Goal: Task Accomplishment & Management: Manage account settings

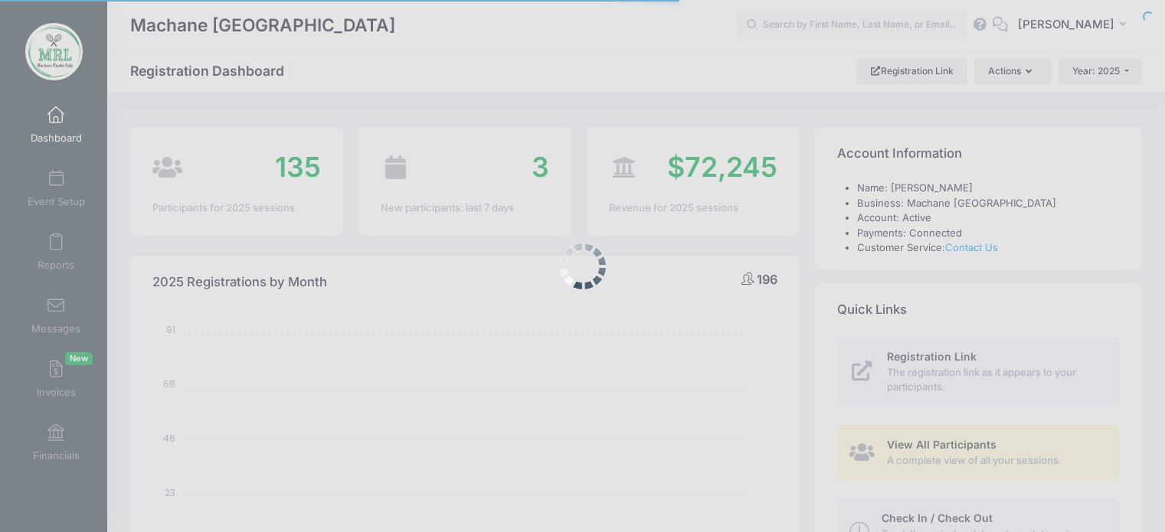
select select
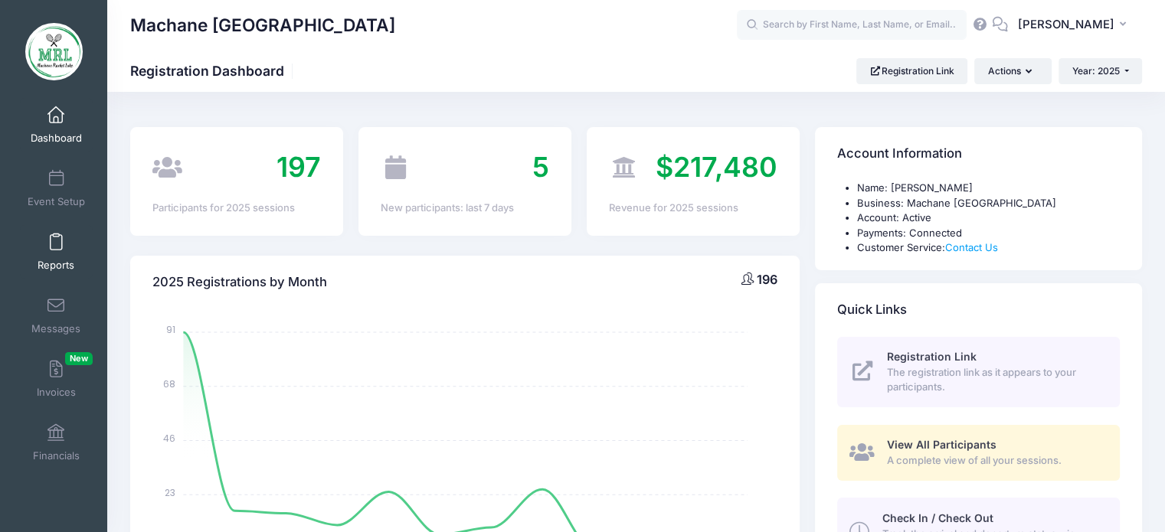
click at [44, 244] on link "Reports" at bounding box center [56, 252] width 73 height 54
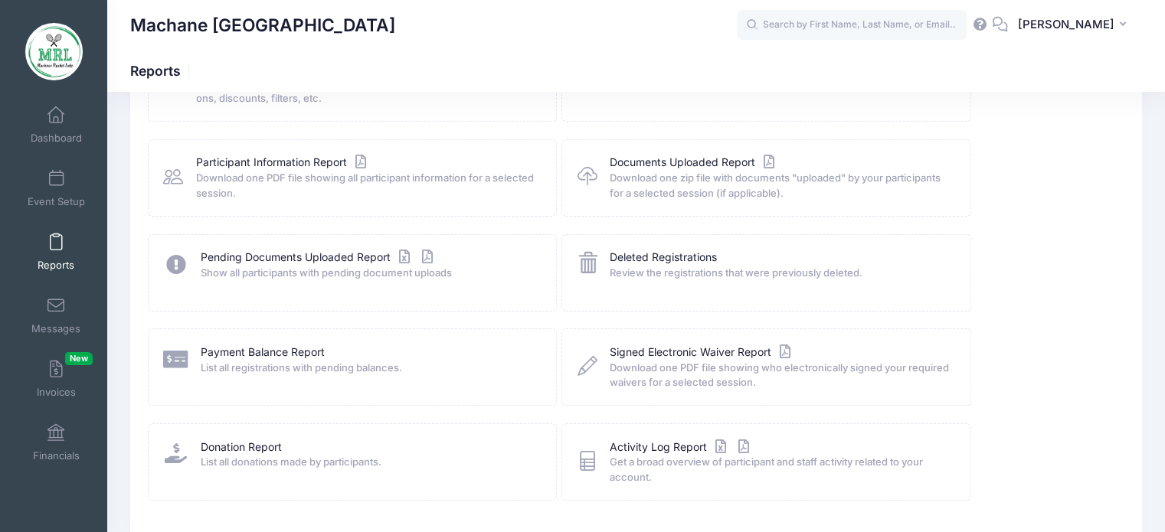
scroll to position [146, 0]
click at [261, 352] on link "Payment Balance Report" at bounding box center [263, 351] width 124 height 16
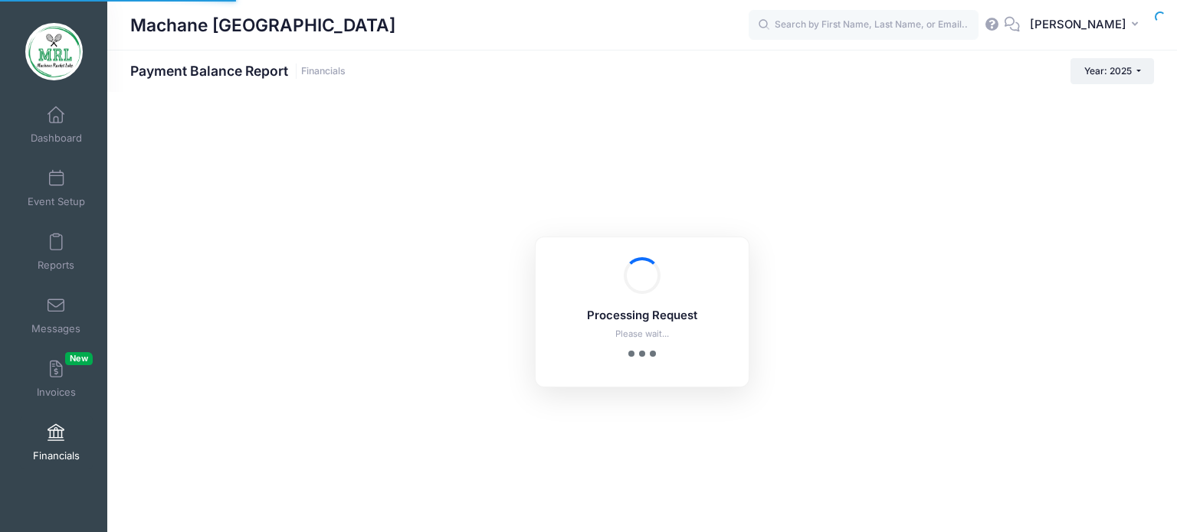
select select "10"
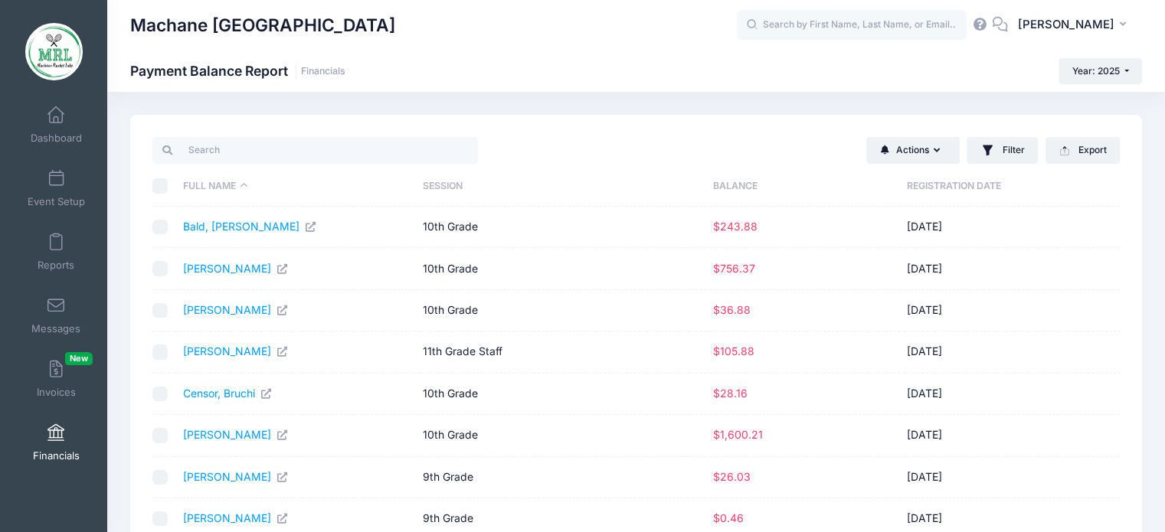
click at [746, 186] on th "Balance" at bounding box center [803, 186] width 194 height 41
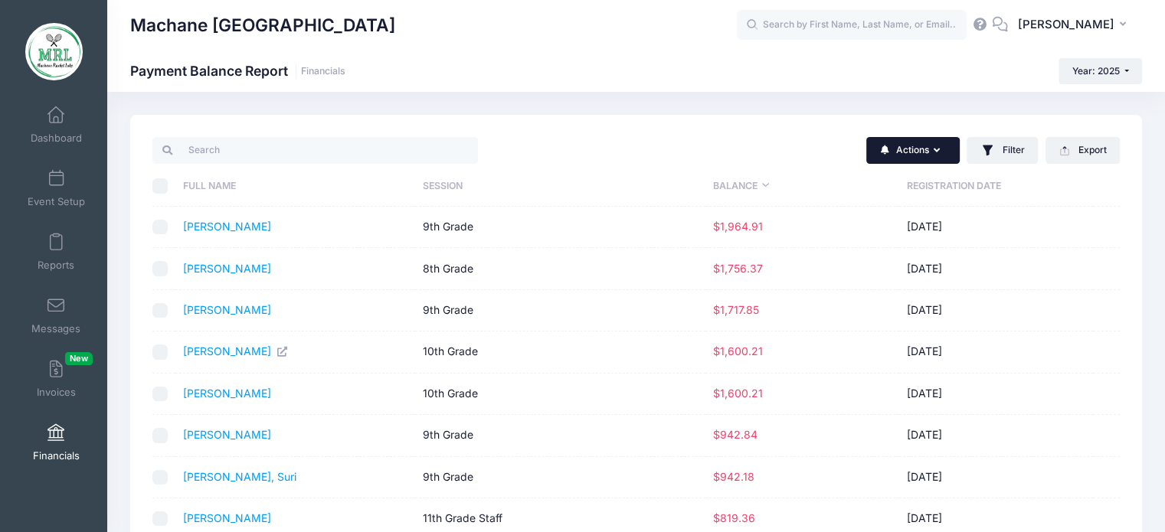
click at [921, 154] on button "Actions" at bounding box center [912, 150] width 93 height 26
click at [156, 230] on input "checkbox" at bounding box center [159, 227] width 15 height 15
checkbox input "true"
click at [195, 228] on link "Pruzansky, Miriam" at bounding box center [227, 226] width 88 height 13
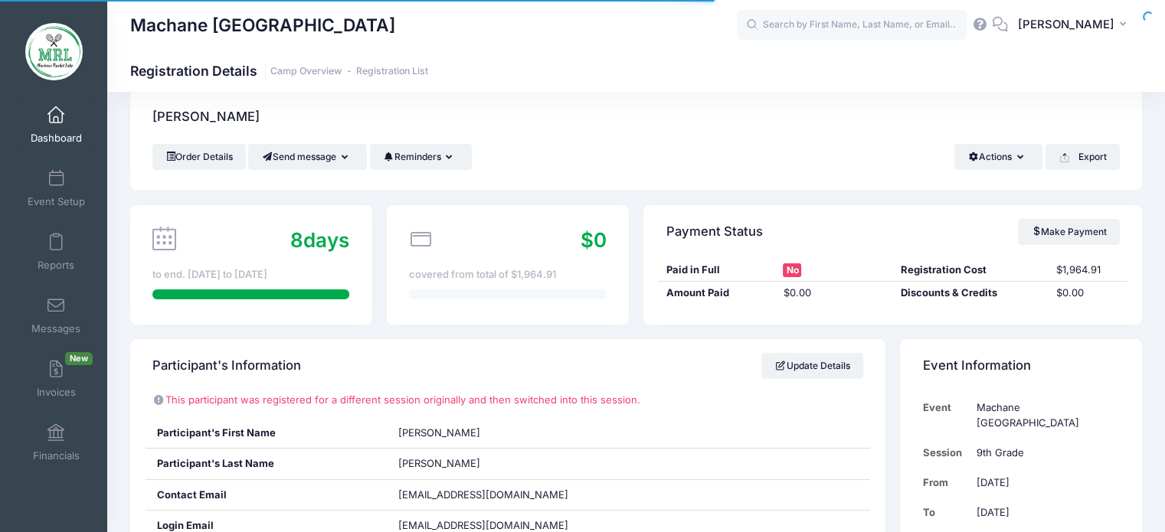
scroll to position [28, 0]
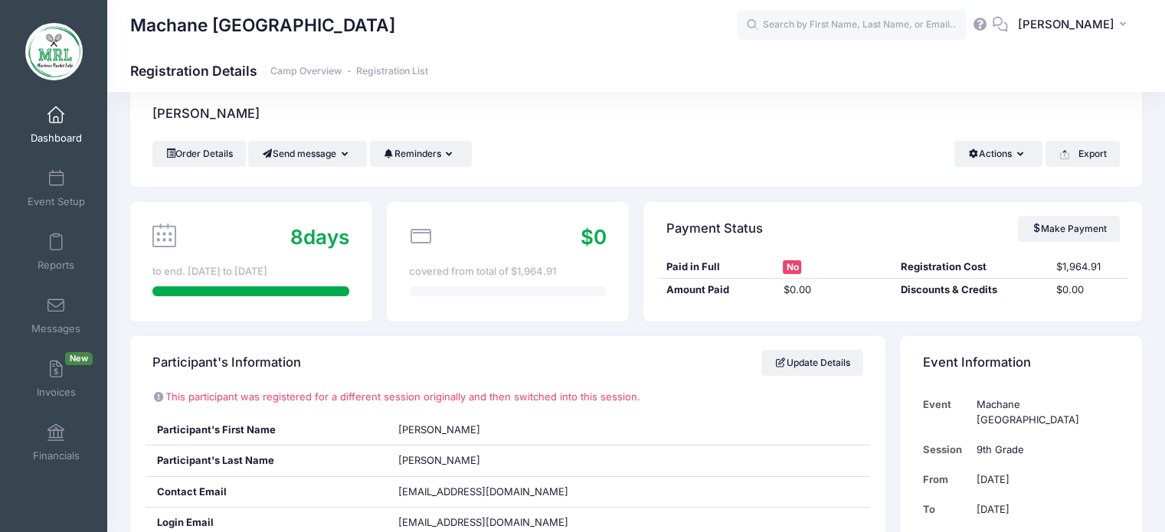
click at [796, 269] on span "No" at bounding box center [792, 267] width 18 height 14
click at [1084, 228] on link "Make Payment" at bounding box center [1069, 229] width 102 height 26
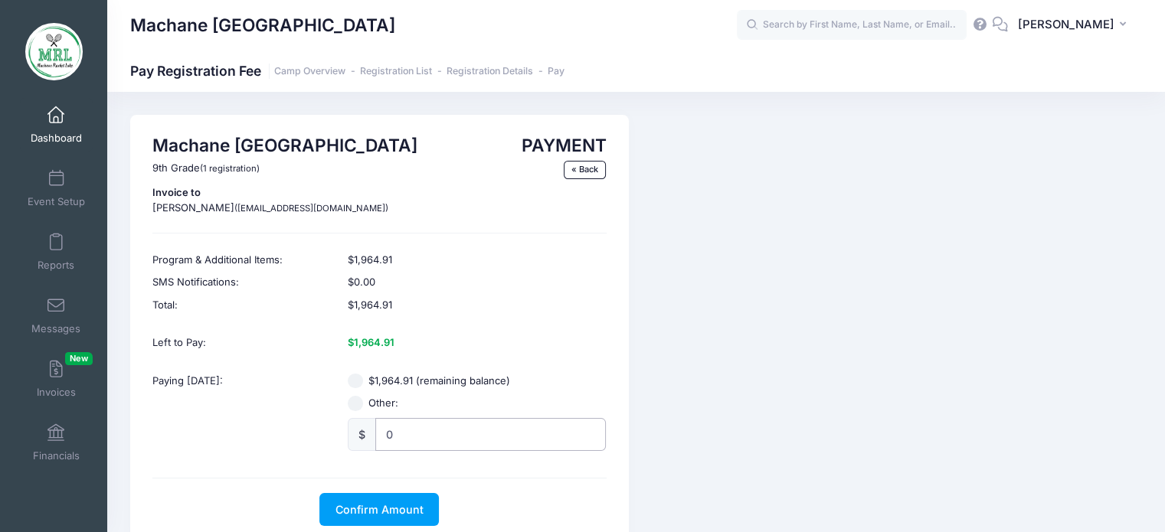
radio input "true"
click at [384, 434] on input "0" at bounding box center [490, 434] width 231 height 33
click at [354, 379] on input "$1,964.91 (remaining balance)" at bounding box center [355, 381] width 15 height 15
radio input "true"
click at [418, 510] on span "Confirm Amount" at bounding box center [380, 509] width 88 height 13
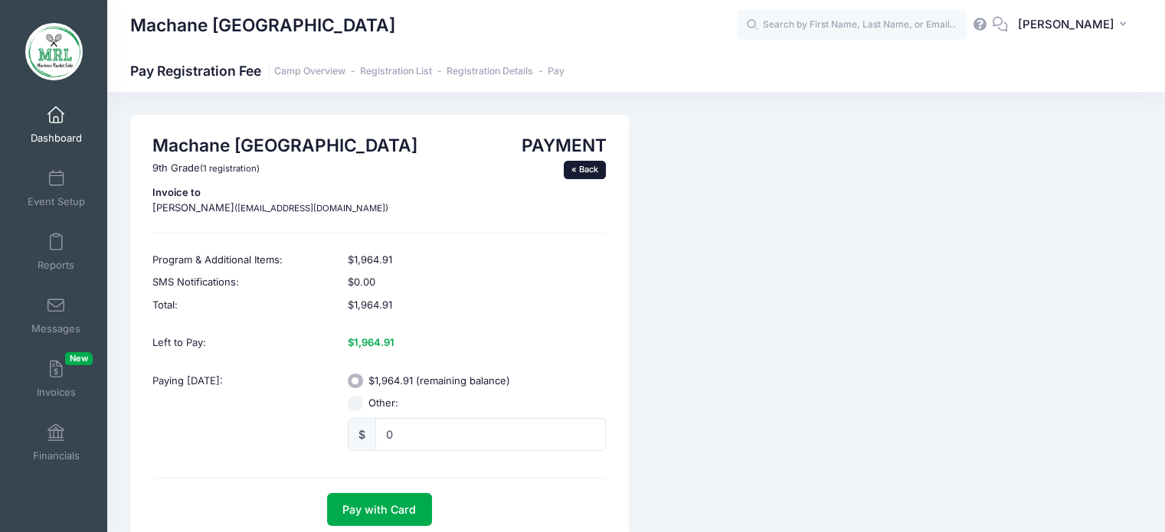
click at [582, 168] on link "« Back" at bounding box center [585, 170] width 43 height 18
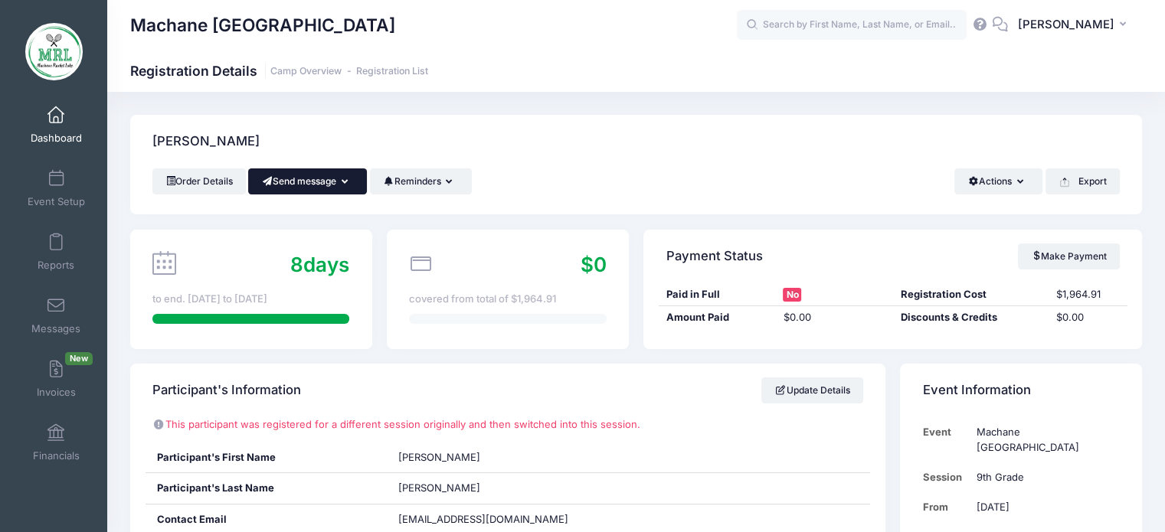
click at [362, 174] on button "Send message" at bounding box center [307, 182] width 119 height 26
click at [457, 182] on icon "button" at bounding box center [452, 182] width 12 height 0
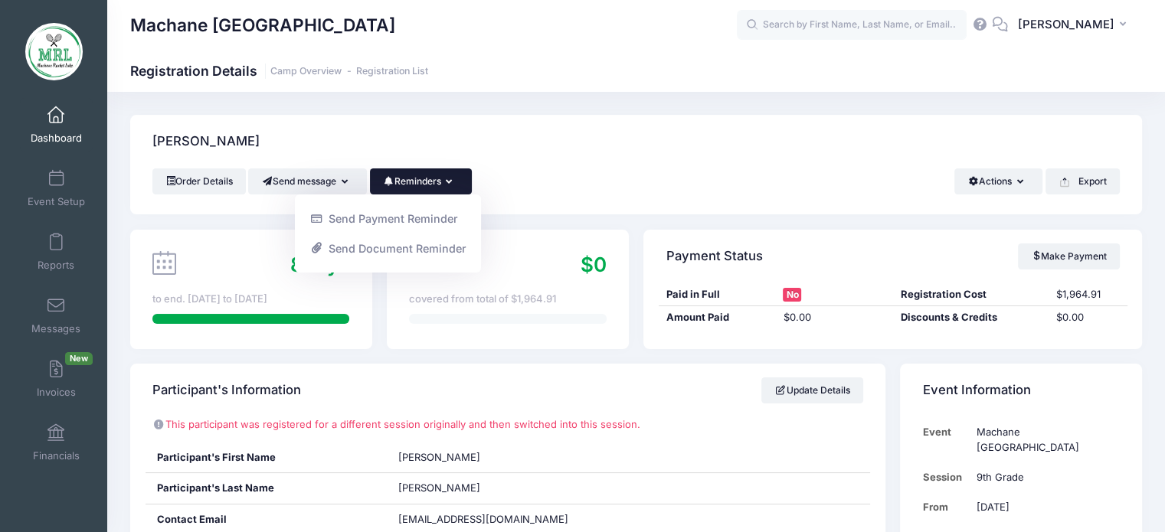
click at [431, 118] on div "Pruzansky, Miriam" at bounding box center [636, 142] width 1012 height 54
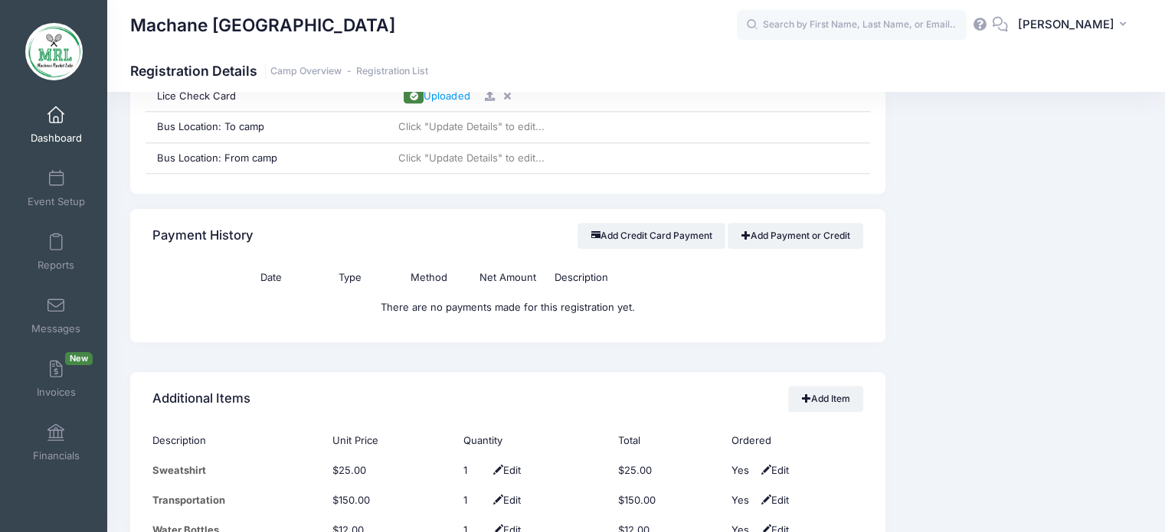
scroll to position [1728, 0]
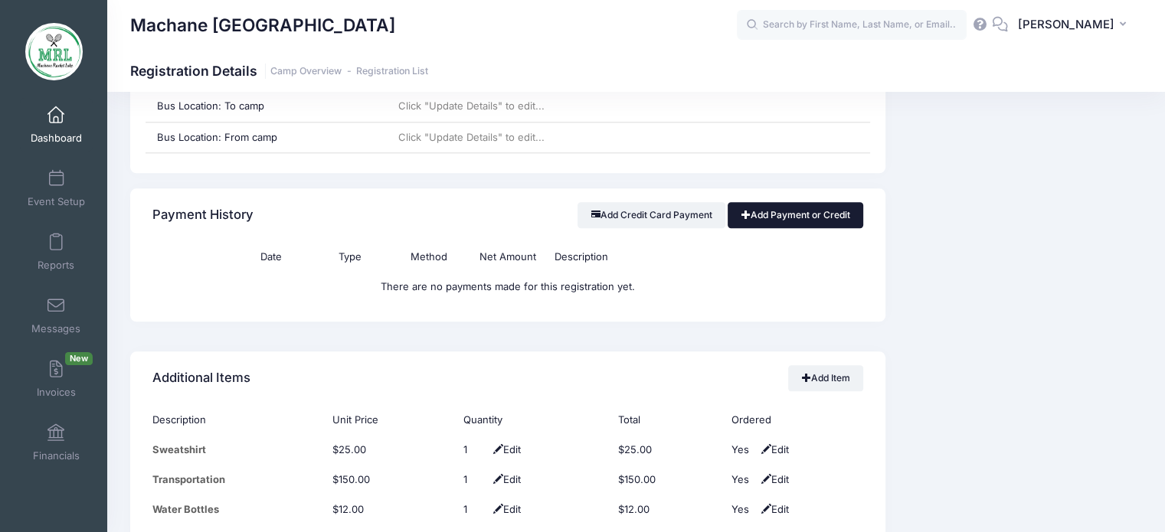
click at [793, 208] on link "Add Payment or Credit" at bounding box center [796, 215] width 136 height 26
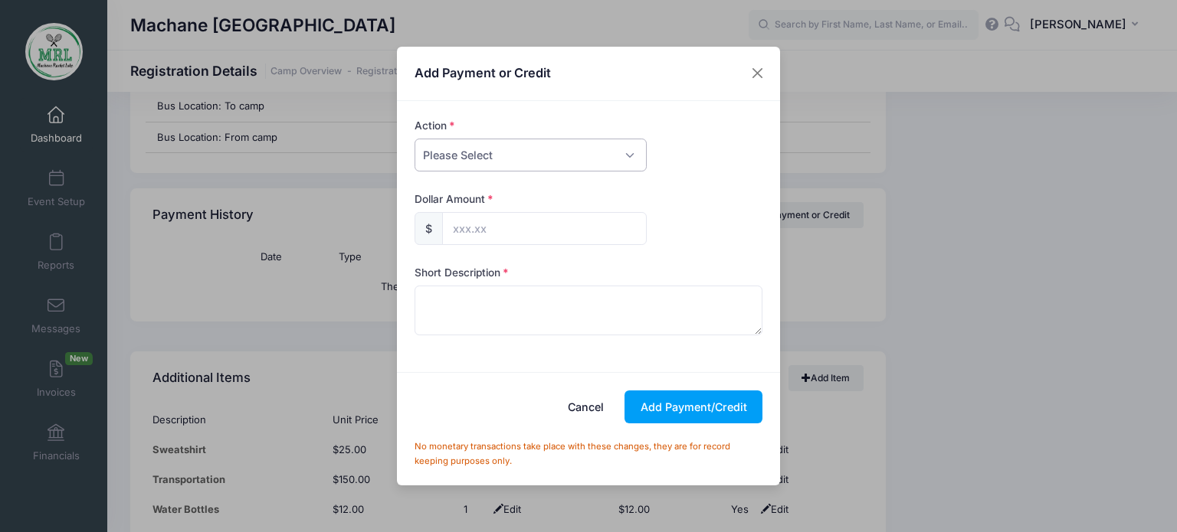
click at [506, 159] on select "Please Select Payment Credit Refund (Offline)" at bounding box center [530, 155] width 232 height 33
click at [414, 139] on select "Please Select Payment Credit Refund (Offline)" at bounding box center [530, 155] width 232 height 33
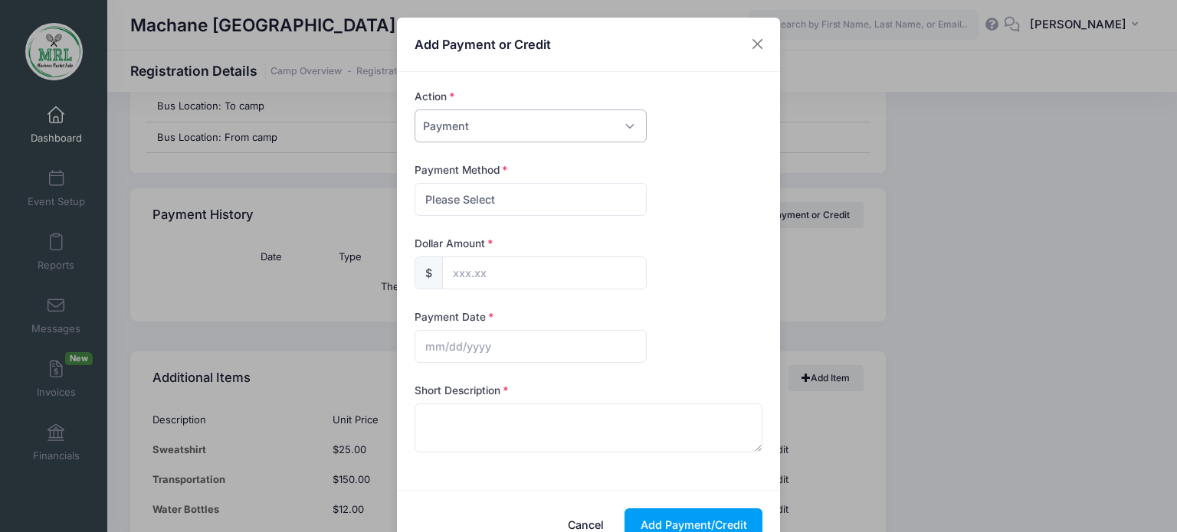
click at [637, 121] on select "Please Select Payment Credit Refund (Offline)" at bounding box center [530, 126] width 232 height 33
click at [414, 139] on select "Please Select Payment Credit Refund (Offline)" at bounding box center [530, 126] width 232 height 33
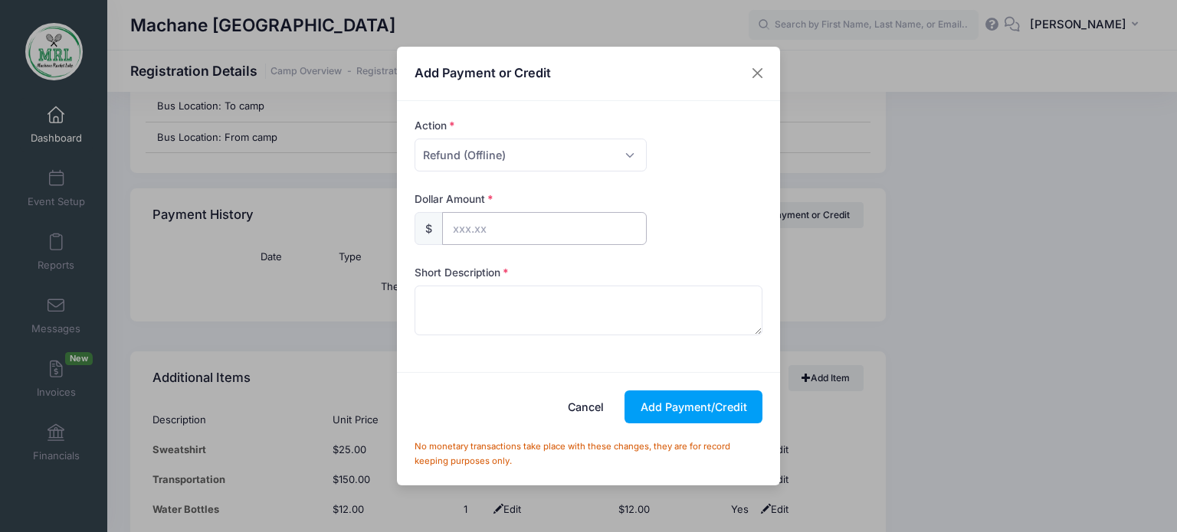
click at [500, 227] on input "text" at bounding box center [544, 228] width 205 height 33
click at [627, 152] on select "Please Select Payment Credit Refund (Offline)" at bounding box center [530, 155] width 232 height 33
select select "payment"
click at [414, 139] on select "Please Select Payment Credit Refund (Offline)" at bounding box center [530, 155] width 232 height 33
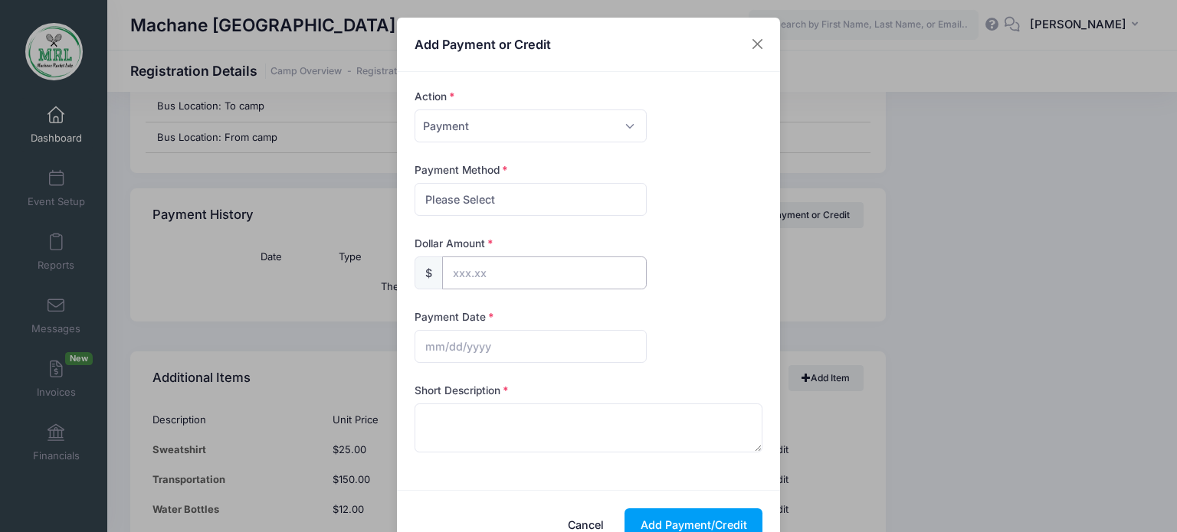
click at [509, 275] on input "text" at bounding box center [544, 273] width 205 height 33
click at [744, 45] on button "Close" at bounding box center [758, 45] width 28 height 28
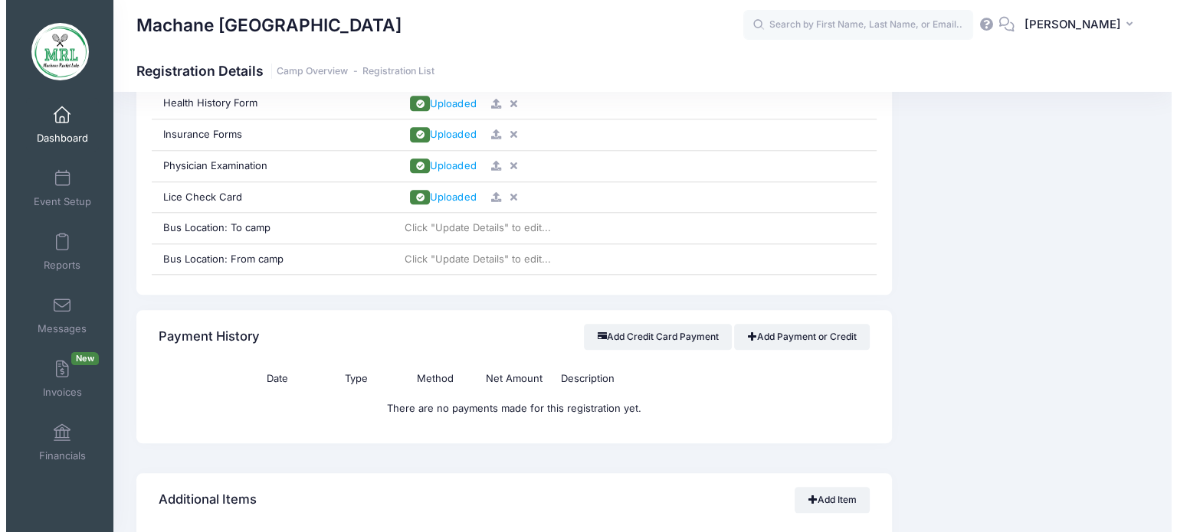
scroll to position [1566, 0]
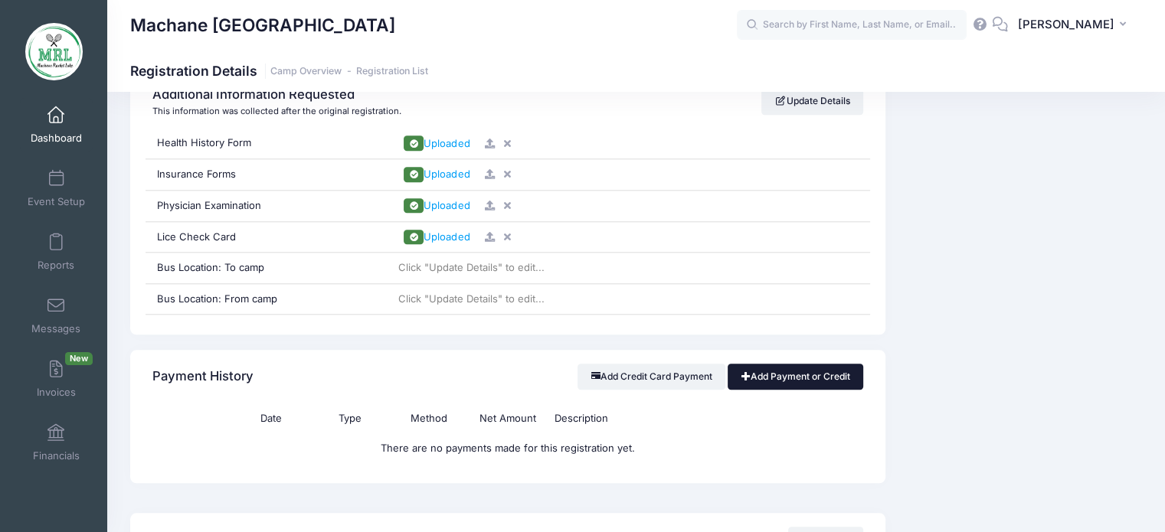
click at [771, 373] on link "Add Payment or Credit" at bounding box center [796, 377] width 136 height 26
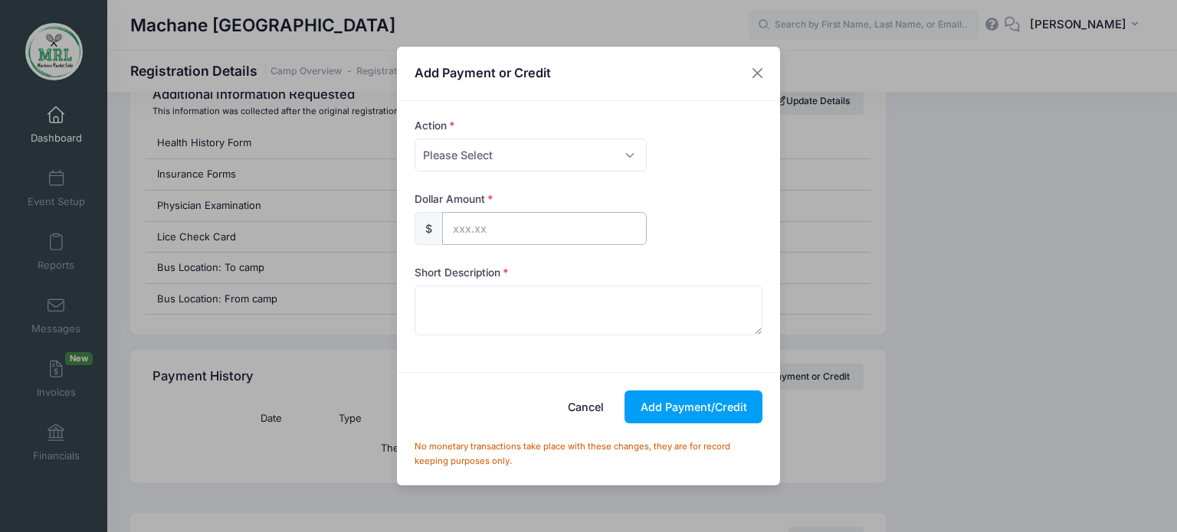
click at [470, 230] on input "text" at bounding box center [544, 228] width 205 height 33
click at [455, 228] on input "1964.91" at bounding box center [544, 228] width 205 height 33
type input "1,964.91"
click at [570, 304] on textarea at bounding box center [588, 310] width 349 height 49
click at [496, 303] on textarea "payed in full" at bounding box center [588, 310] width 349 height 49
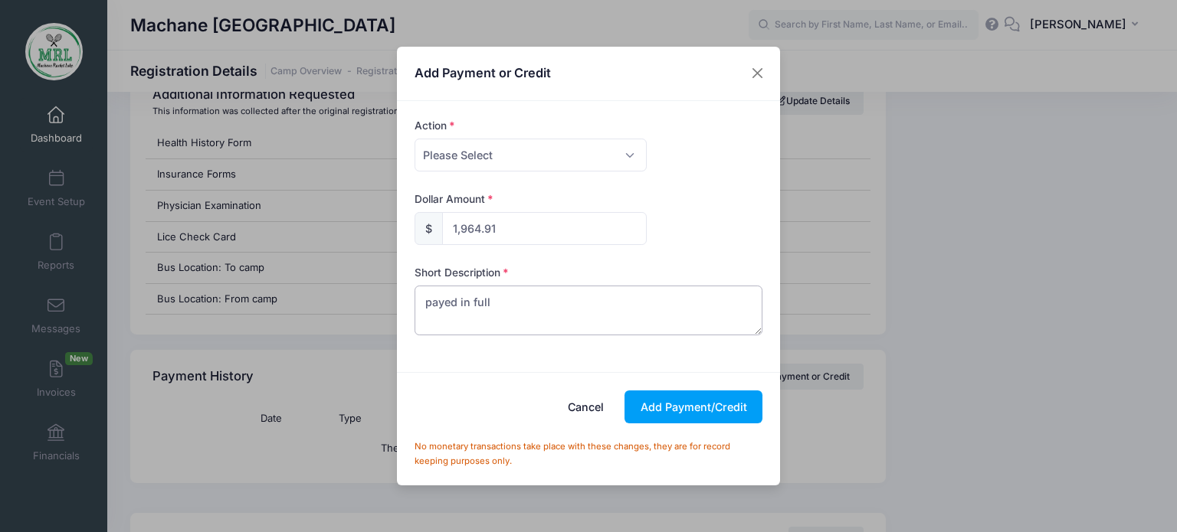
drag, startPoint x: 496, startPoint y: 303, endPoint x: 368, endPoint y: 306, distance: 128.0
click at [368, 306] on div "Add Payment or Credit Action Please Select Payment Credit Refund (Offline) Paym…" at bounding box center [588, 266] width 1177 height 532
type textarea "discount"
click at [731, 411] on button "Add Payment/Credit" at bounding box center [693, 407] width 138 height 33
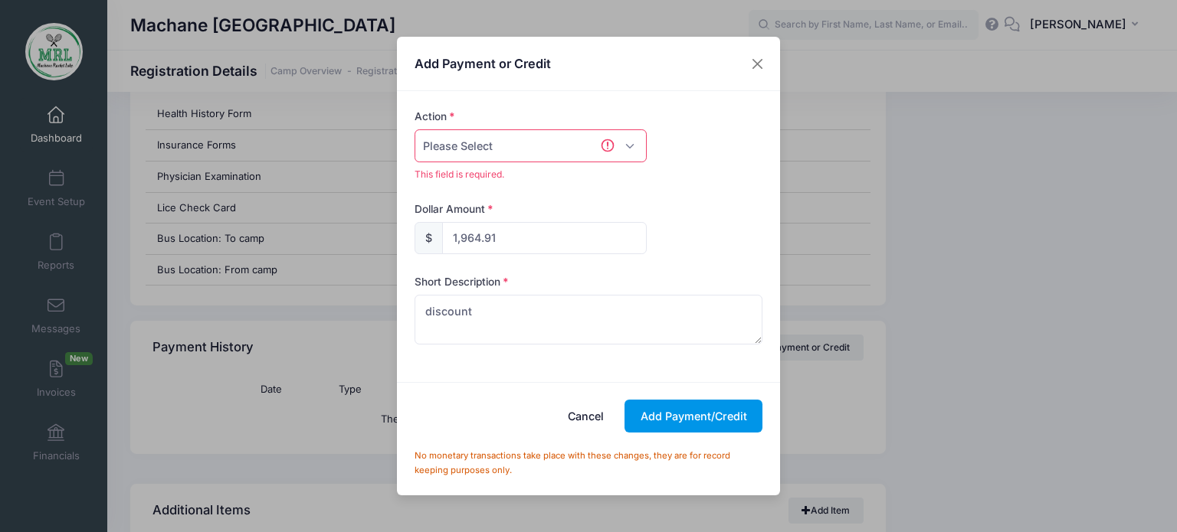
scroll to position [1597, 0]
click at [624, 143] on select "Please Select Payment Credit Refund (Offline)" at bounding box center [530, 145] width 232 height 33
select select "payment"
click at [414, 129] on select "Please Select Payment Credit Refund (Offline)" at bounding box center [530, 145] width 232 height 33
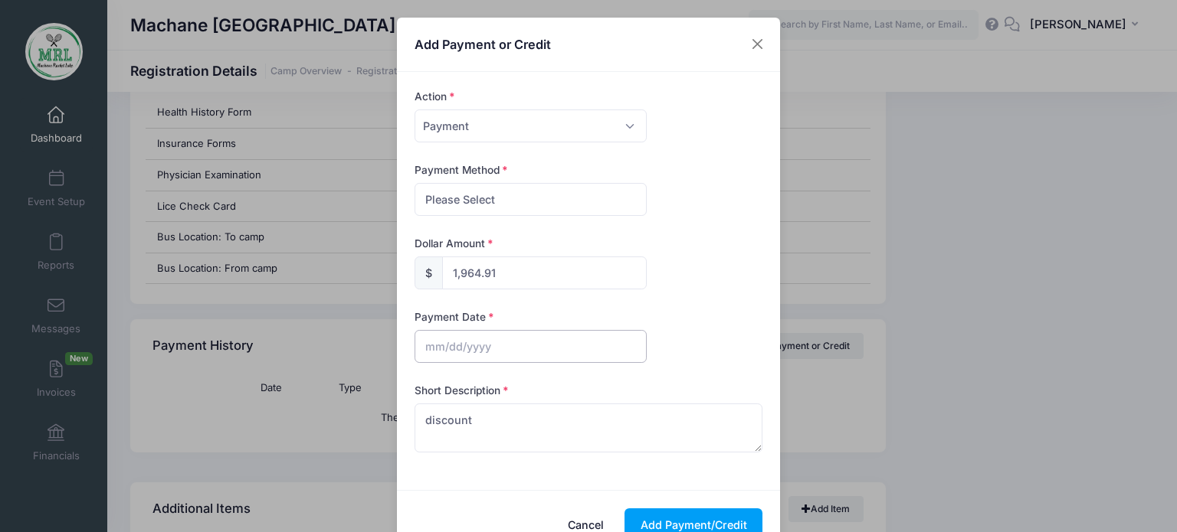
click at [511, 351] on input "text" at bounding box center [530, 346] width 232 height 33
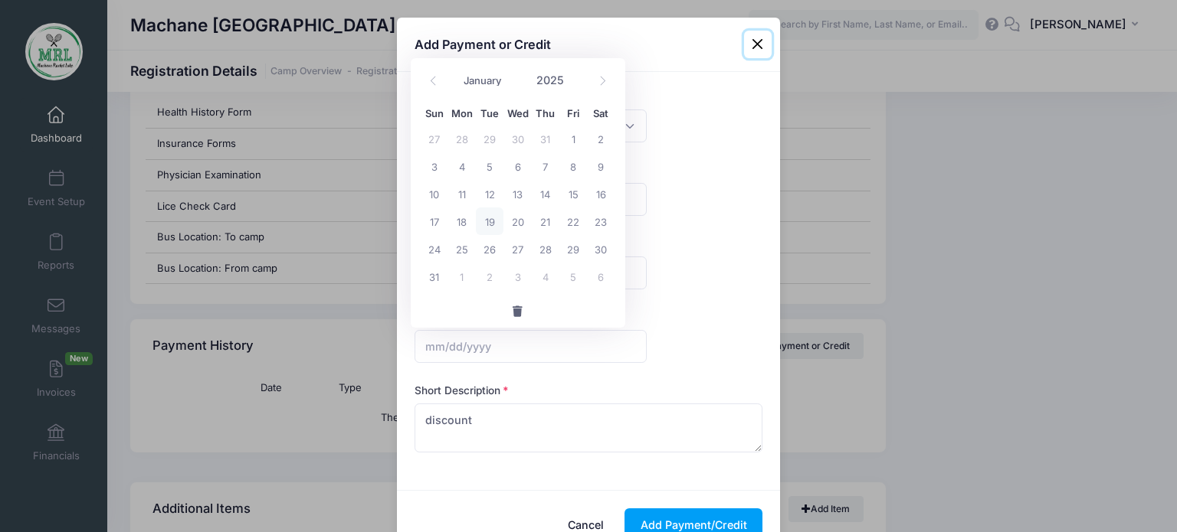
click at [496, 227] on span "19" at bounding box center [490, 222] width 28 height 28
type input "[DATE]"
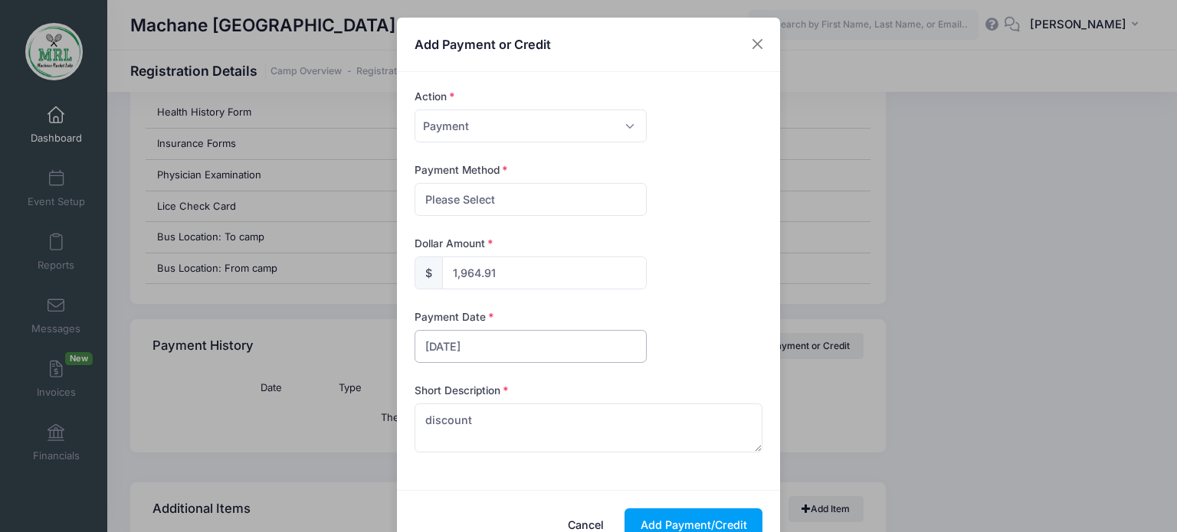
scroll to position [87, 0]
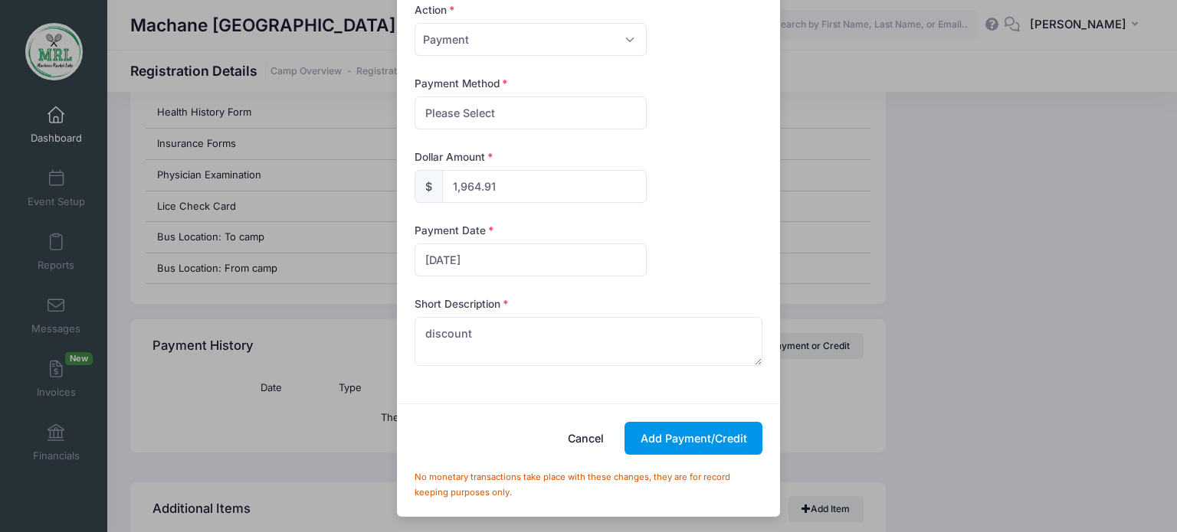
click at [711, 433] on button "Add Payment/Credit" at bounding box center [693, 438] width 138 height 33
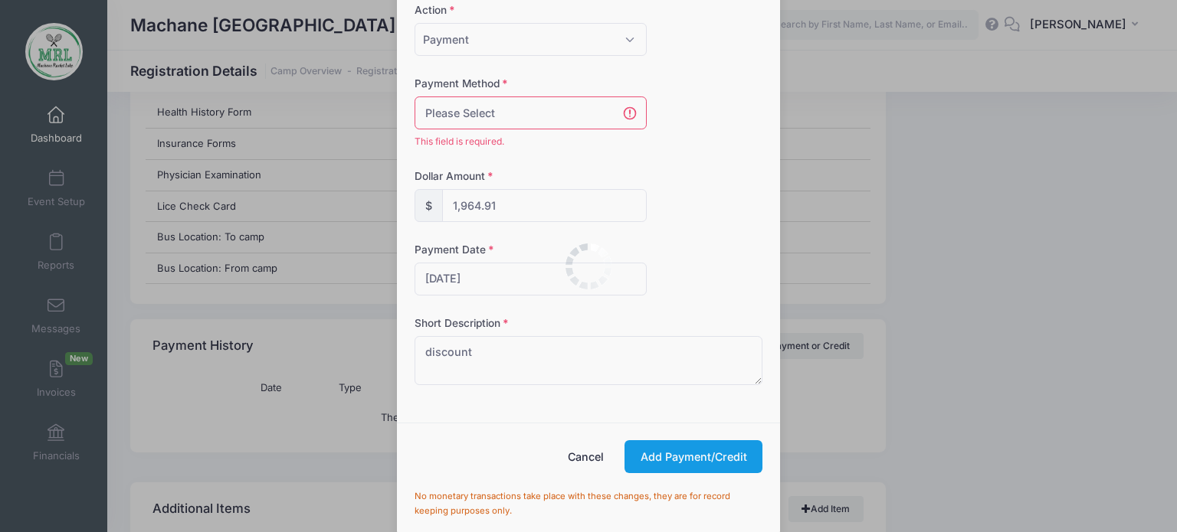
scroll to position [1594, 0]
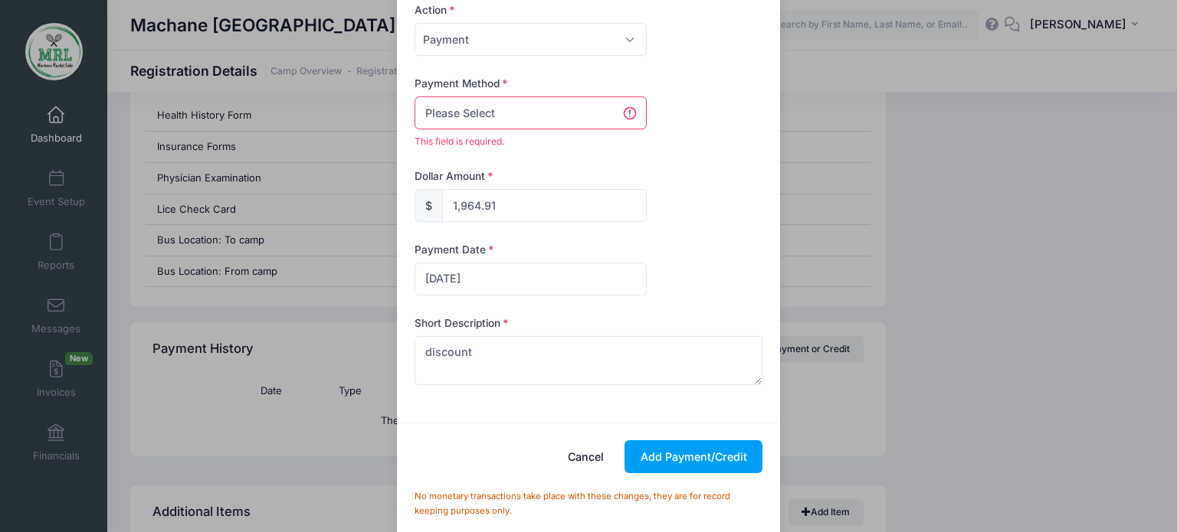
click at [599, 119] on select "Please Select PayPal Cash Check Bank Transfer Other" at bounding box center [530, 113] width 232 height 33
click at [593, 453] on div "Cancel Add Payment/Credit No monetary transactions take place with these change…" at bounding box center [588, 479] width 383 height 113
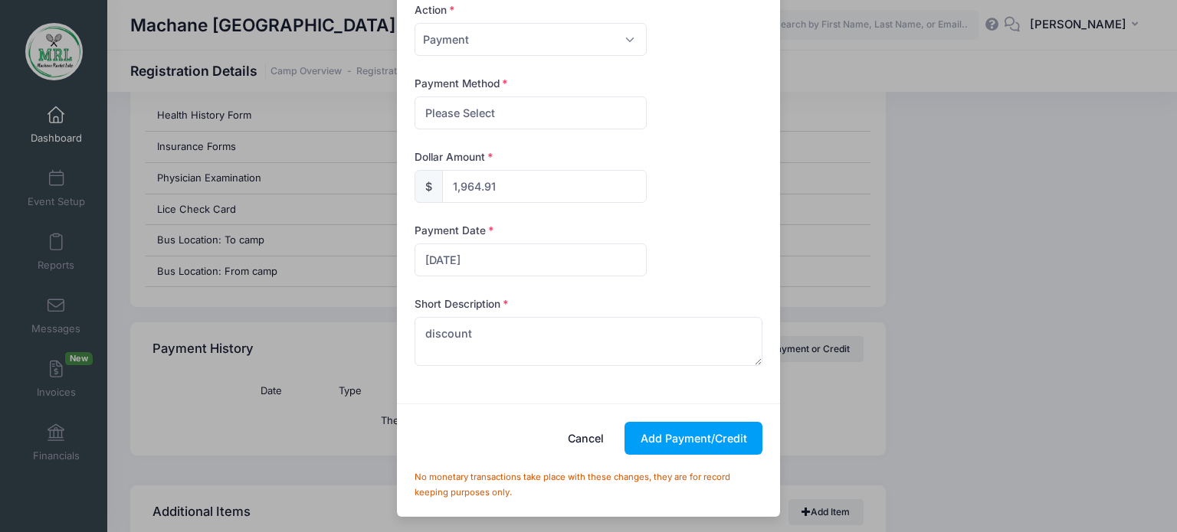
click at [576, 434] on button "Cancel" at bounding box center [585, 438] width 67 height 33
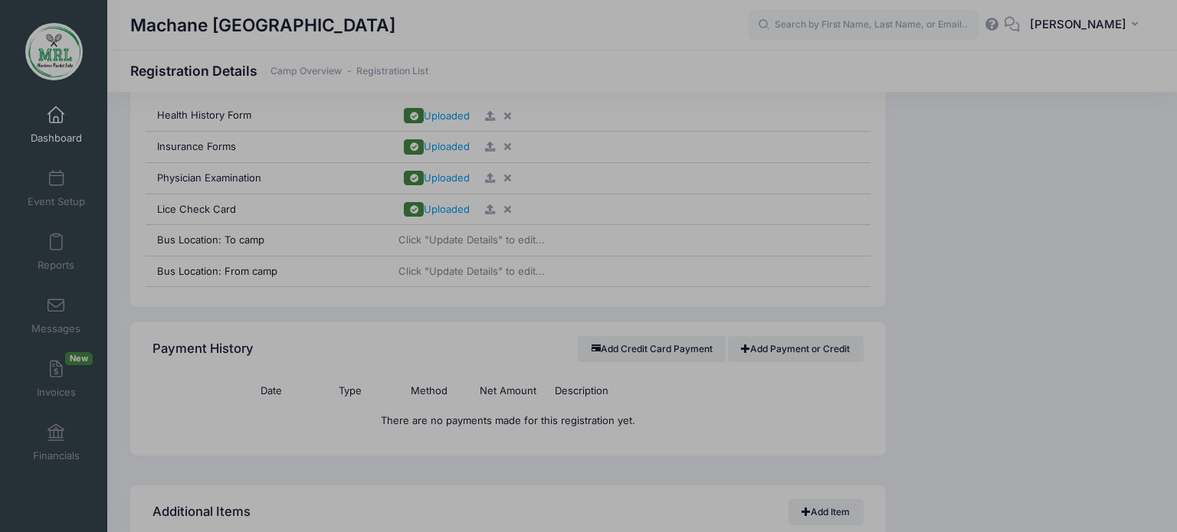
select select
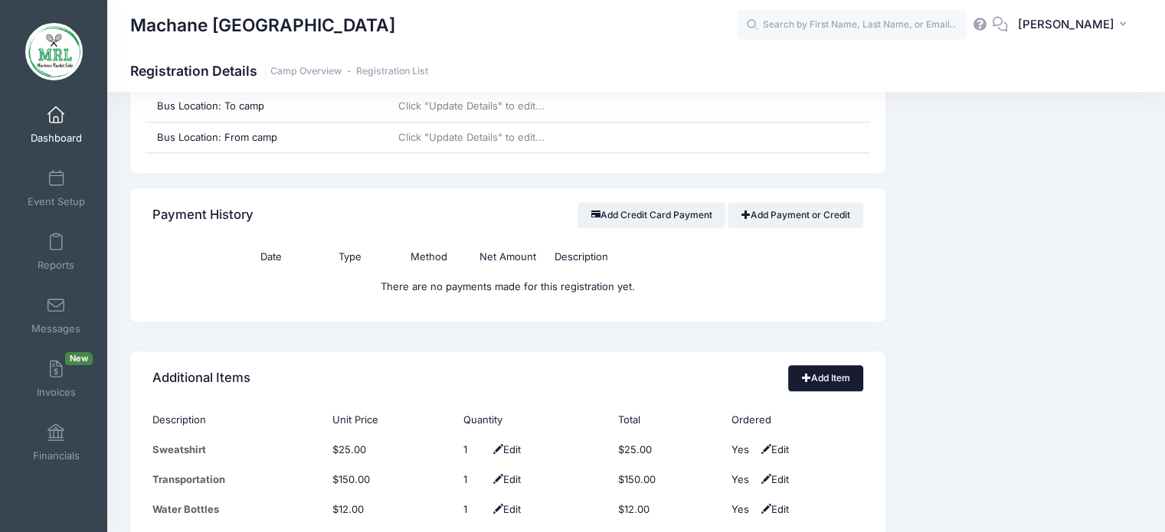
scroll to position [1724, 0]
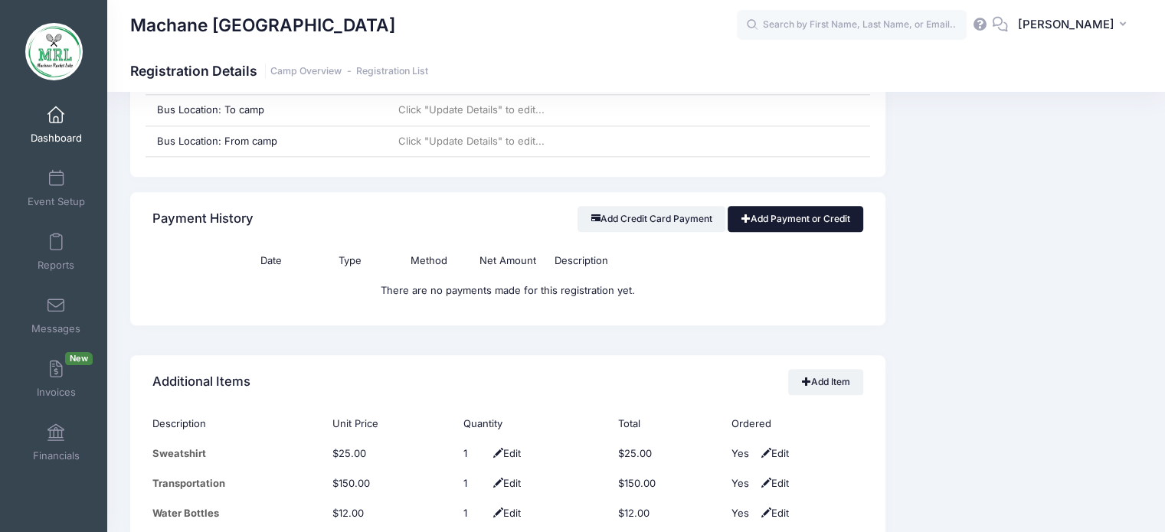
click at [755, 214] on link "Add Payment or Credit" at bounding box center [796, 219] width 136 height 26
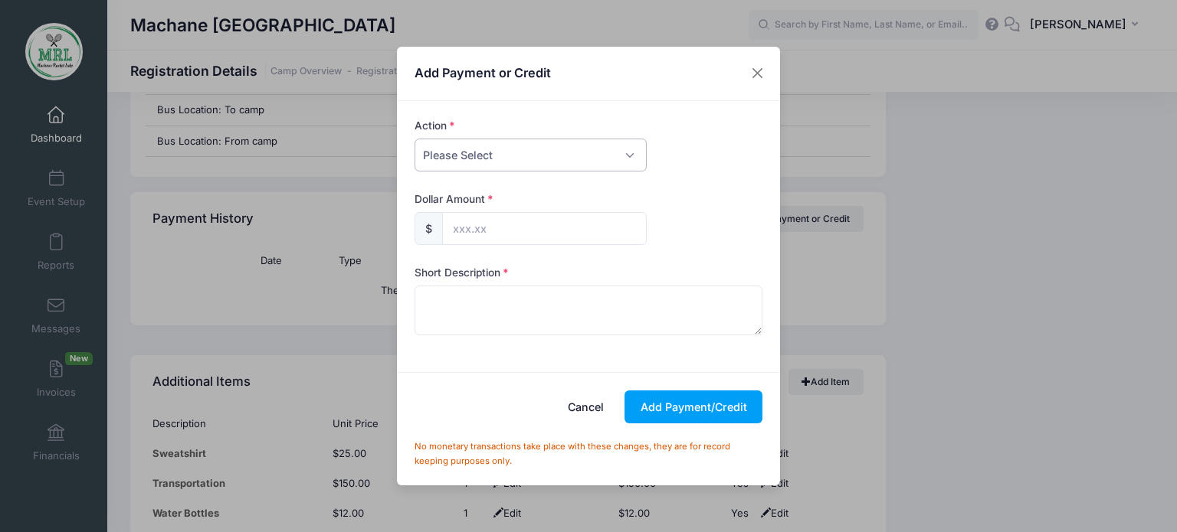
click at [575, 152] on select "Please Select Payment Credit Refund (Offline)" at bounding box center [530, 155] width 232 height 33
select select "credit"
click at [414, 139] on select "Please Select Payment Credit Refund (Offline)" at bounding box center [530, 155] width 232 height 33
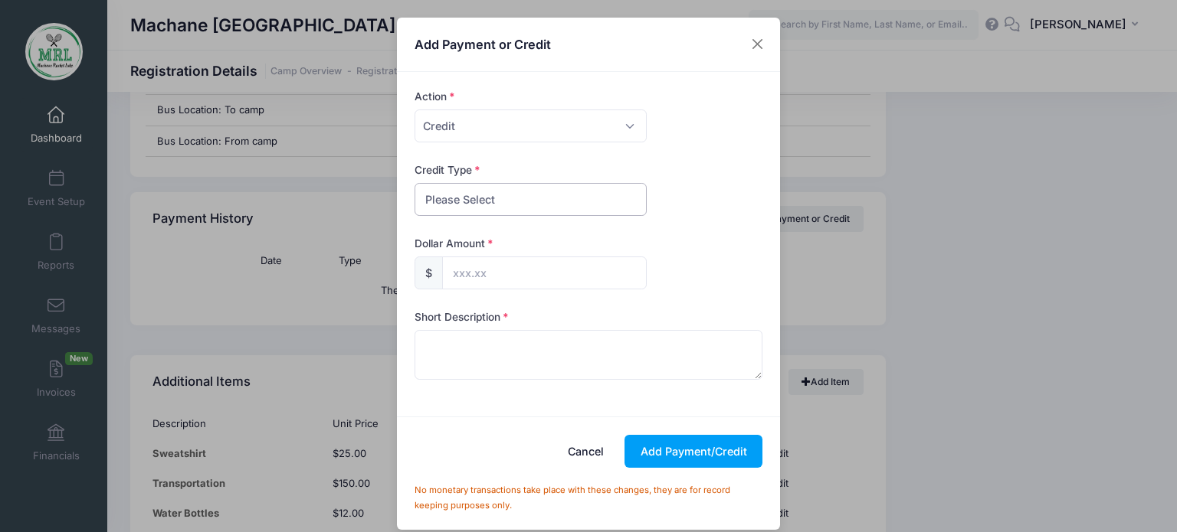
click at [543, 205] on select "Please Select Discount Scholarship Other" at bounding box center [530, 199] width 232 height 33
select select "discount"
click at [414, 183] on select "Please Select Discount Scholarship Other" at bounding box center [530, 199] width 232 height 33
click at [503, 274] on input "text" at bounding box center [544, 273] width 205 height 33
click at [454, 274] on input "1964.91" at bounding box center [544, 273] width 205 height 33
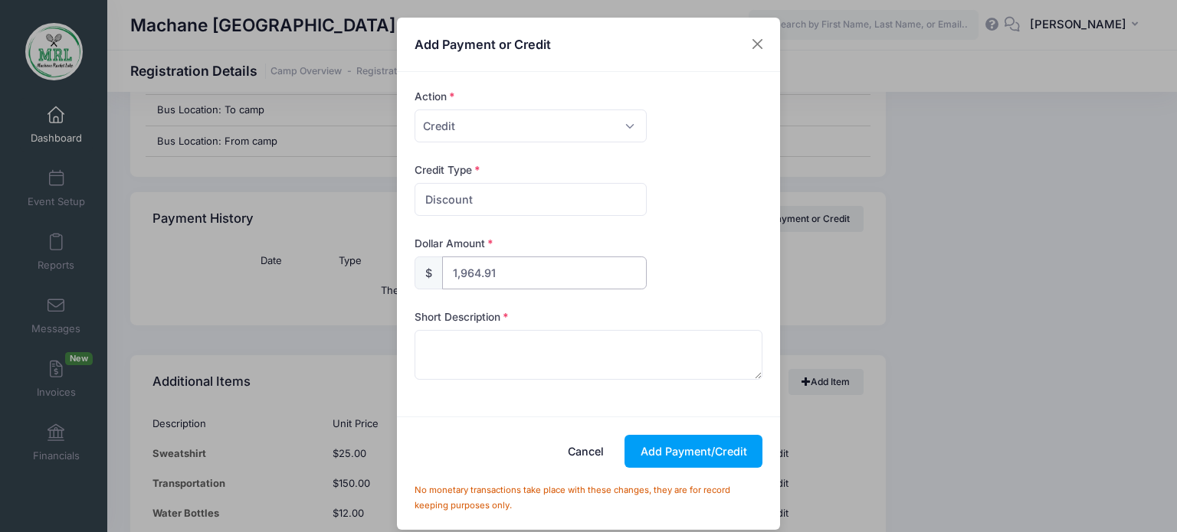
type input "1,964.91"
click at [463, 352] on textarea at bounding box center [588, 354] width 349 height 49
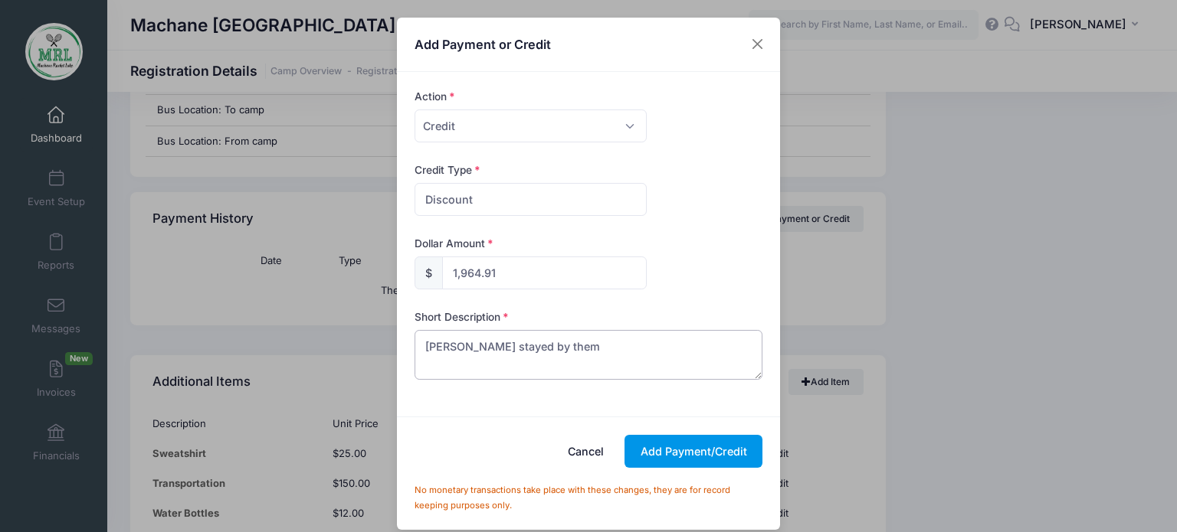
type textarea "refael stayed by them"
click at [675, 451] on button "Add Payment/Credit" at bounding box center [693, 451] width 138 height 33
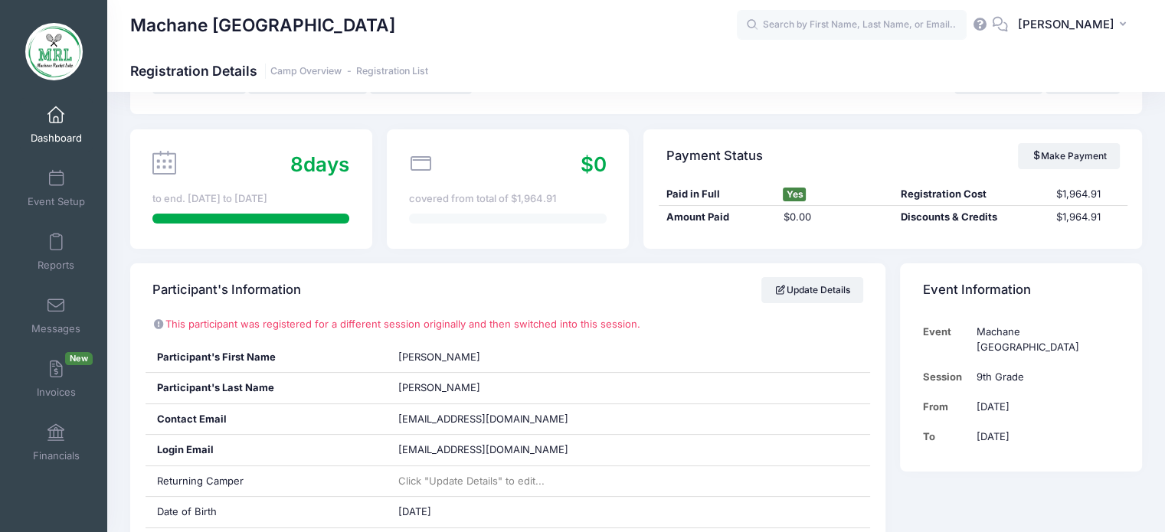
scroll to position [0, 0]
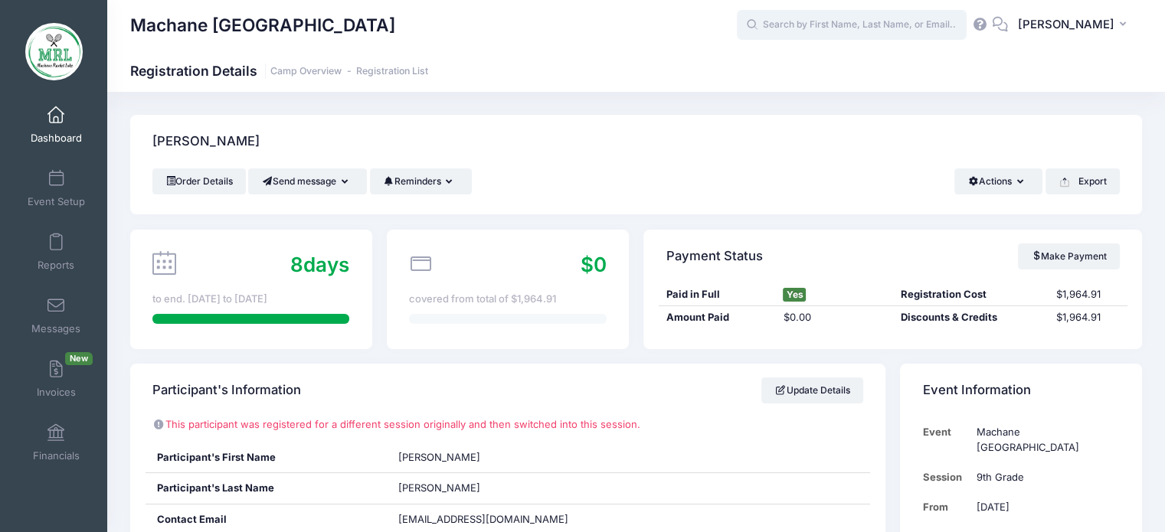
click at [834, 24] on input "text" at bounding box center [852, 25] width 230 height 31
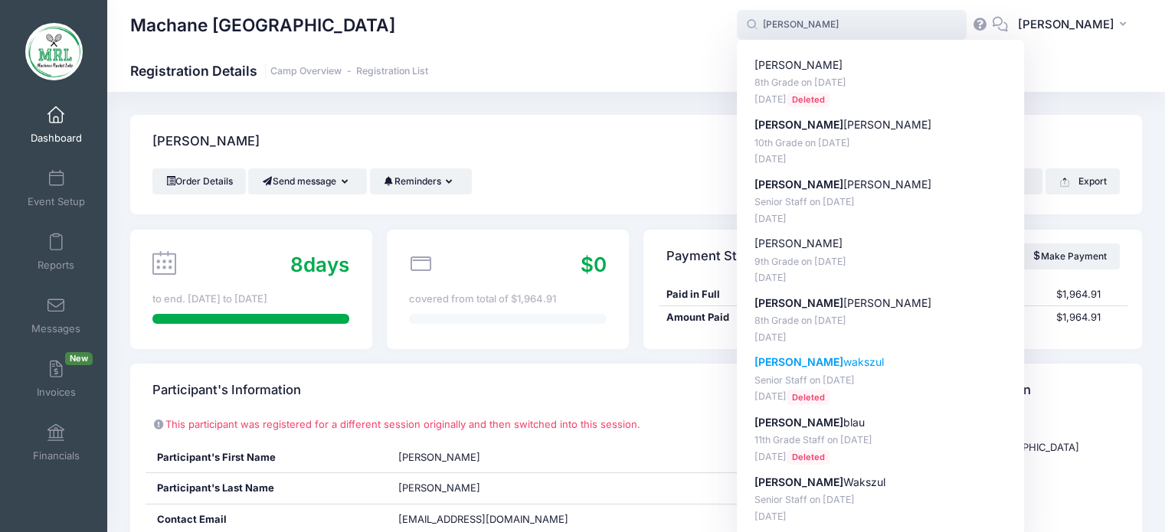
click at [791, 362] on strong "malky" at bounding box center [799, 361] width 89 height 13
type input "malky wakszul (Senior Staff, Aug-14, 2025)"
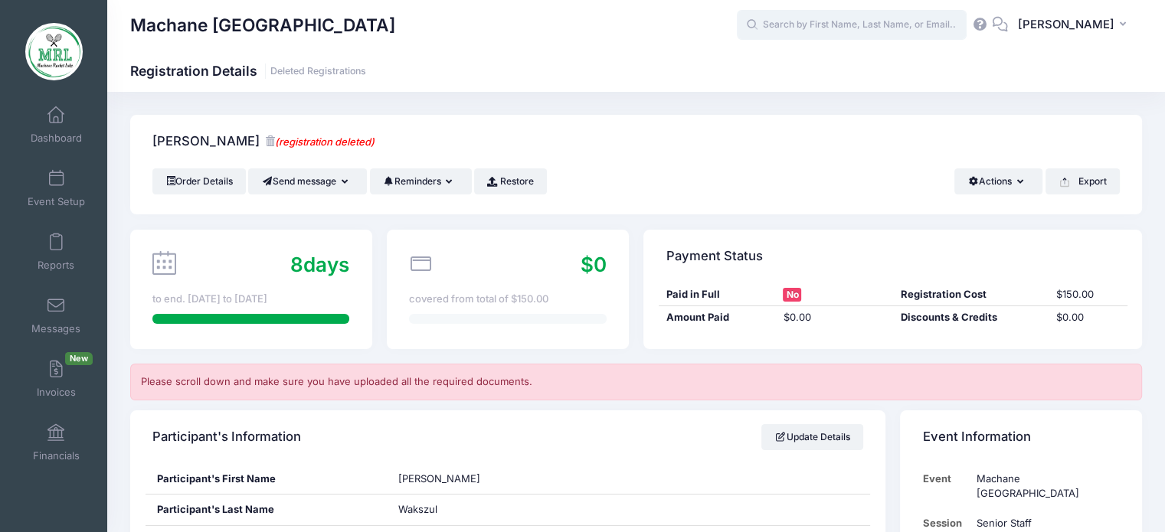
click at [886, 23] on input "text" at bounding box center [852, 25] width 230 height 31
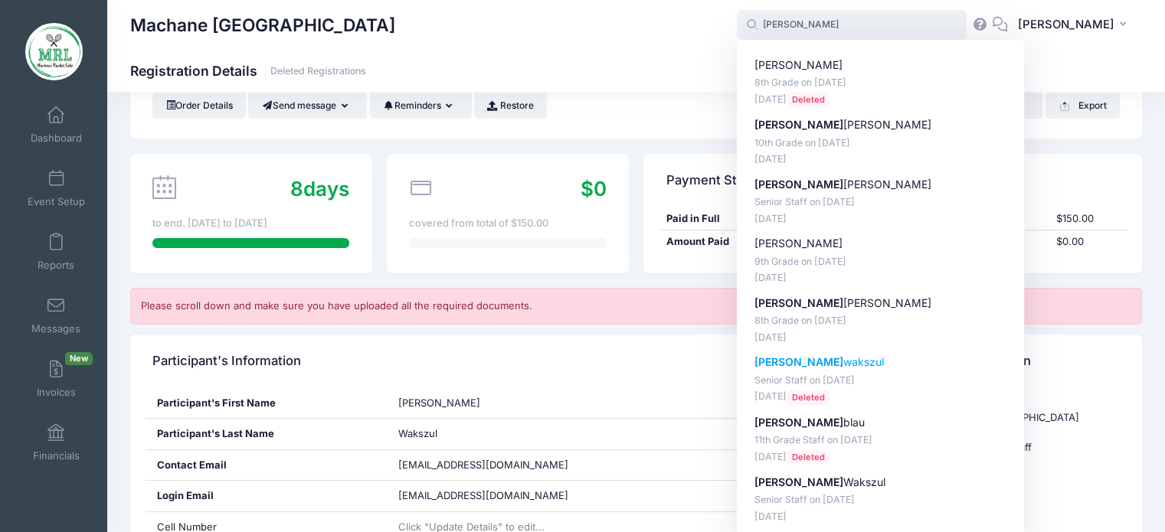
scroll to position [90, 0]
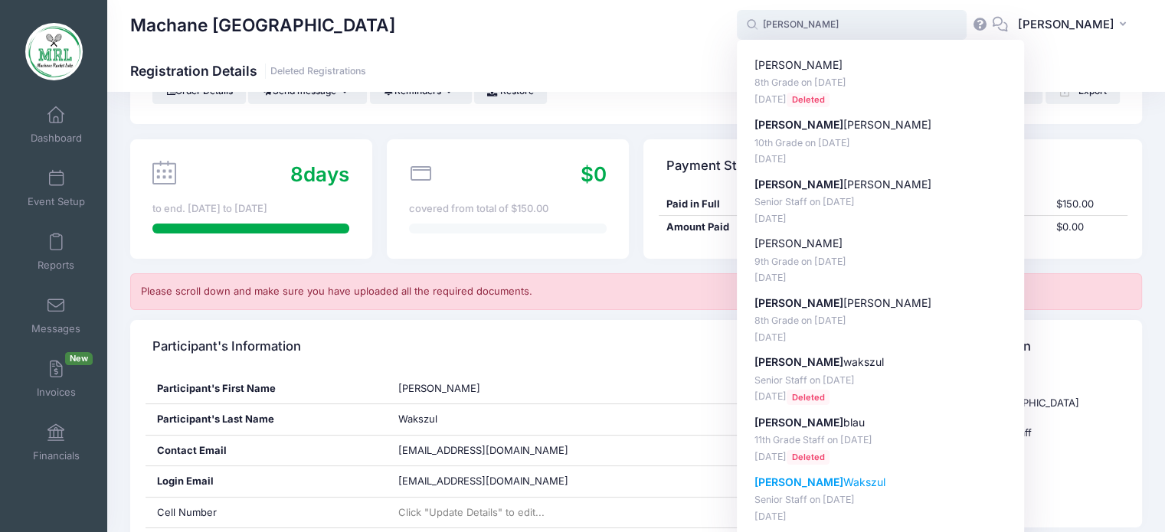
click at [792, 486] on p "[PERSON_NAME]" at bounding box center [881, 483] width 253 height 16
type input "[PERSON_NAME] (Senior Staff, [DATE])"
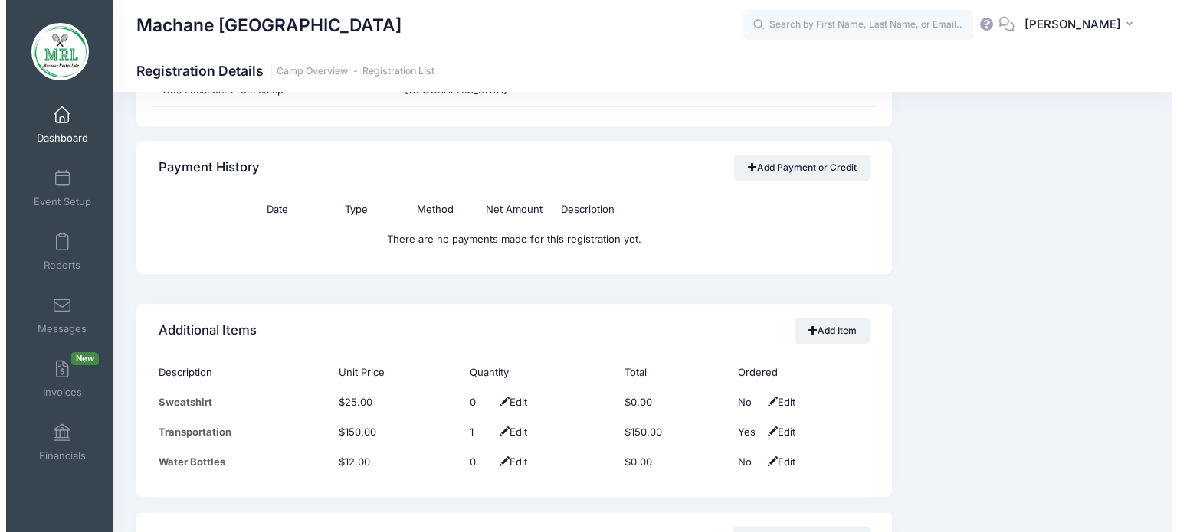
scroll to position [1743, 0]
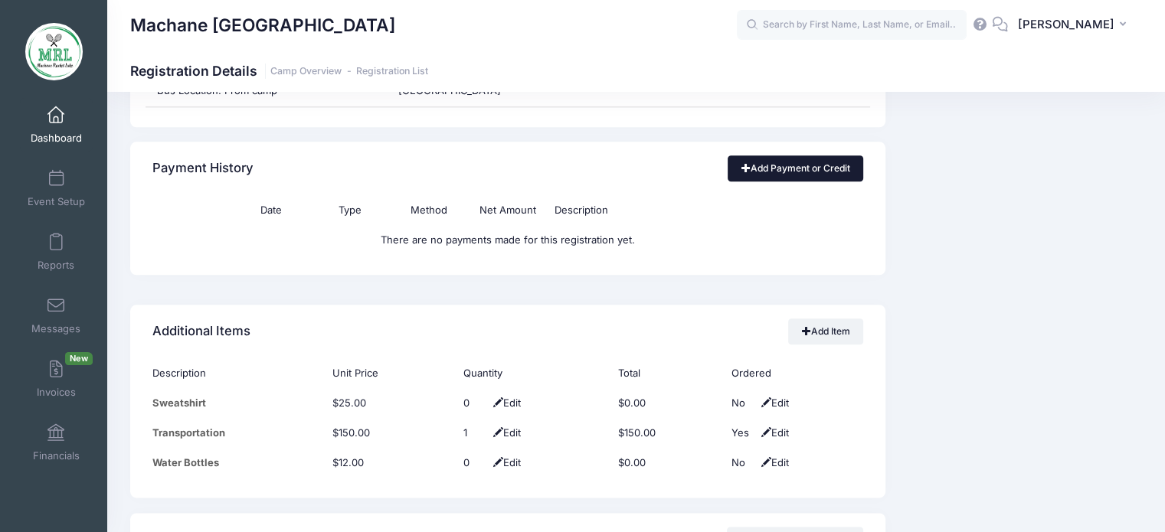
click at [768, 168] on link "Add Payment or Credit" at bounding box center [796, 169] width 136 height 26
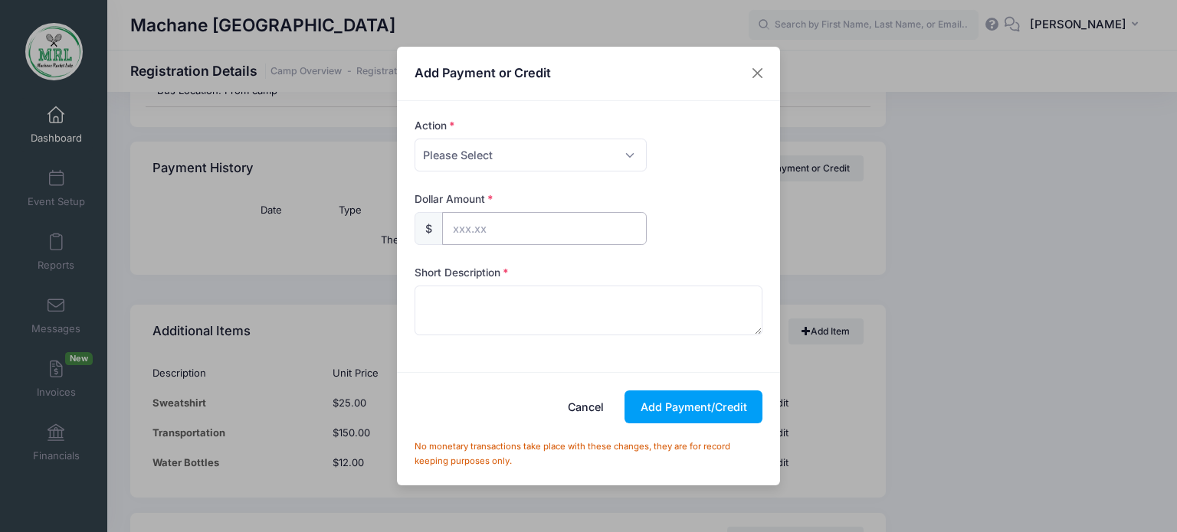
click at [455, 231] on input "text" at bounding box center [544, 228] width 205 height 33
type input "150.00"
click at [627, 150] on select "Please Select Payment Credit Refund (Offline)" at bounding box center [530, 155] width 232 height 33
select select "credit"
click at [414, 139] on select "Please Select Payment Credit Refund (Offline)" at bounding box center [530, 155] width 232 height 33
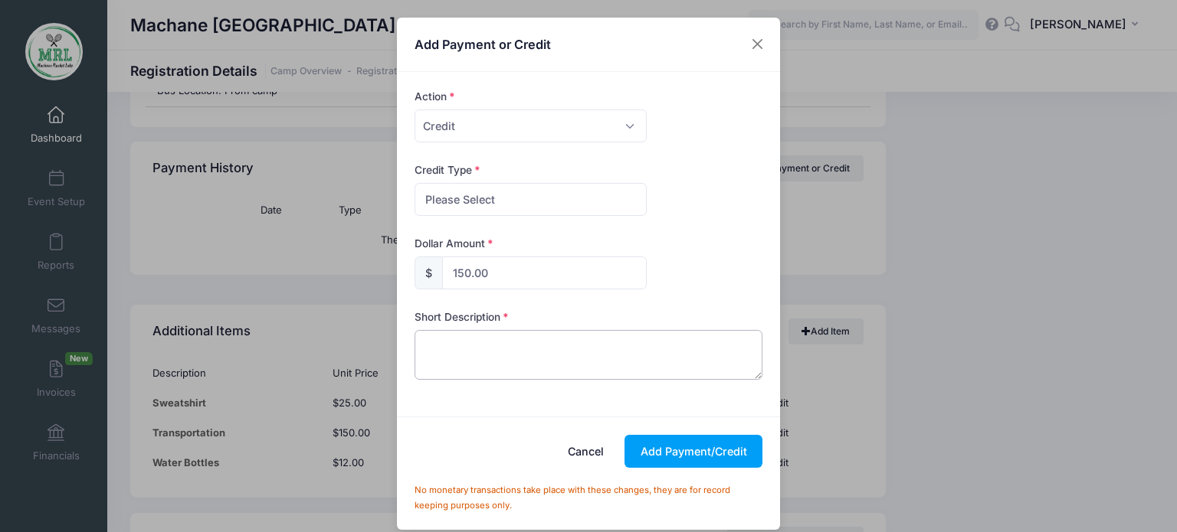
click at [478, 337] on textarea at bounding box center [588, 354] width 349 height 49
type textarea "staff"
click at [708, 456] on button "Add Payment/Credit" at bounding box center [693, 451] width 138 height 33
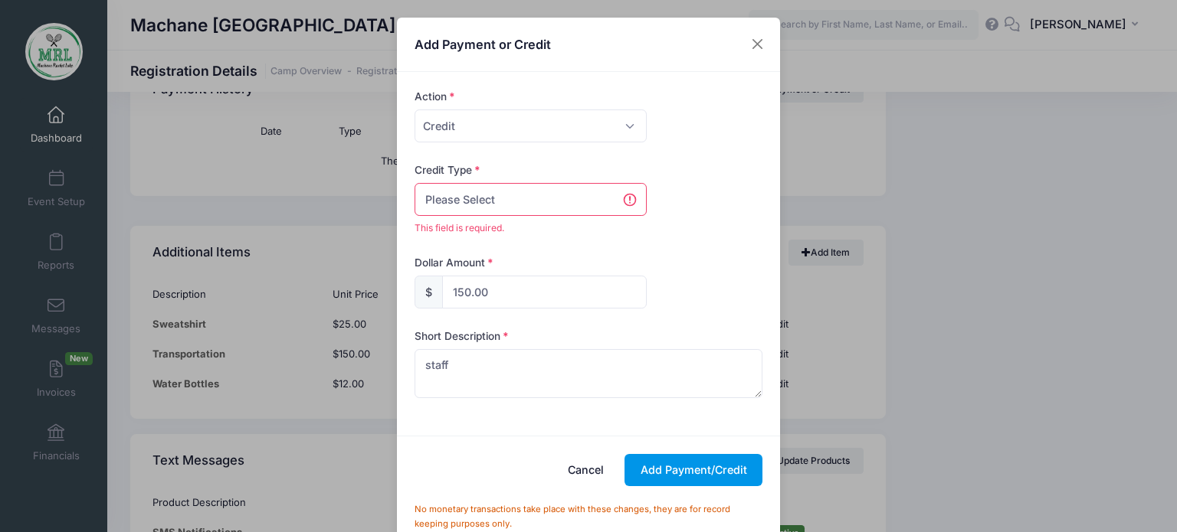
scroll to position [1826, 0]
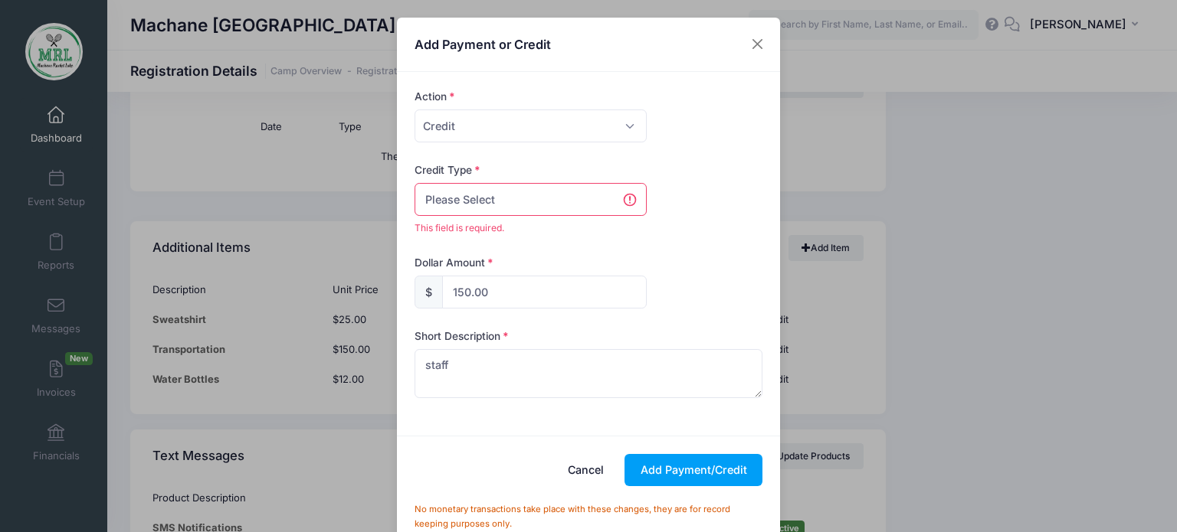
click at [610, 198] on select "Please Select Discount Scholarship Other" at bounding box center [530, 199] width 232 height 33
select select "other"
click at [414, 183] on select "Please Select Discount Scholarship Other" at bounding box center [530, 199] width 232 height 33
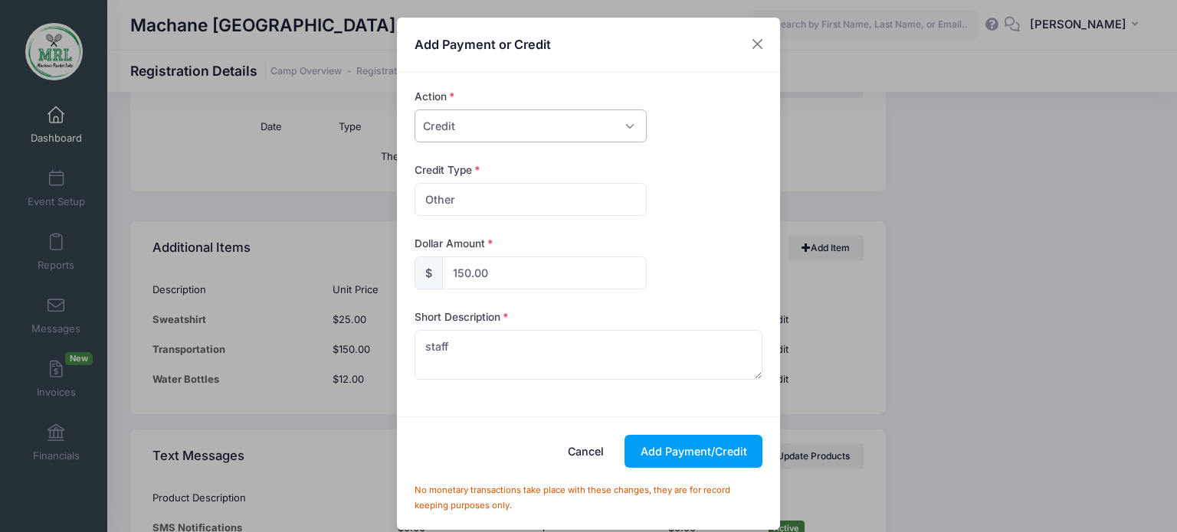
click at [628, 128] on select "Please Select Payment Credit Refund (Offline)" at bounding box center [530, 126] width 232 height 33
select select "payment"
click at [414, 110] on select "Please Select Payment Credit Refund (Offline)" at bounding box center [530, 126] width 232 height 33
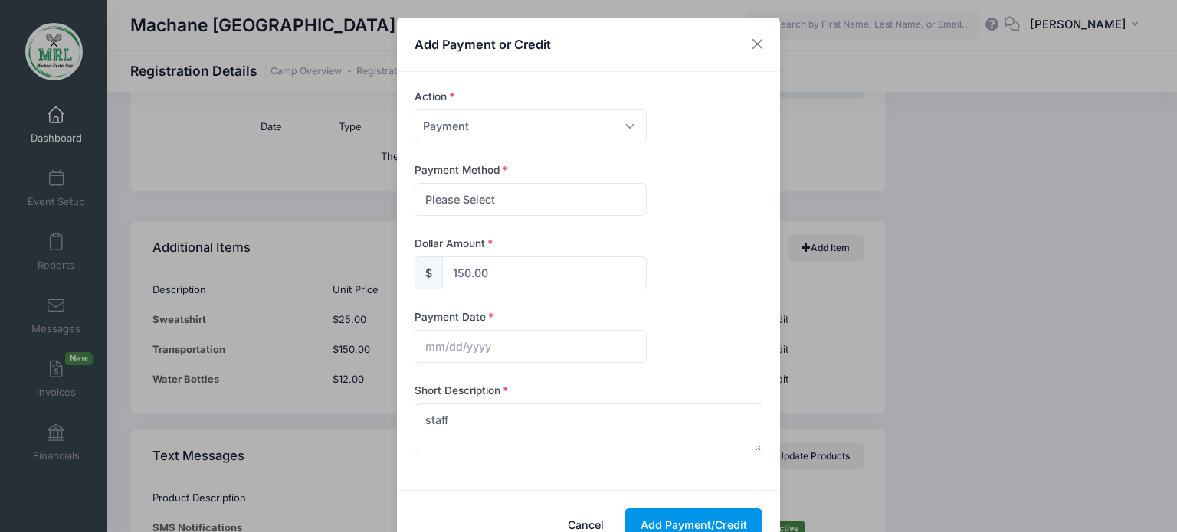
click at [690, 518] on button "Add Payment/Credit" at bounding box center [693, 525] width 138 height 33
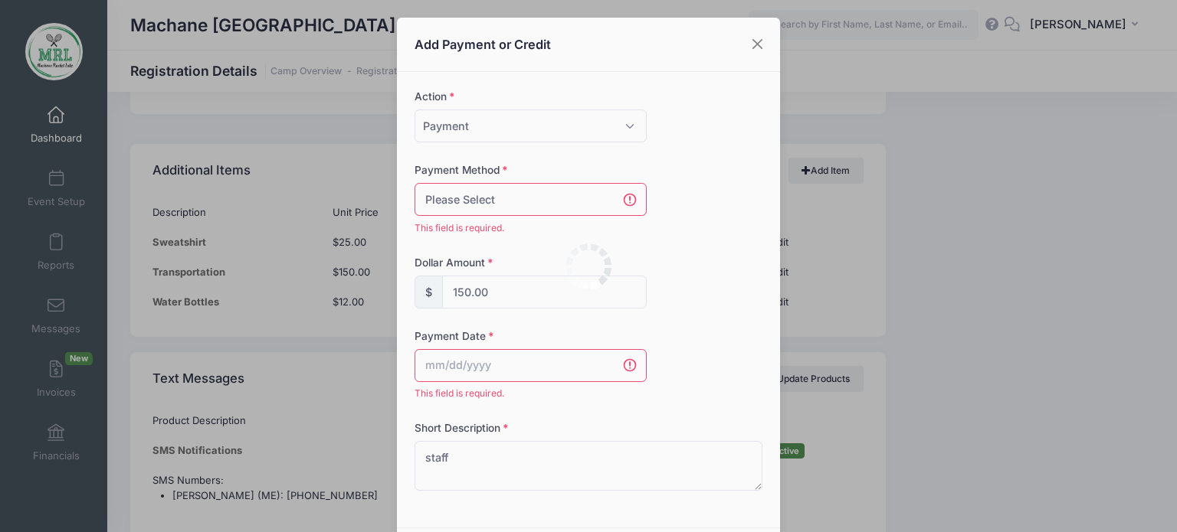
scroll to position [1909, 0]
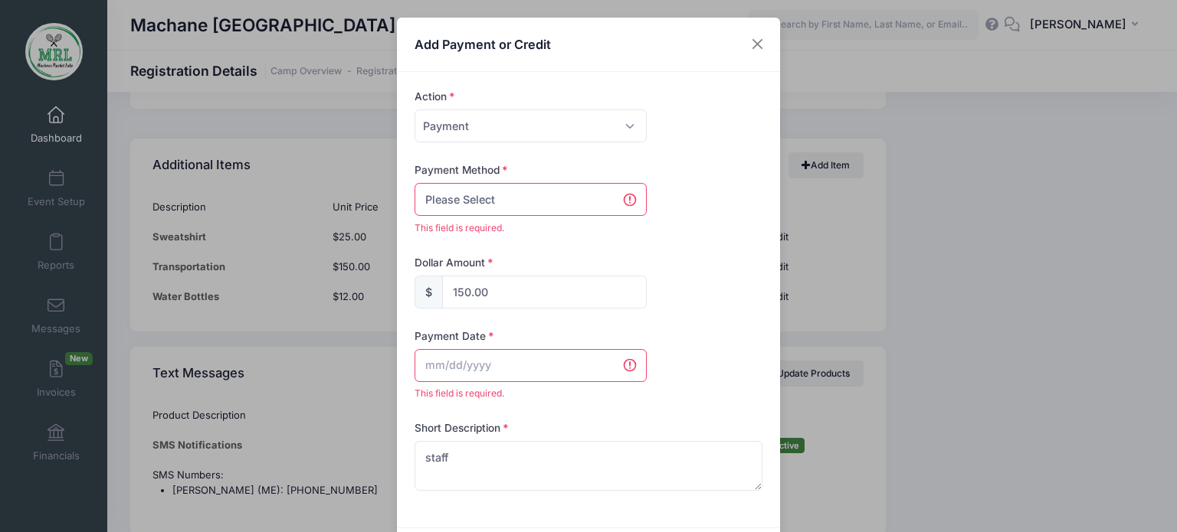
click at [588, 205] on select "Please Select PayPal Cash Check Bank Transfer Other" at bounding box center [530, 199] width 232 height 33
select select "other"
click at [414, 183] on select "Please Select PayPal Cash Check Bank Transfer Other" at bounding box center [530, 199] width 232 height 33
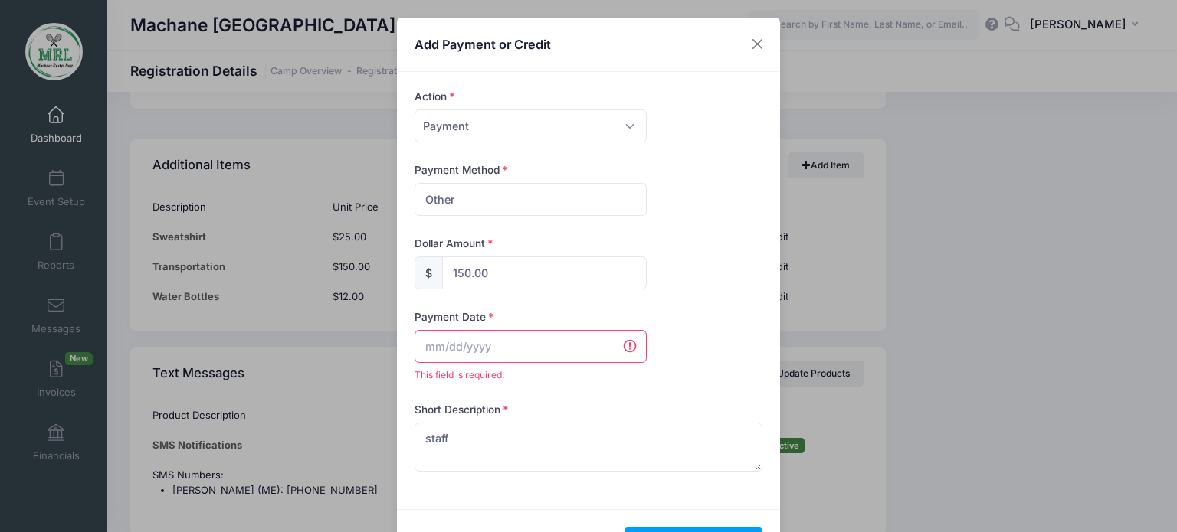
click at [542, 336] on input "text" at bounding box center [530, 346] width 232 height 33
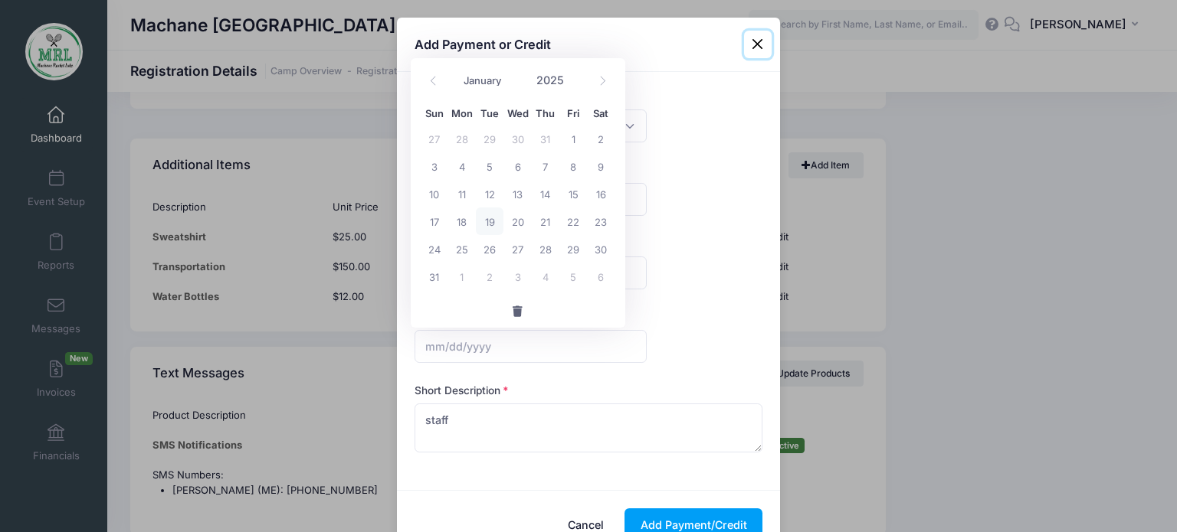
click at [495, 213] on span "19" at bounding box center [490, 222] width 28 height 28
type input "[DATE]"
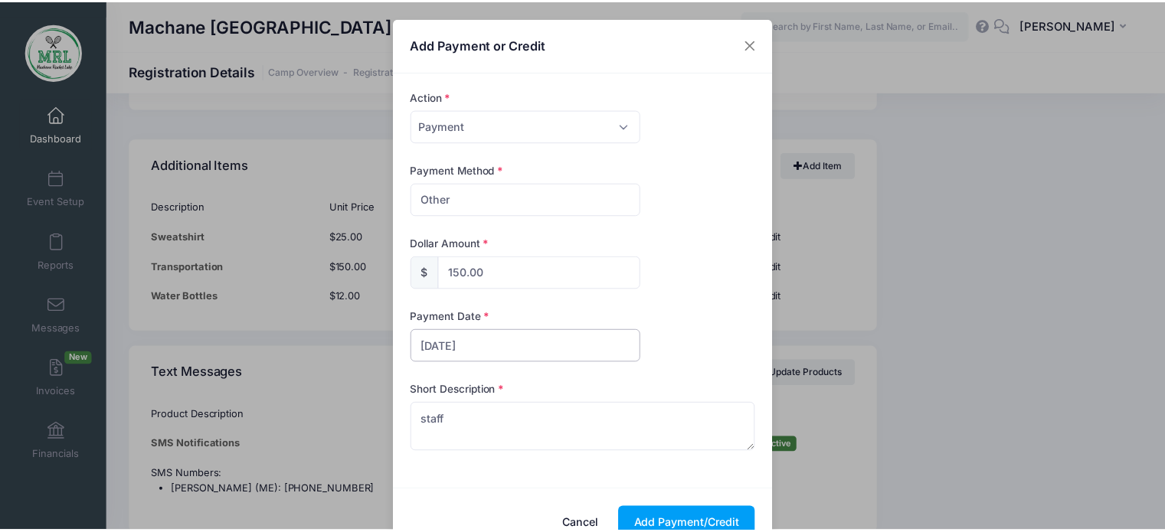
scroll to position [87, 0]
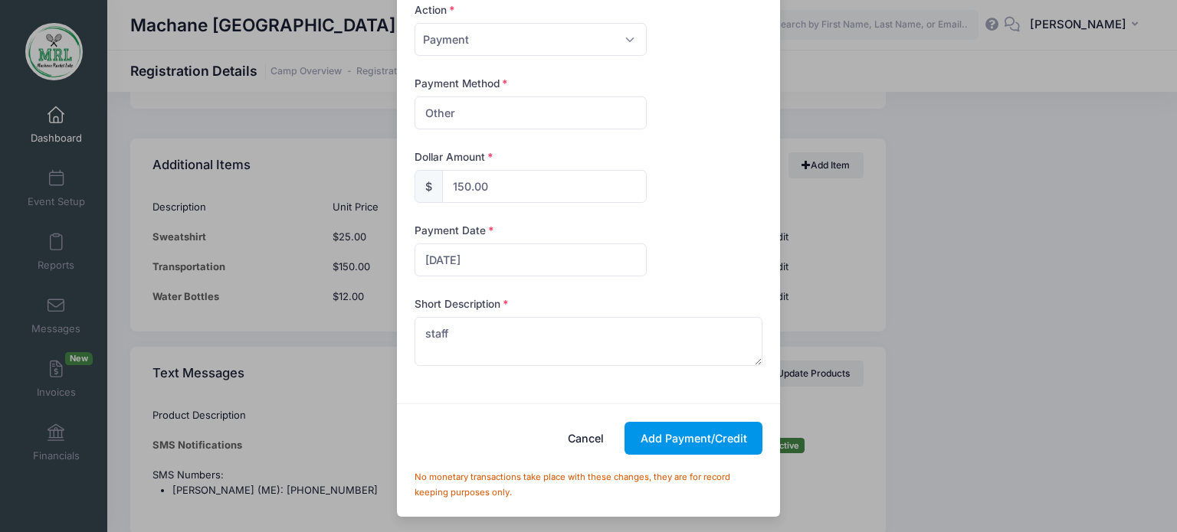
click at [686, 441] on button "Add Payment/Credit" at bounding box center [693, 438] width 138 height 33
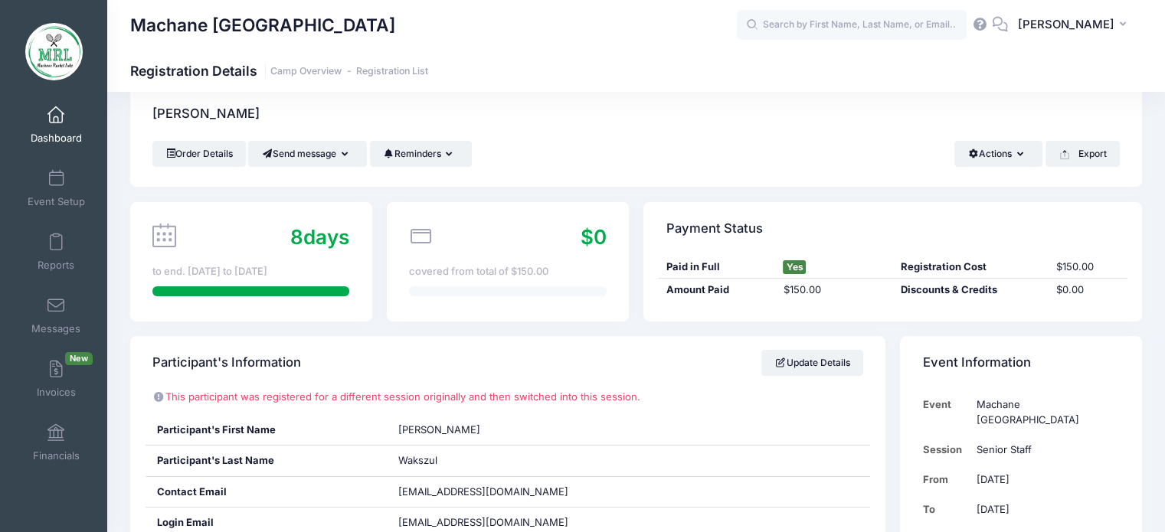
scroll to position [0, 0]
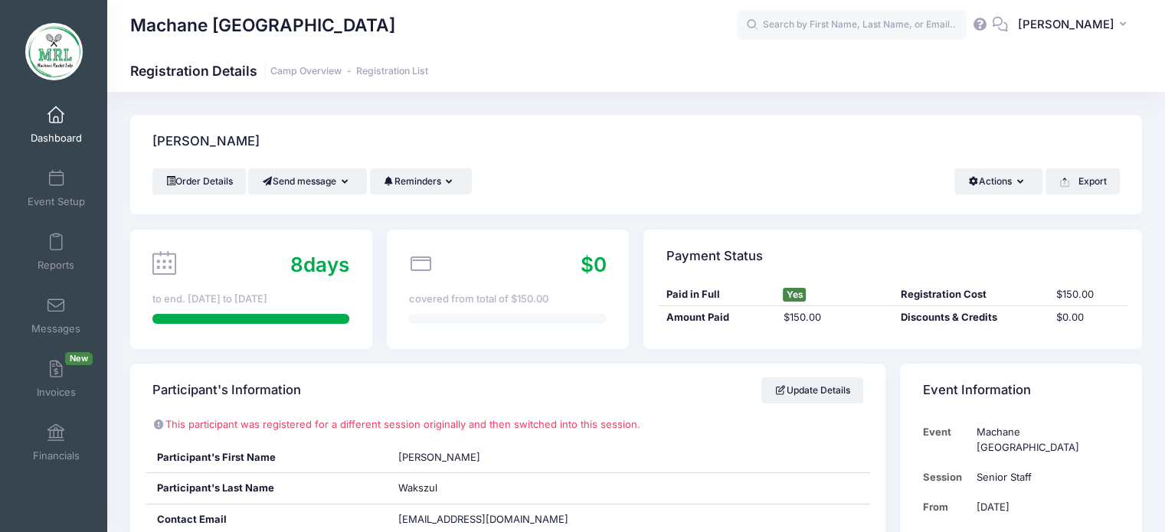
click at [803, 291] on span "Yes" at bounding box center [794, 295] width 23 height 14
click at [1013, 182] on button "Actions" at bounding box center [999, 182] width 88 height 26
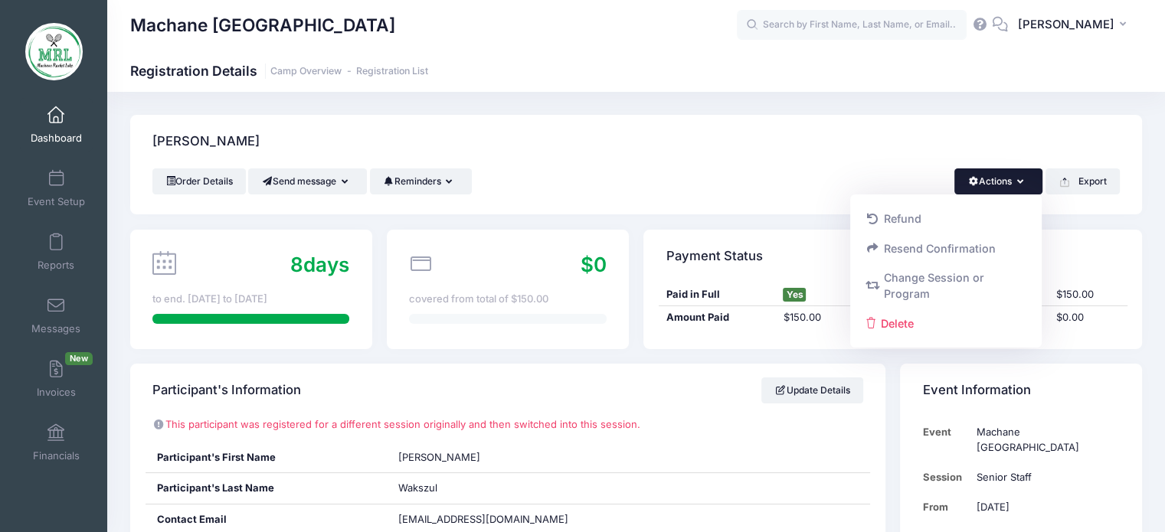
click at [729, 402] on div "Participant's Information Update Details" at bounding box center [507, 391] width 755 height 54
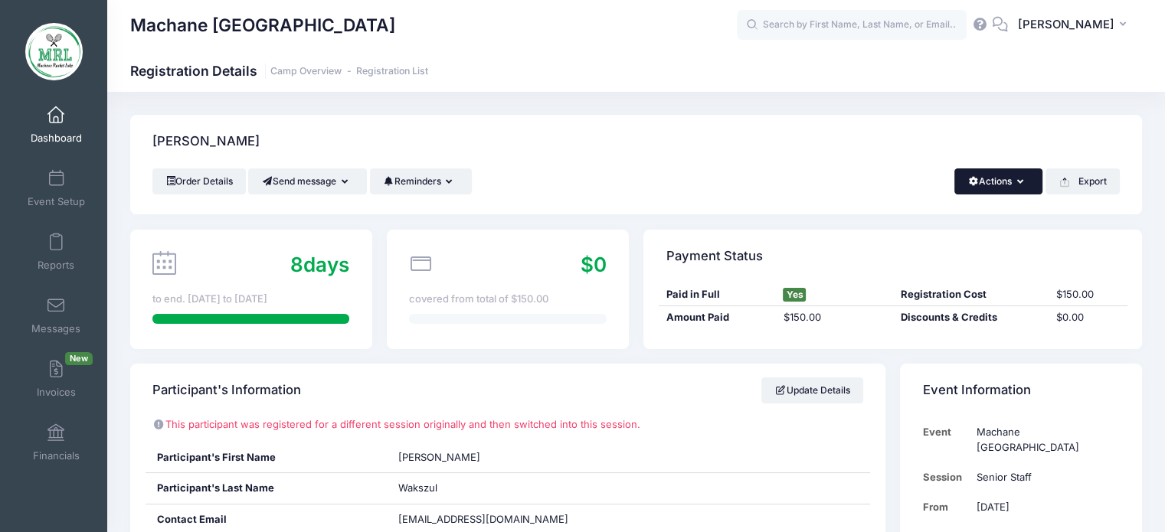
click at [1014, 182] on button "Actions" at bounding box center [999, 182] width 88 height 26
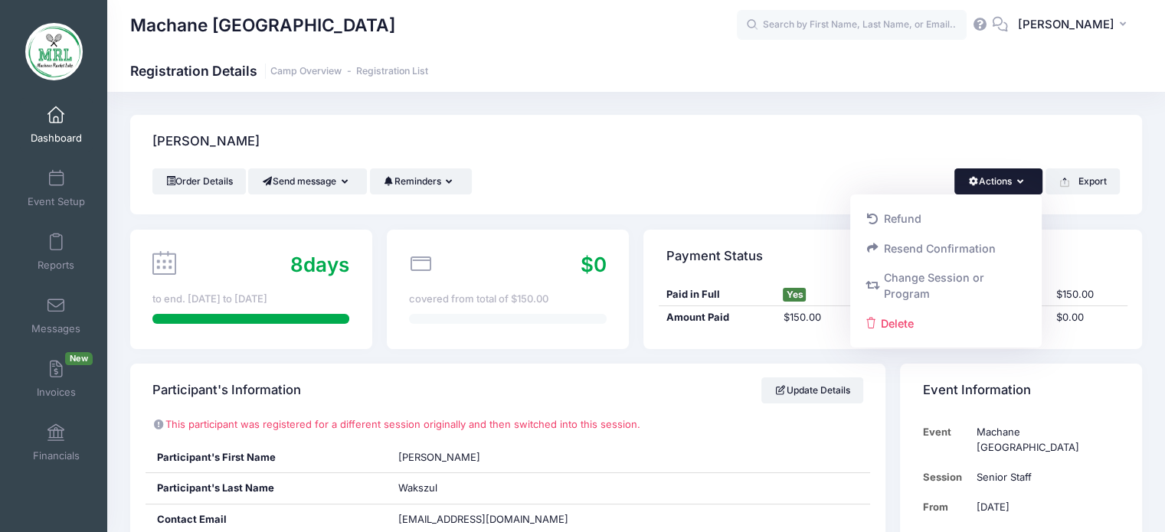
click at [773, 199] on div "Order Details Send message Send Email Send SMS Reminders Send Payment Reminder …" at bounding box center [636, 192] width 1012 height 46
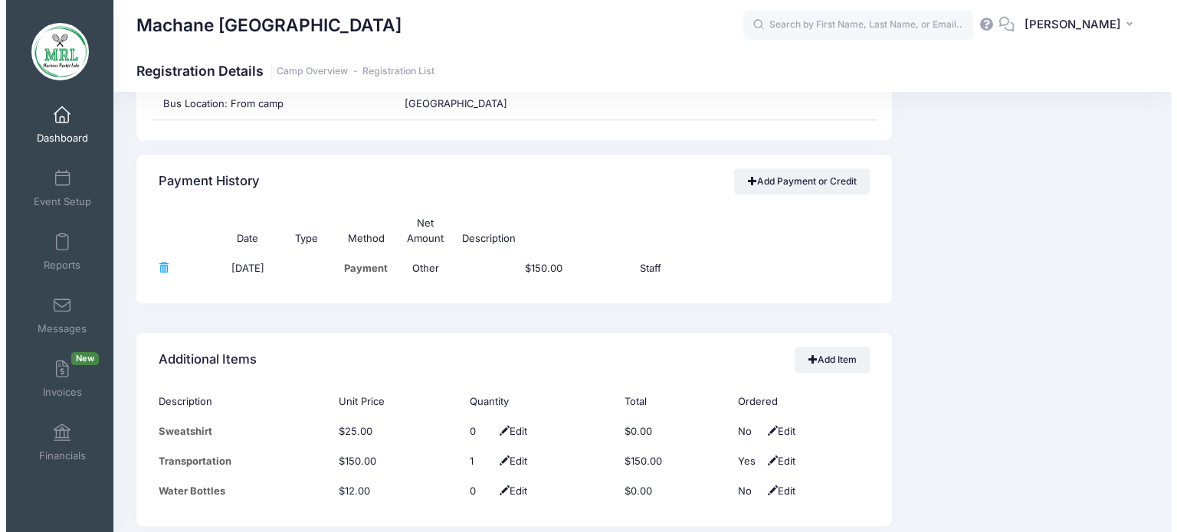
scroll to position [1718, 0]
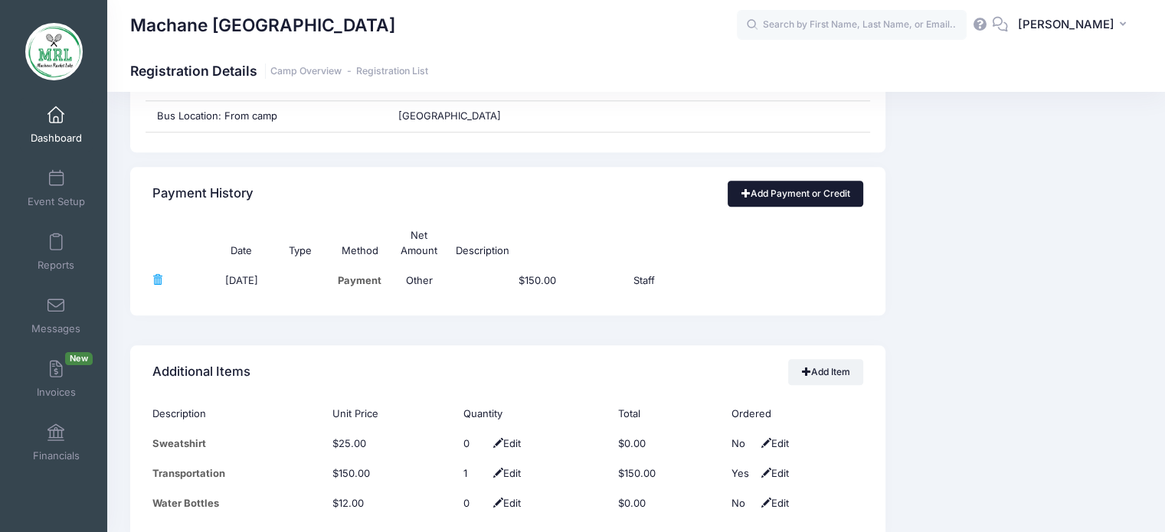
click at [770, 188] on link "Add Payment or Credit" at bounding box center [796, 194] width 136 height 26
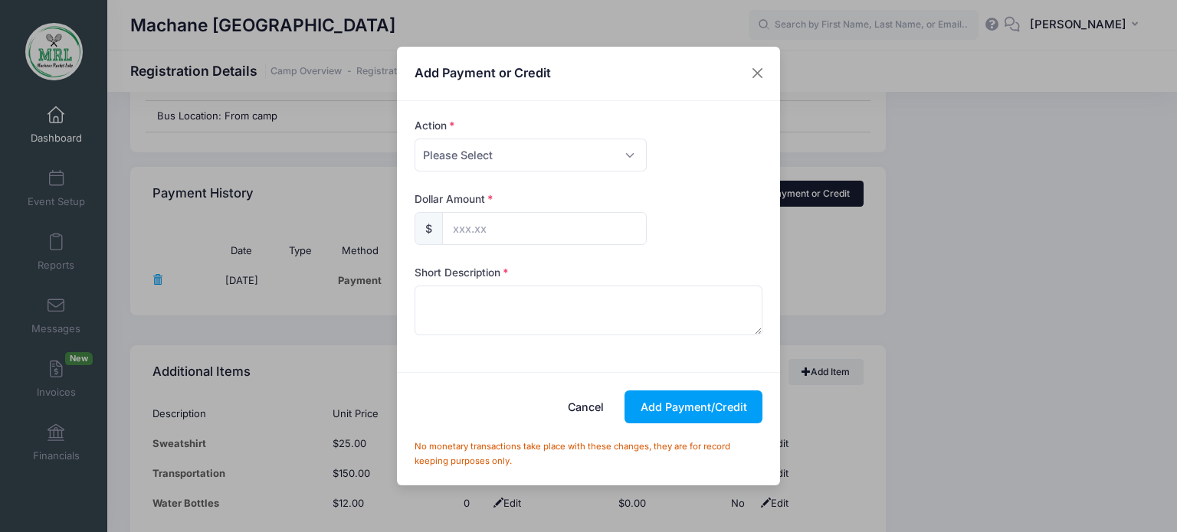
scroll to position [0, 0]
click at [630, 151] on select "Please Select Payment Credit Refund (Offline)" at bounding box center [530, 155] width 232 height 33
select select "payment"
click at [414, 139] on select "Please Select Payment Credit Refund (Offline)" at bounding box center [530, 155] width 232 height 33
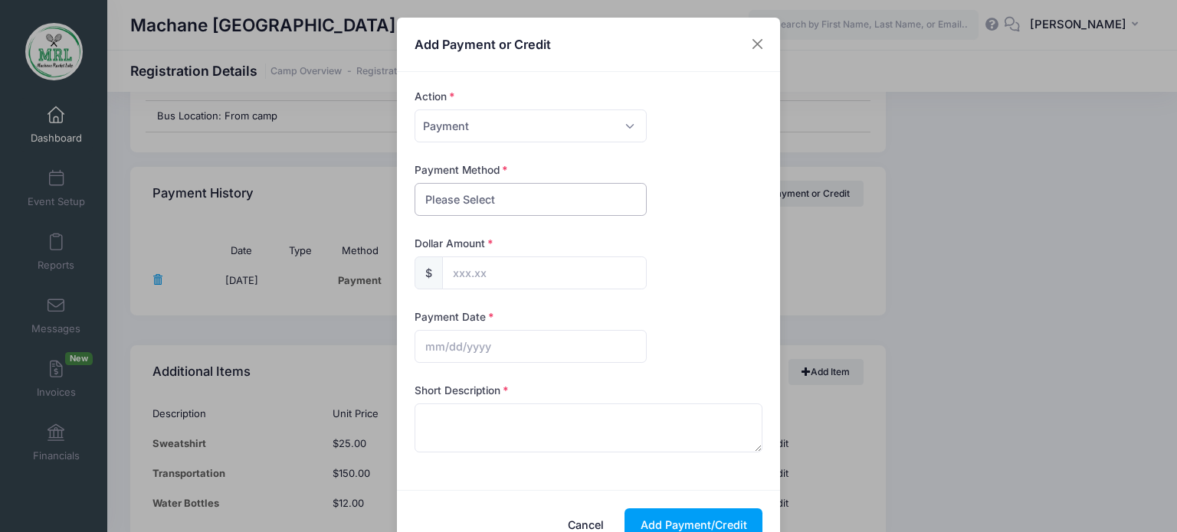
click at [627, 198] on select "Please Select PayPal Cash Check Bank Transfer Other" at bounding box center [530, 199] width 232 height 33
click at [722, 228] on form "Action Please Select Payment Credit Refund (Offline) Payment Method Please Sele…" at bounding box center [588, 281] width 363 height 384
click at [750, 45] on button "Close" at bounding box center [758, 45] width 28 height 28
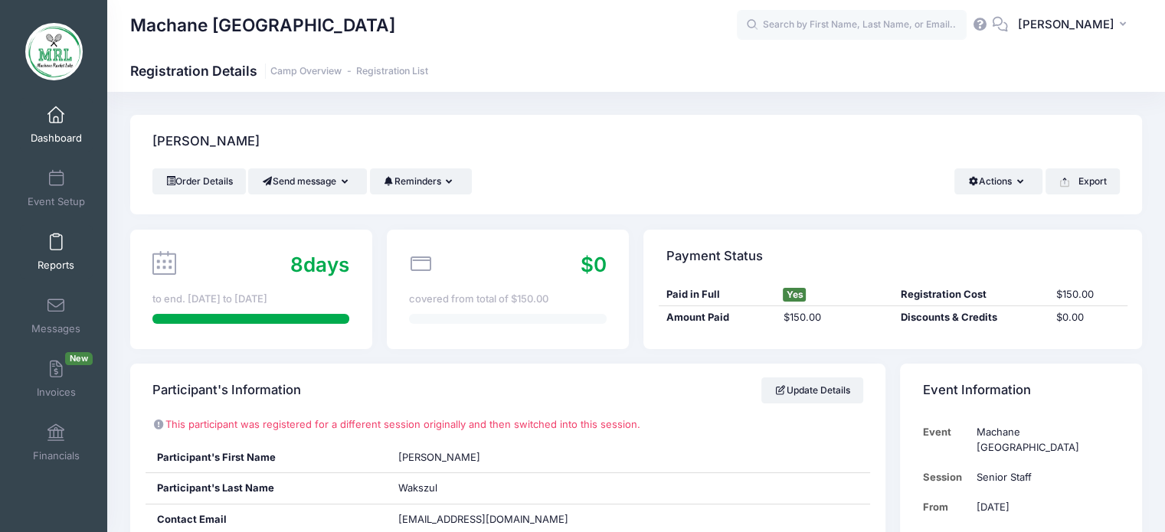
click at [36, 254] on link "Reports" at bounding box center [56, 252] width 73 height 54
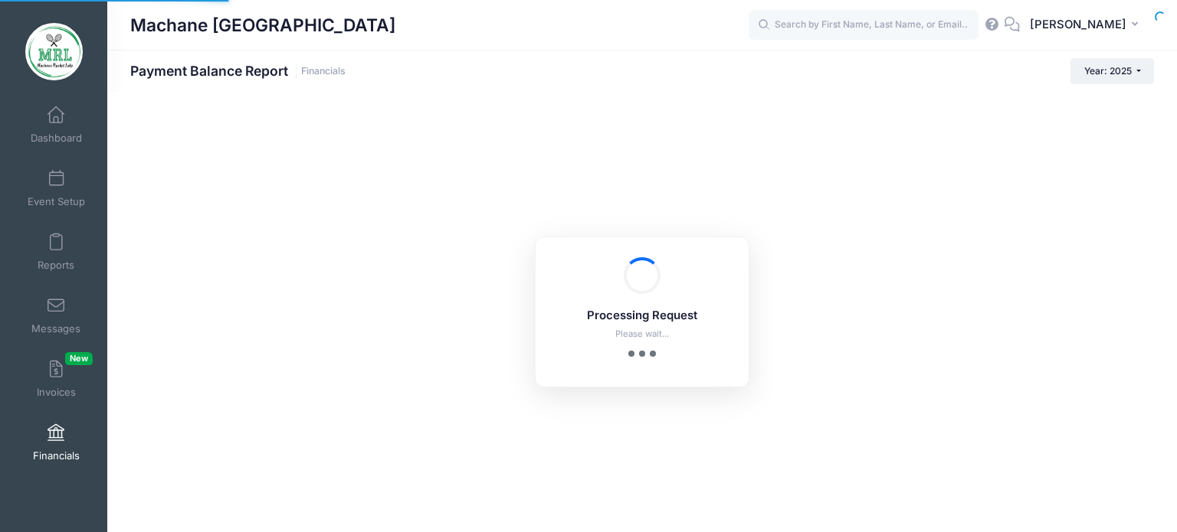
select select "10"
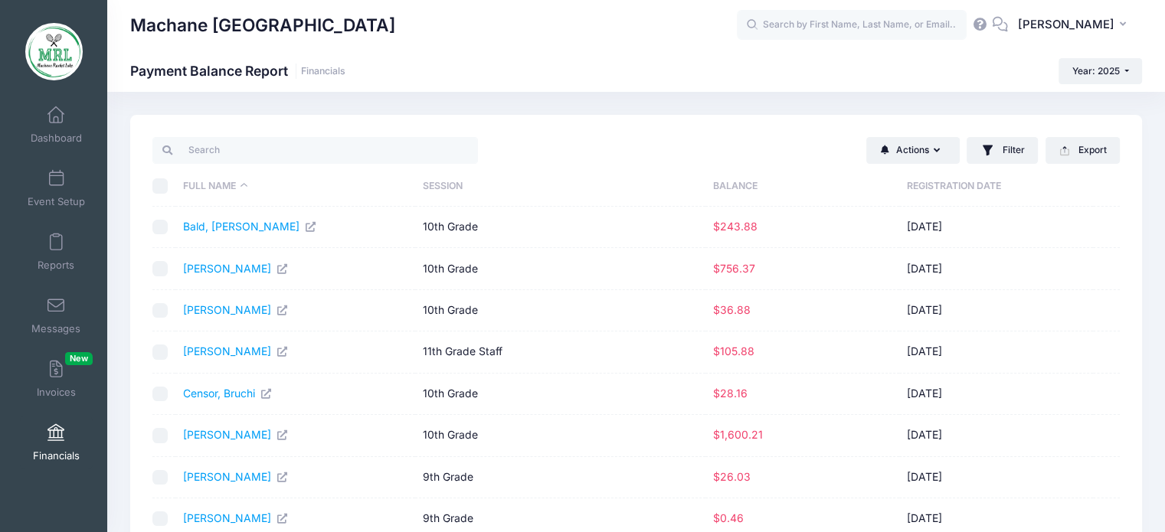
click at [749, 189] on th "Balance" at bounding box center [803, 186] width 194 height 41
click at [208, 264] on link "[PERSON_NAME]" at bounding box center [227, 268] width 88 height 13
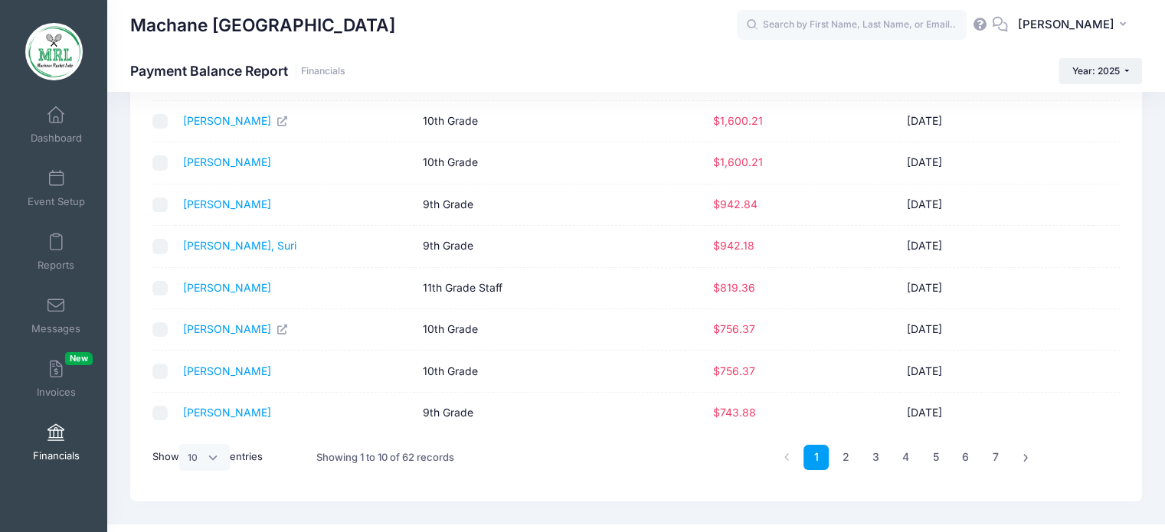
scroll to position [187, 0]
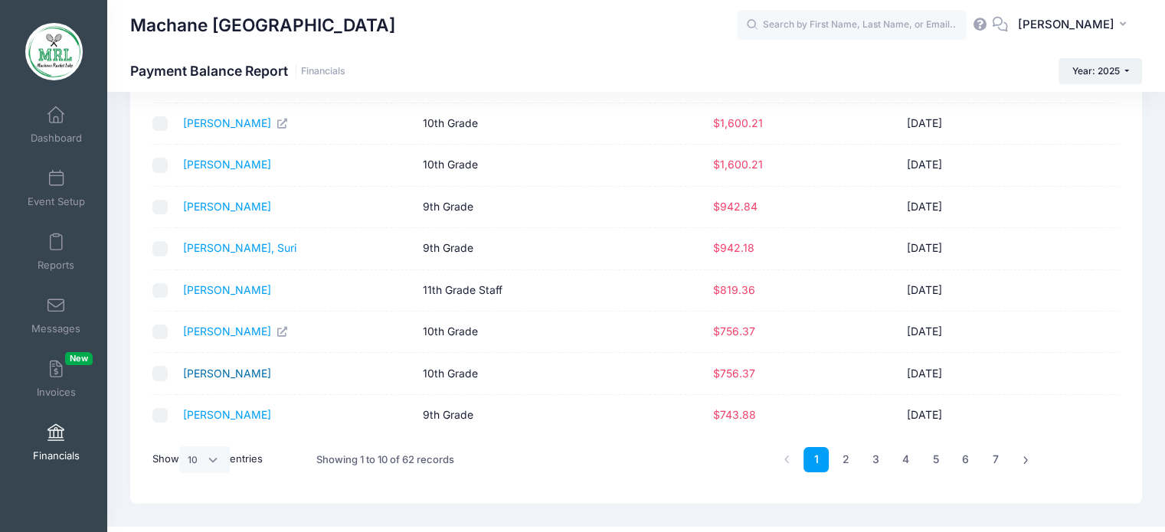
click at [219, 373] on link "[PERSON_NAME]" at bounding box center [227, 373] width 88 height 13
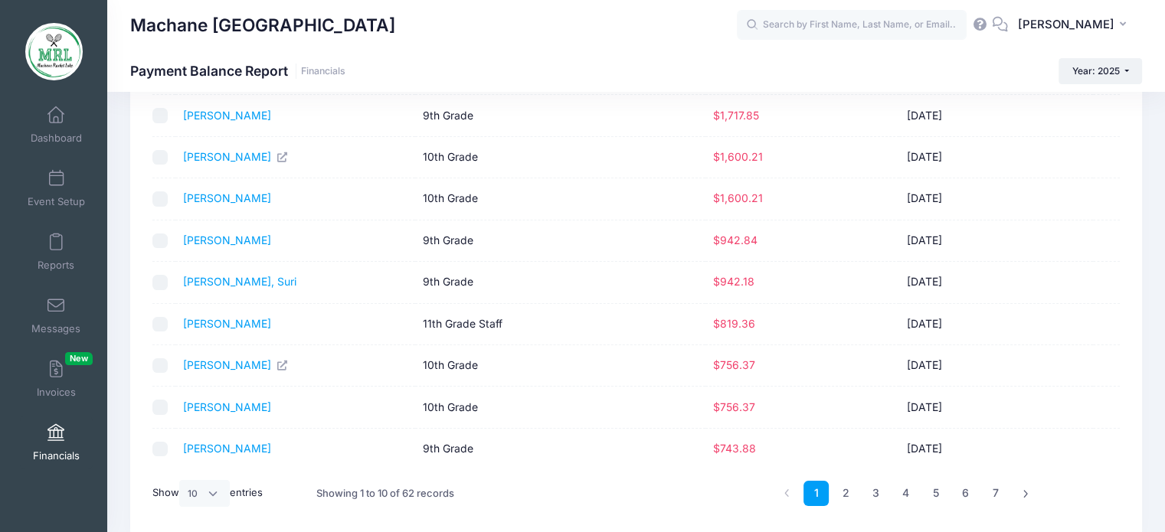
scroll to position [215, 0]
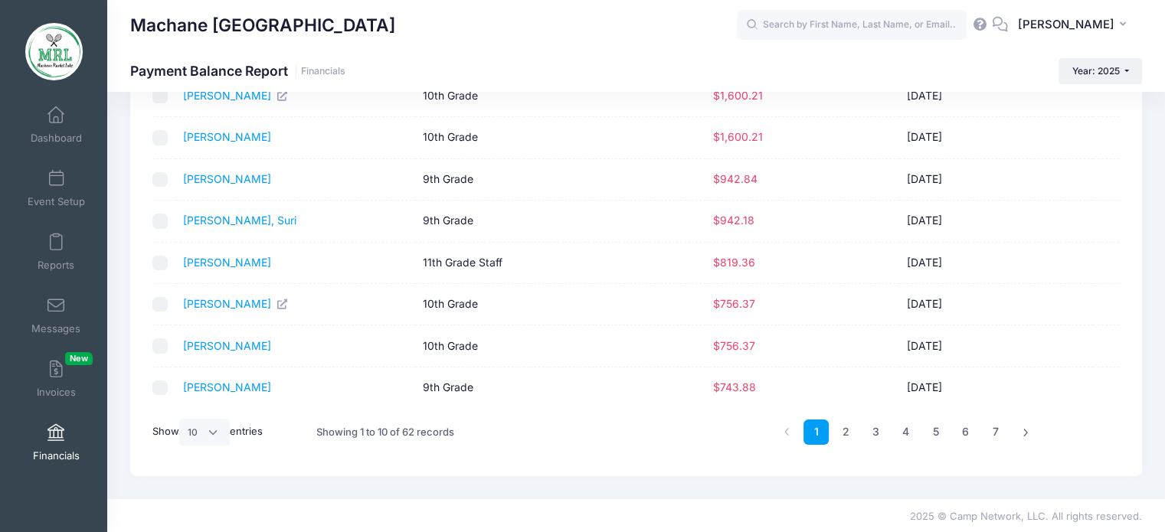
click at [429, 284] on td "10th Grade" at bounding box center [560, 304] width 290 height 41
click at [215, 347] on link "[PERSON_NAME]" at bounding box center [227, 345] width 88 height 13
click at [211, 386] on link "[PERSON_NAME]" at bounding box center [227, 387] width 88 height 13
click at [69, 357] on span "New" at bounding box center [79, 358] width 28 height 13
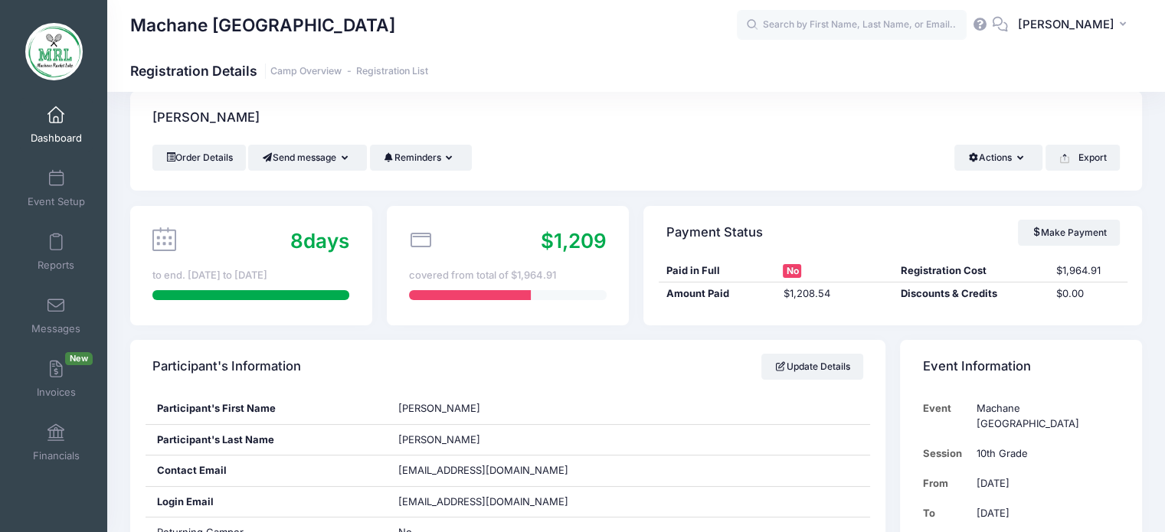
scroll to position [28, 0]
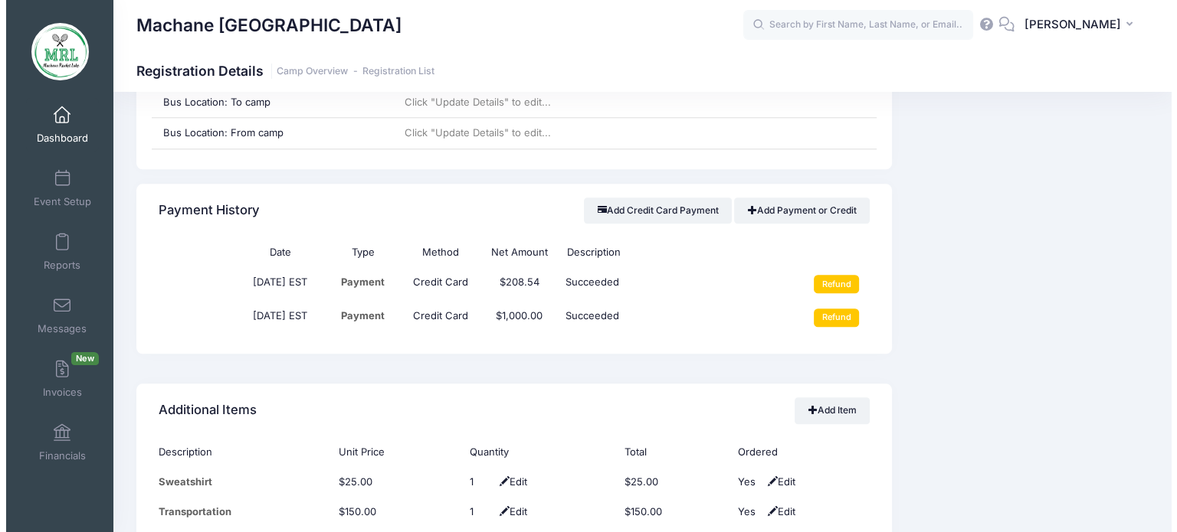
scroll to position [1669, 0]
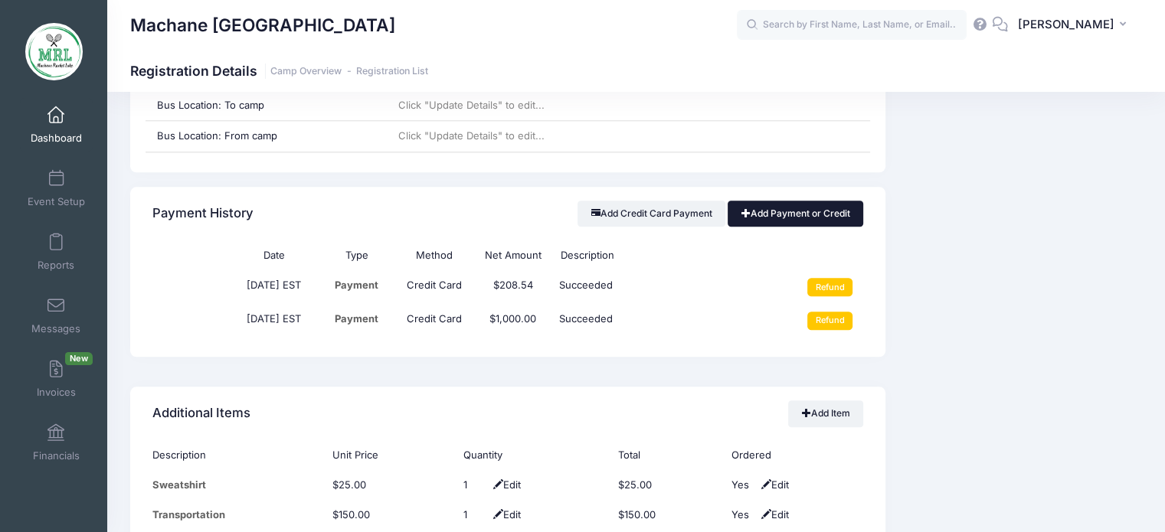
click at [780, 215] on link "Add Payment or Credit" at bounding box center [796, 214] width 136 height 26
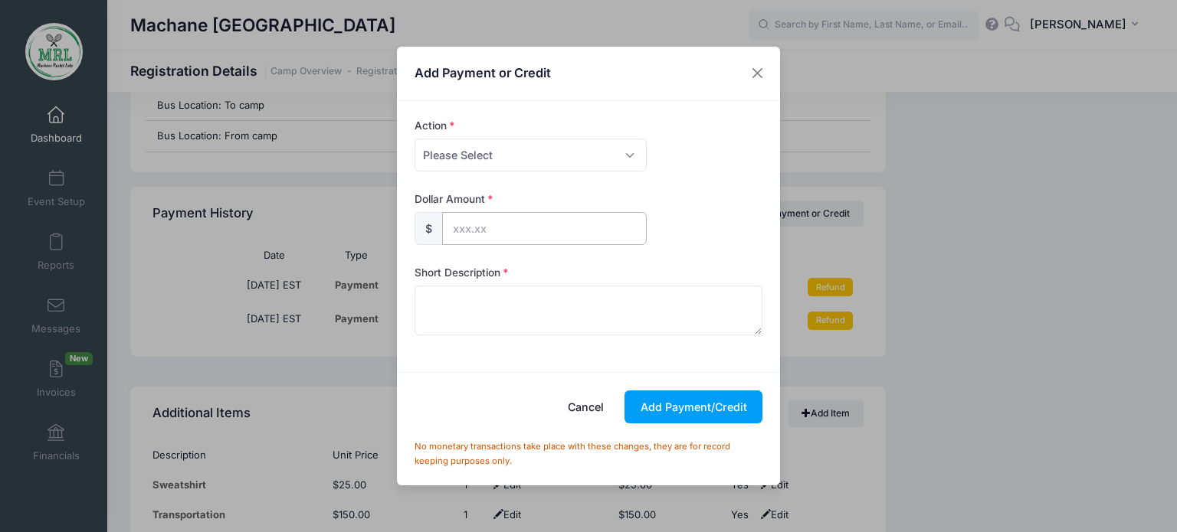
click at [453, 230] on input "text" at bounding box center [544, 228] width 205 height 33
type input "756.37"
click at [471, 308] on textarea at bounding box center [588, 310] width 349 height 49
type textarea "p"
type textarea "discount"
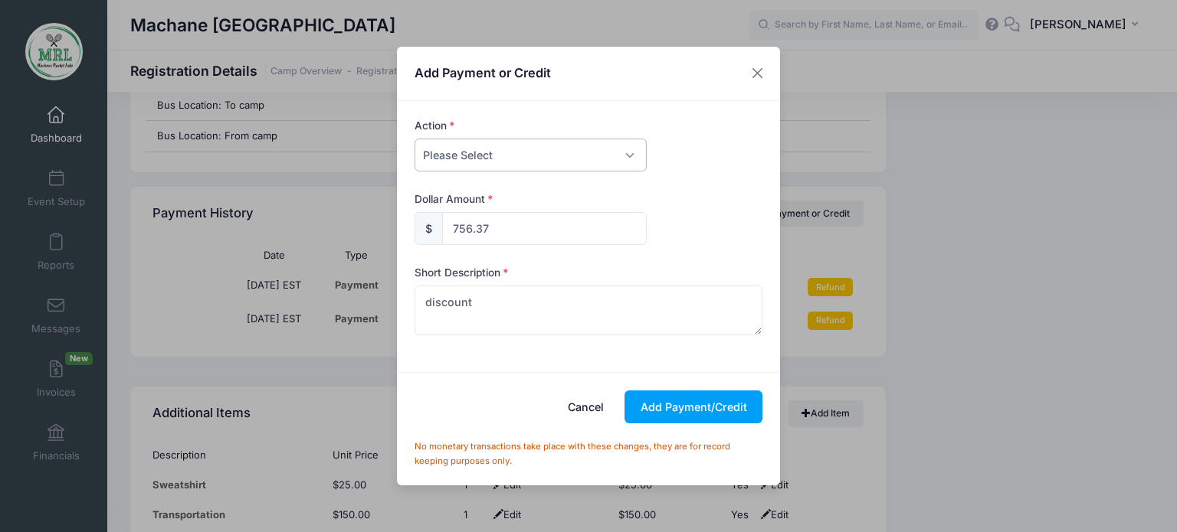
click at [626, 162] on select "Please Select Payment Credit Refund (Offline)" at bounding box center [530, 155] width 232 height 33
select select "payment"
click at [414, 139] on select "Please Select Payment Credit Refund (Offline)" at bounding box center [530, 155] width 232 height 33
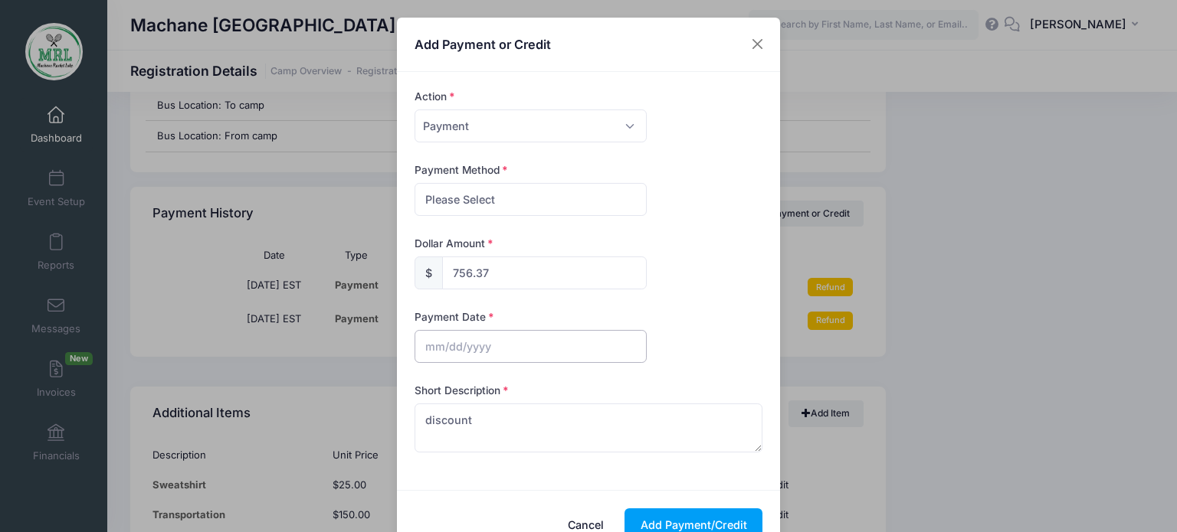
click at [421, 342] on input "text" at bounding box center [530, 346] width 232 height 33
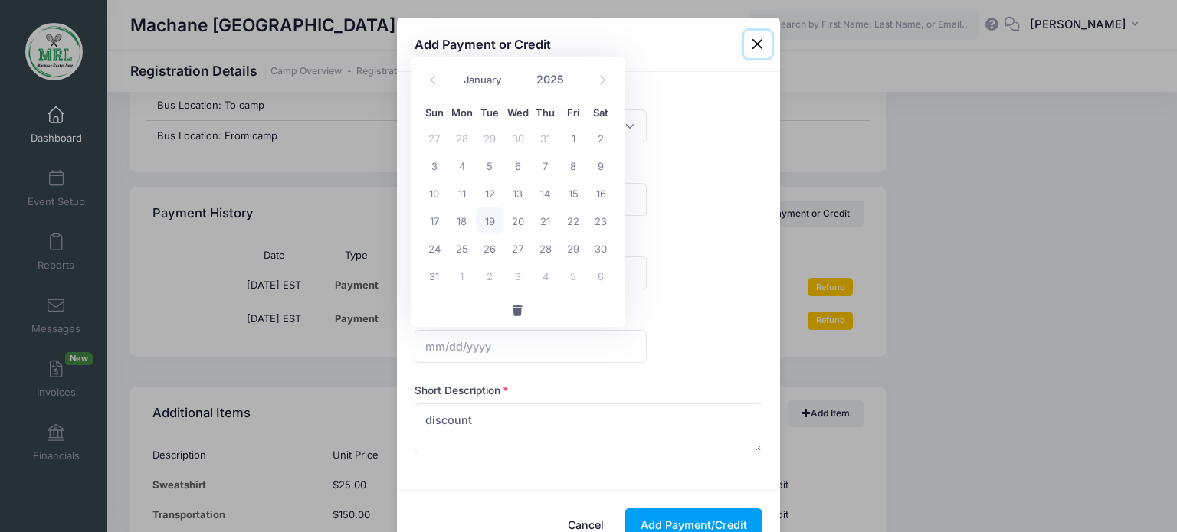
click at [489, 217] on span "19" at bounding box center [490, 221] width 28 height 28
type input "[DATE]"
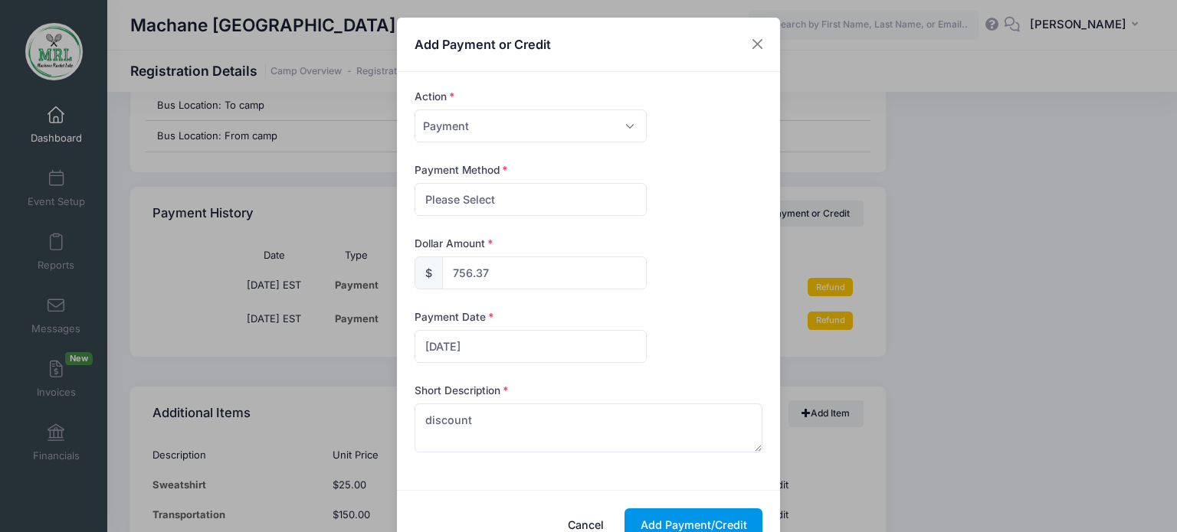
click at [714, 512] on button "Add Payment/Credit" at bounding box center [693, 525] width 138 height 33
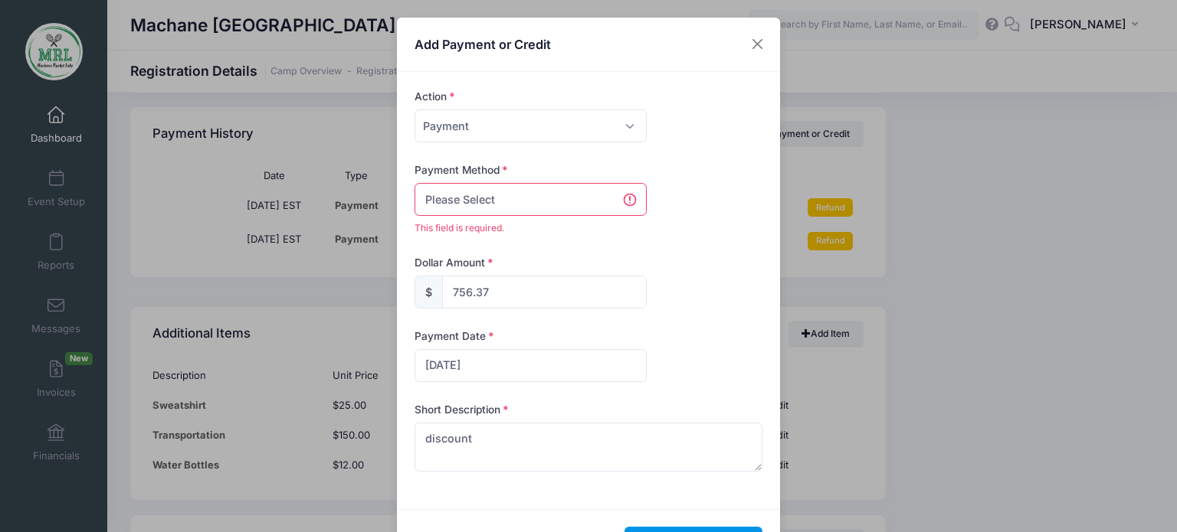
scroll to position [1753, 0]
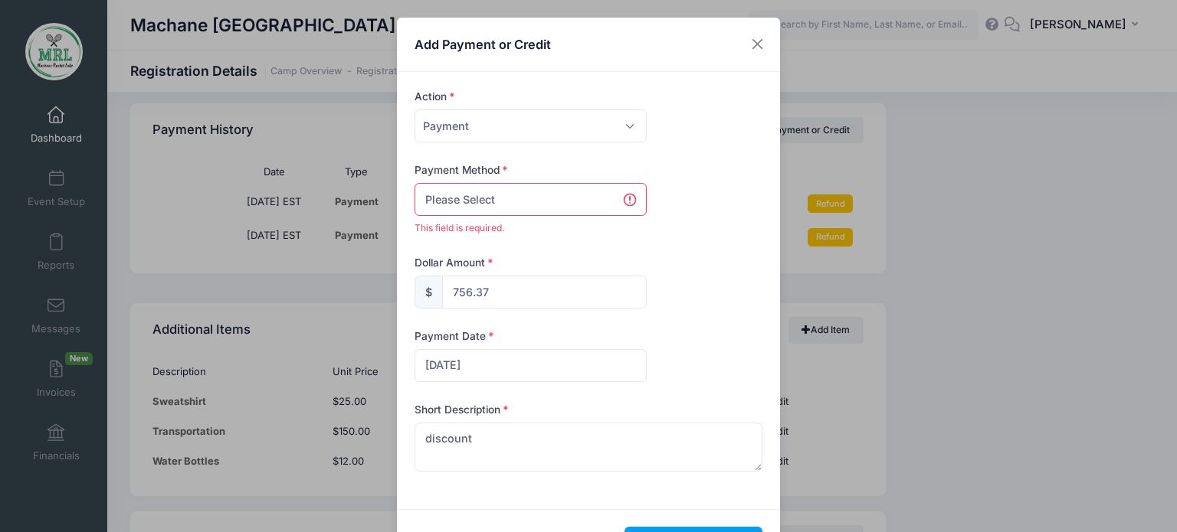
click at [529, 205] on select "Please Select PayPal Cash Check Bank Transfer Other" at bounding box center [530, 199] width 232 height 33
select select "other"
click at [414, 183] on select "Please Select PayPal Cash Check Bank Transfer Other" at bounding box center [530, 199] width 232 height 33
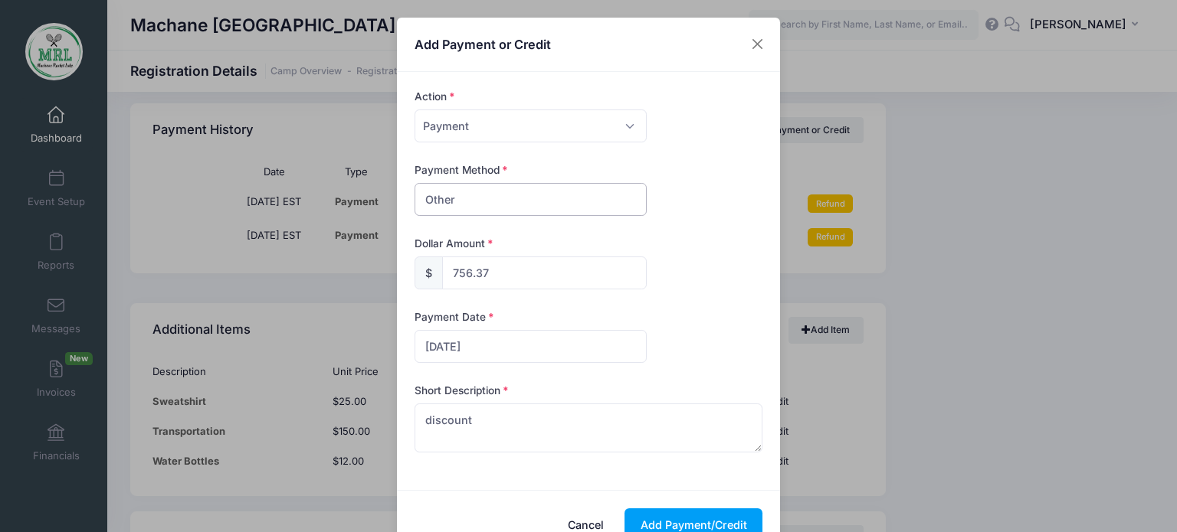
click at [570, 195] on select "Please Select PayPal Cash Check Bank Transfer Other" at bounding box center [530, 199] width 232 height 33
click at [622, 126] on select "Please Select Payment Credit Refund (Offline)" at bounding box center [530, 126] width 232 height 33
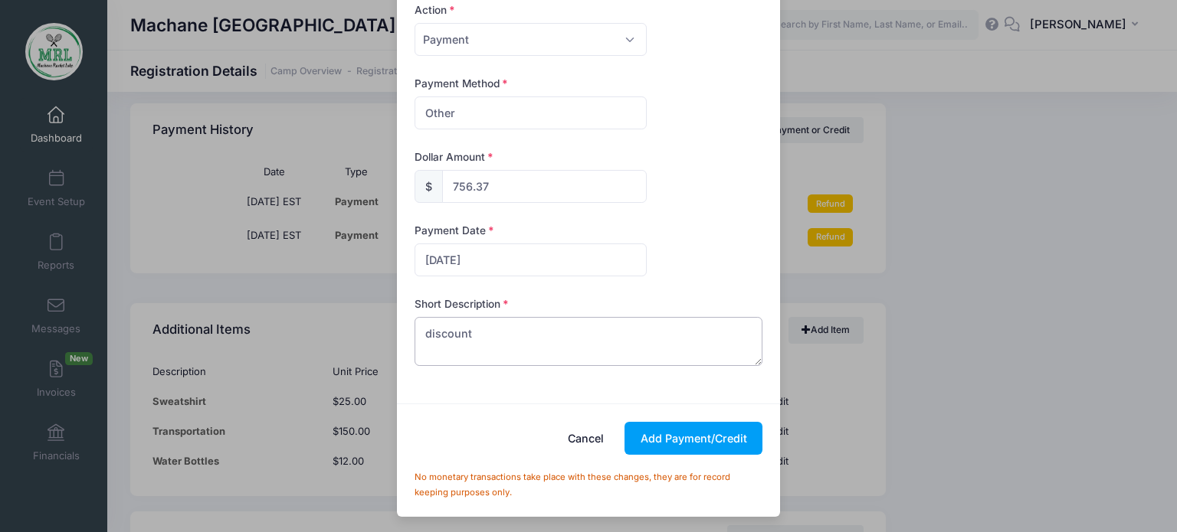
click at [472, 336] on textarea "discount" at bounding box center [588, 341] width 349 height 49
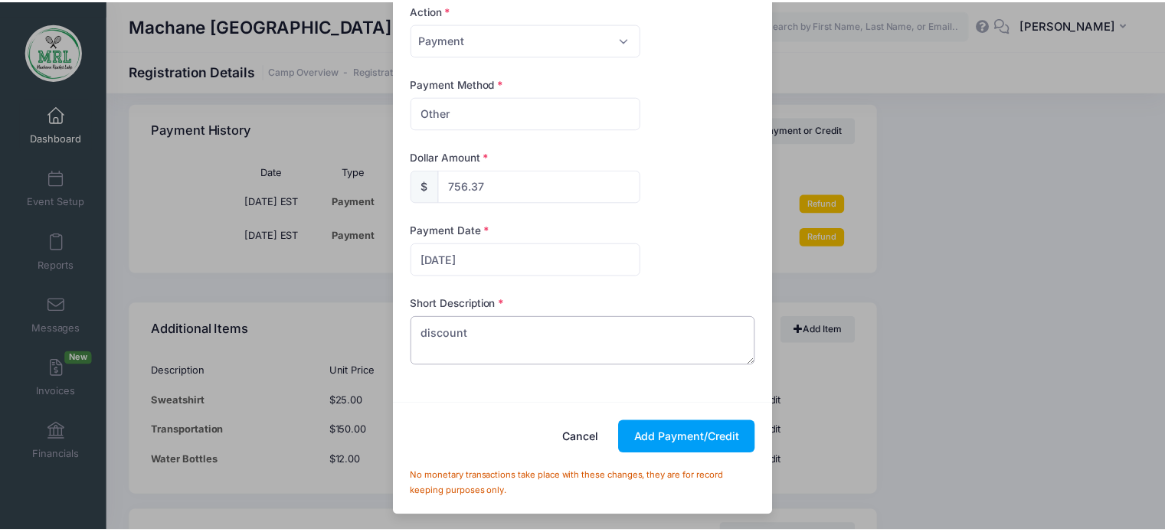
scroll to position [0, 0]
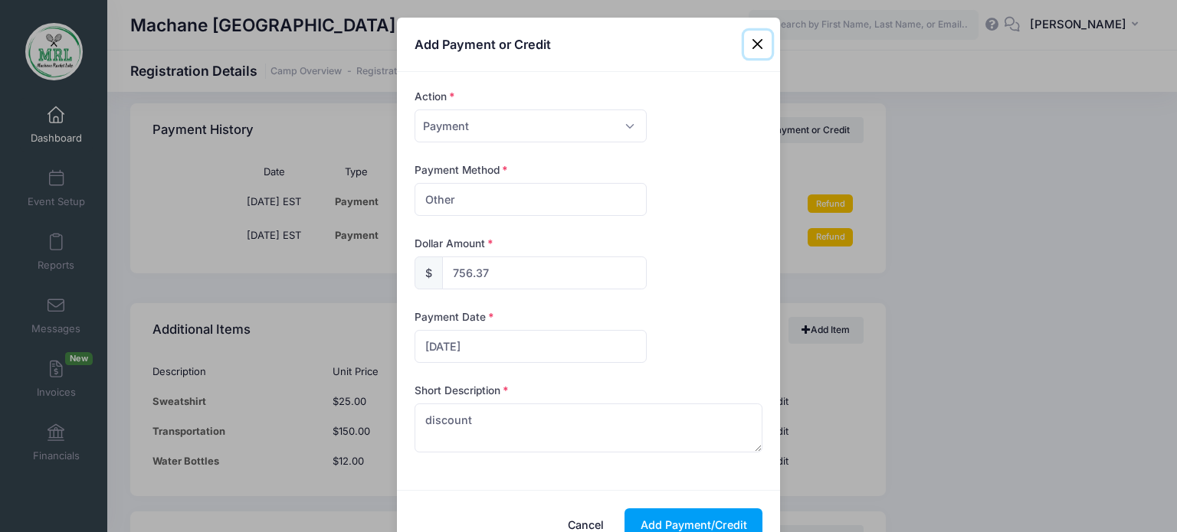
click at [751, 41] on button "Close" at bounding box center [758, 45] width 28 height 28
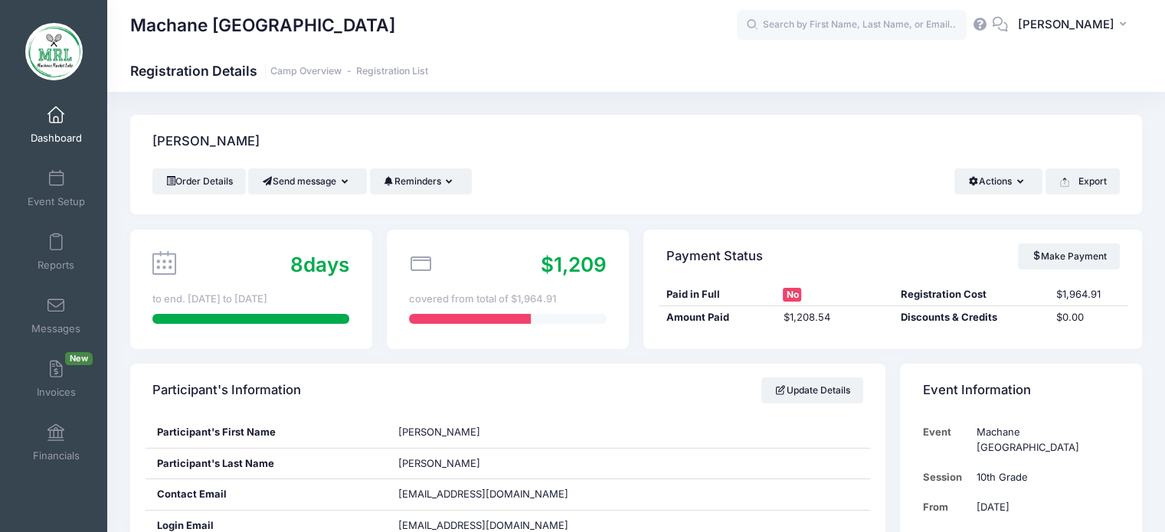
click at [567, 185] on div "Order Details Send message Send Email Send SMS Reminders Send Payment Reminder …" at bounding box center [636, 182] width 968 height 26
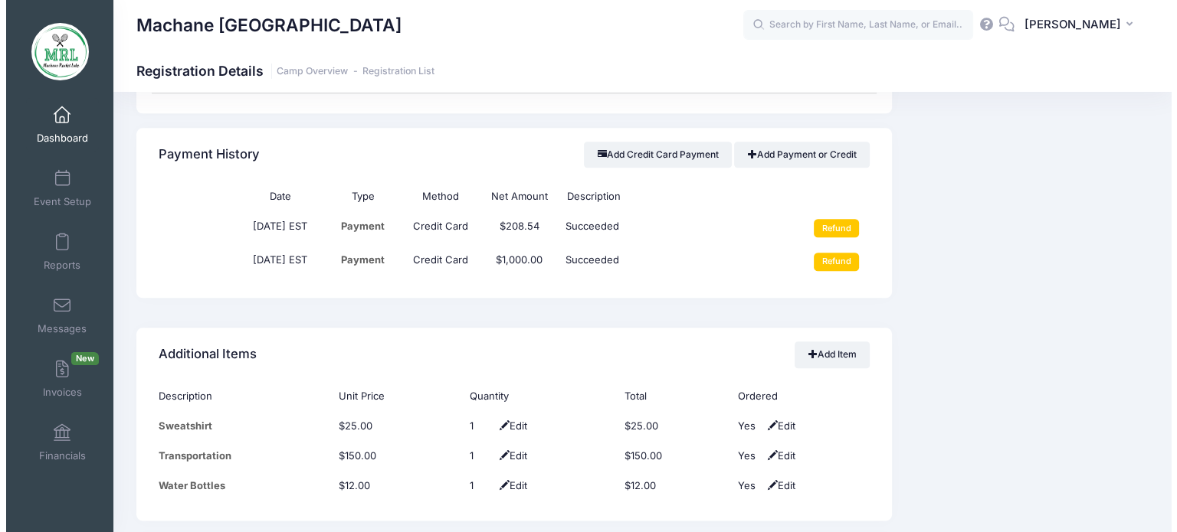
scroll to position [1735, 0]
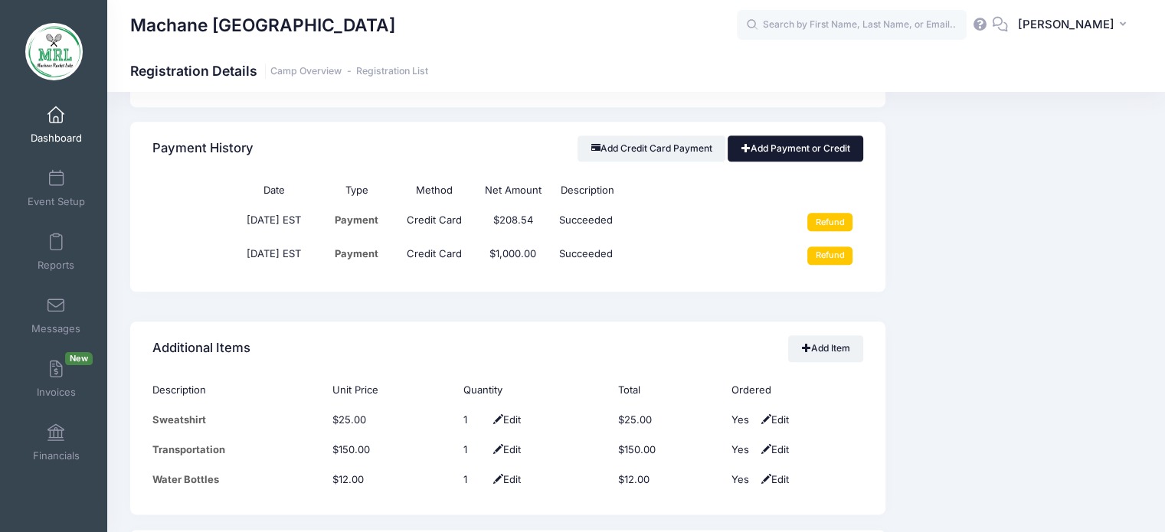
click at [761, 152] on link "Add Payment or Credit" at bounding box center [796, 149] width 136 height 26
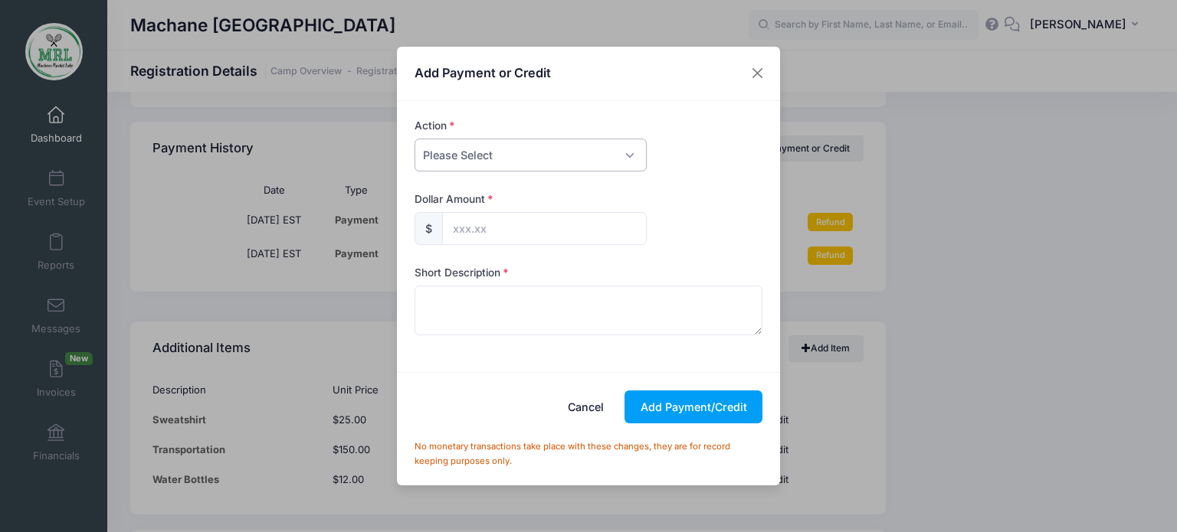
click at [559, 157] on select "Please Select Payment Credit Refund (Offline)" at bounding box center [530, 155] width 232 height 33
select select "credit"
click at [414, 139] on select "Please Select Payment Credit Refund (Offline)" at bounding box center [530, 155] width 232 height 33
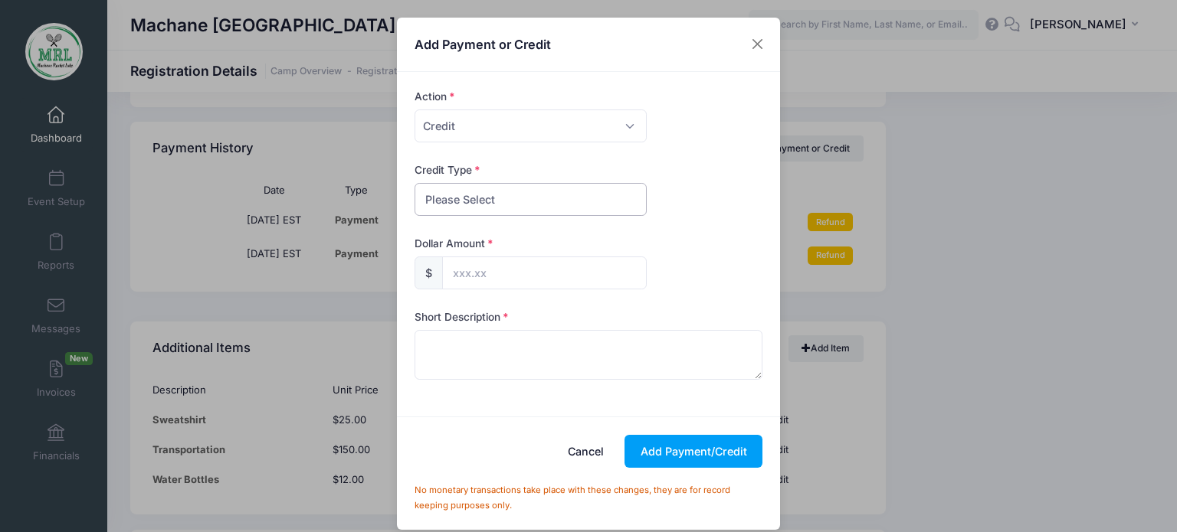
click at [500, 194] on select "Please Select Discount Scholarship Other" at bounding box center [530, 199] width 232 height 33
select select "discount"
click at [414, 183] on select "Please Select Discount Scholarship Other" at bounding box center [530, 199] width 232 height 33
click at [481, 275] on input "text" at bounding box center [544, 273] width 205 height 33
type input "756.37"
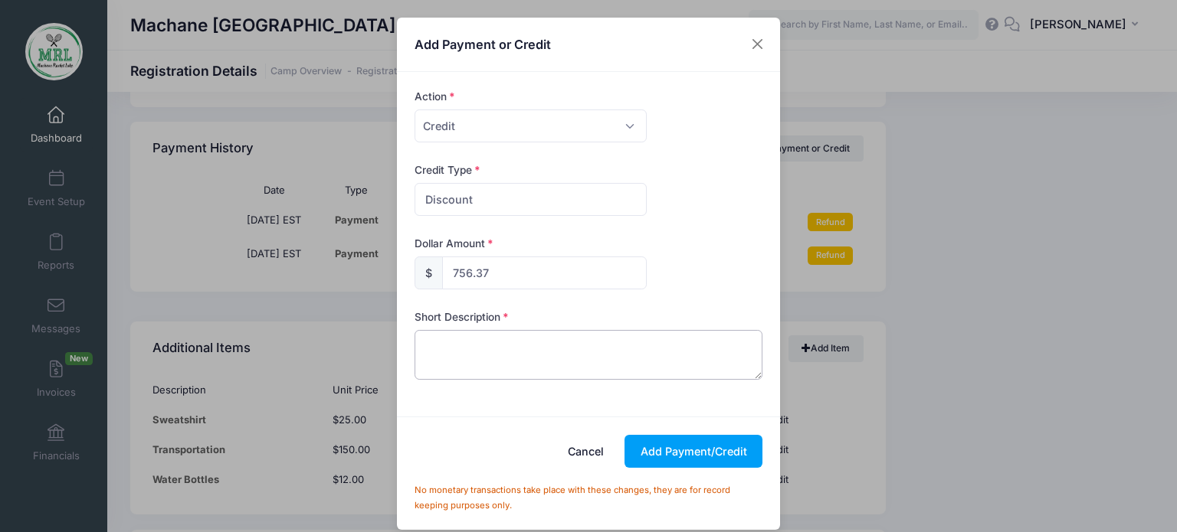
click at [509, 355] on textarea at bounding box center [588, 354] width 349 height 49
click at [686, 457] on button "Add Payment/Credit" at bounding box center [693, 451] width 138 height 33
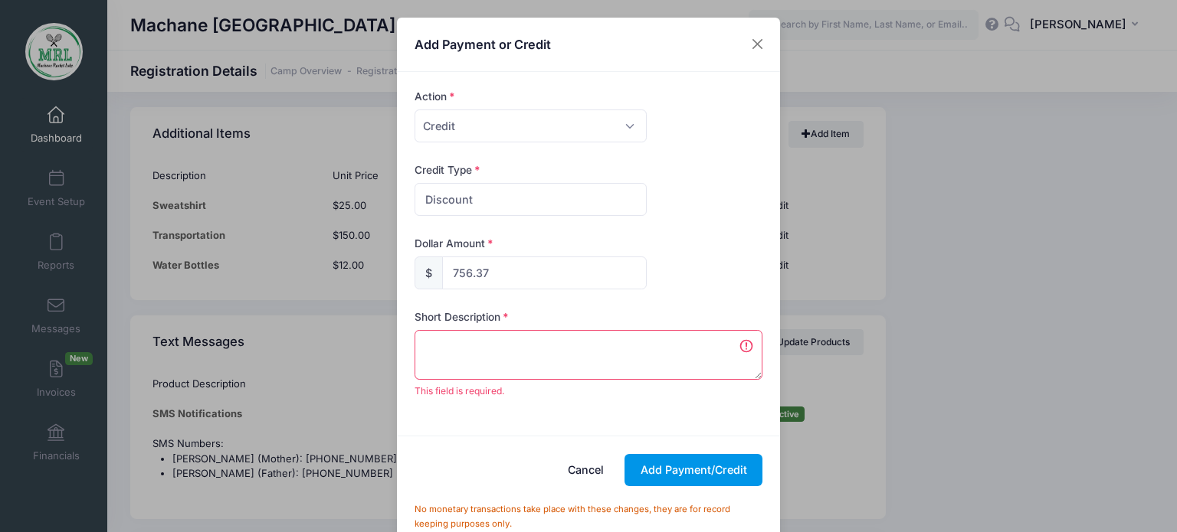
scroll to position [1964, 0]
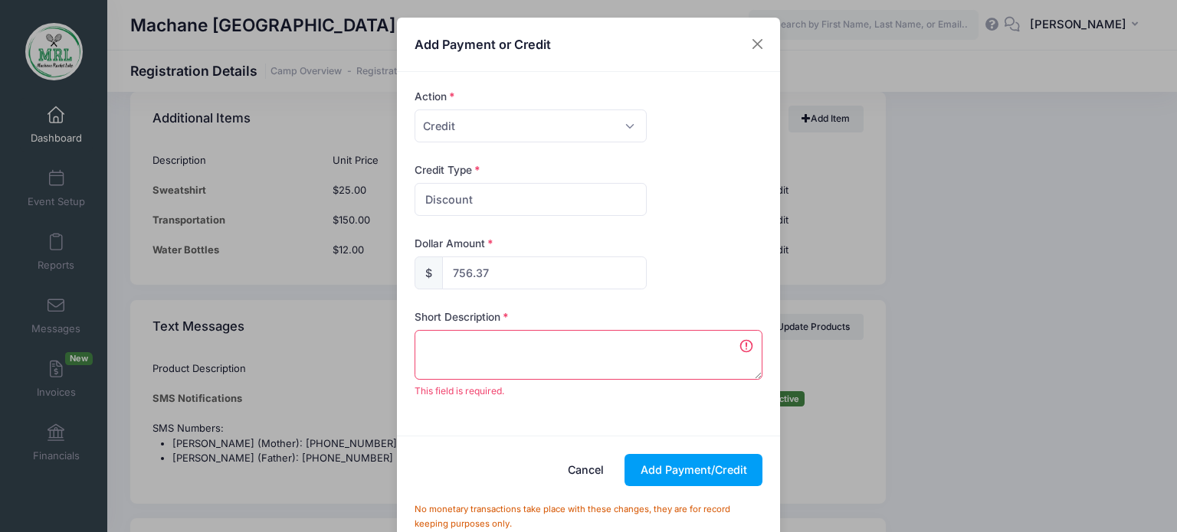
click at [496, 346] on textarea at bounding box center [588, 354] width 349 height 49
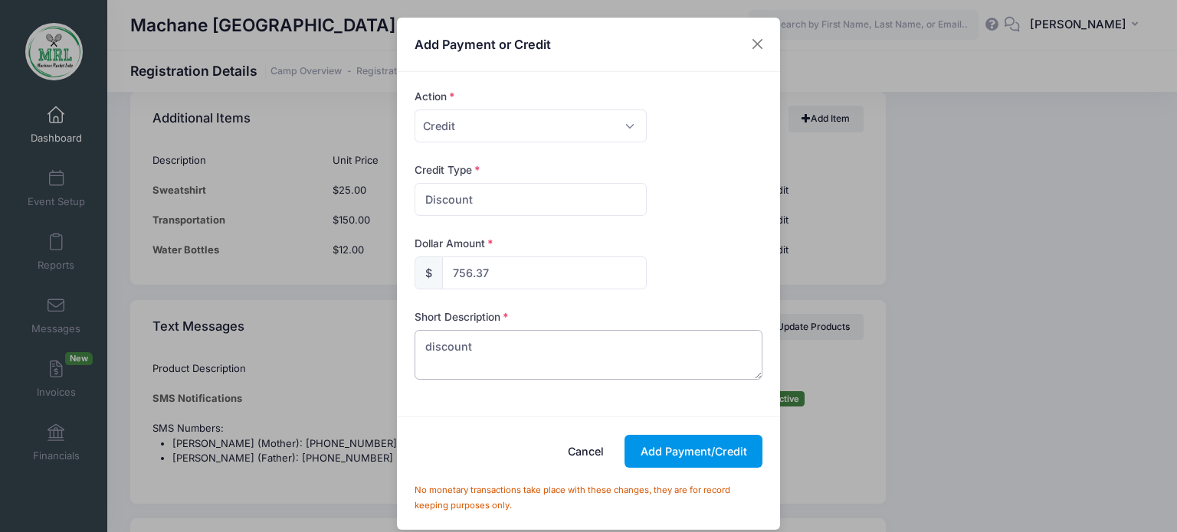
type textarea "discount"
click at [683, 453] on button "Add Payment/Credit" at bounding box center [693, 451] width 138 height 33
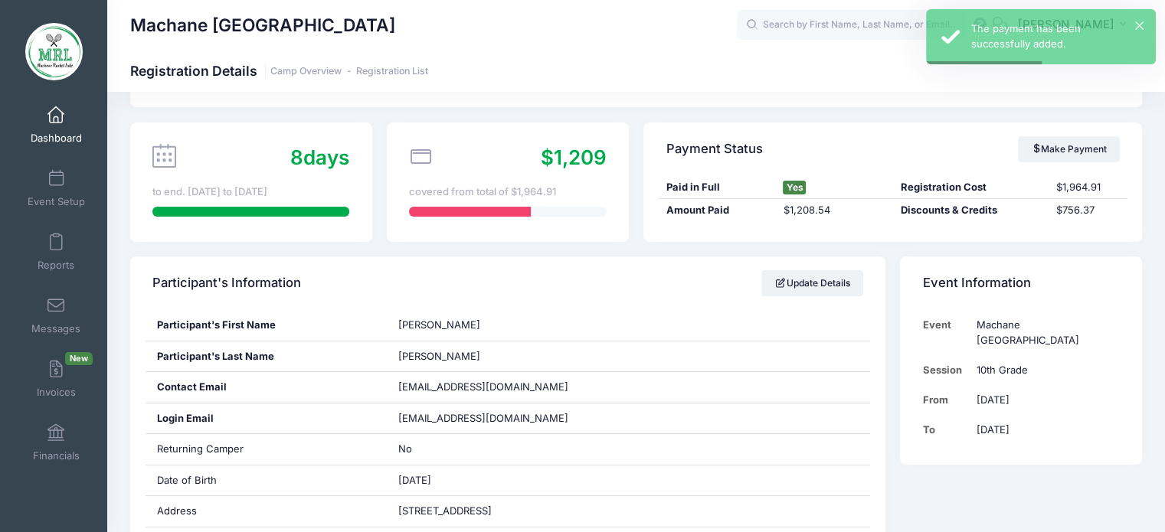
scroll to position [0, 0]
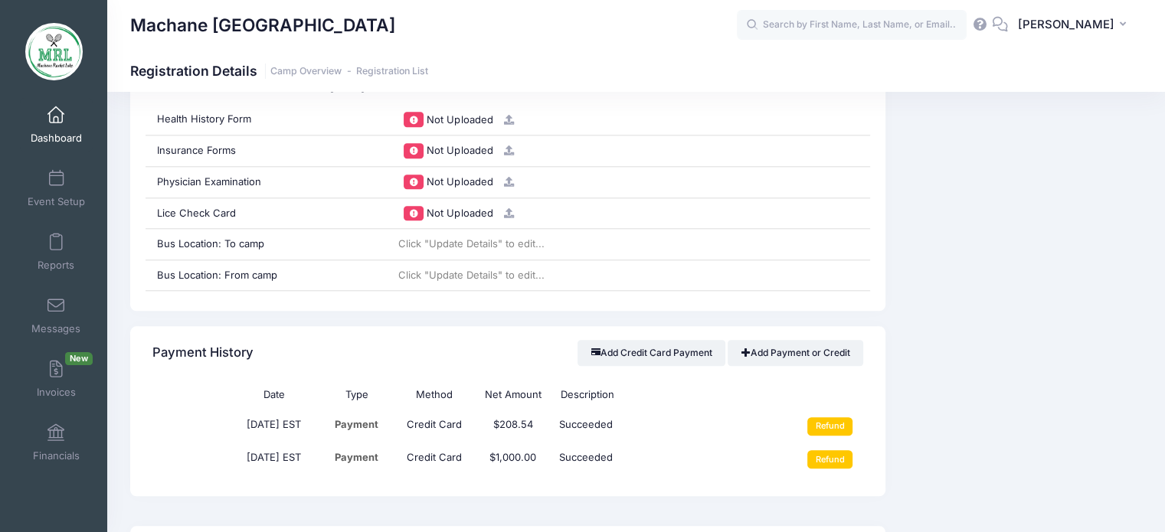
scroll to position [1575, 0]
click at [812, 336] on div "Add Credit Card Payment Add Payment or Credit" at bounding box center [720, 354] width 285 height 44
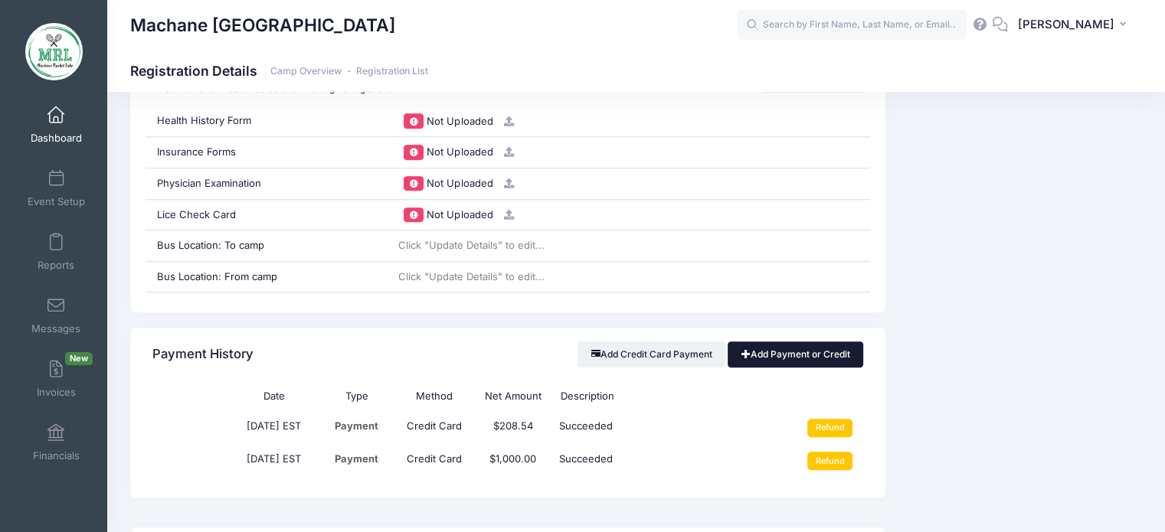
click at [802, 354] on link "Add Payment or Credit" at bounding box center [796, 355] width 136 height 26
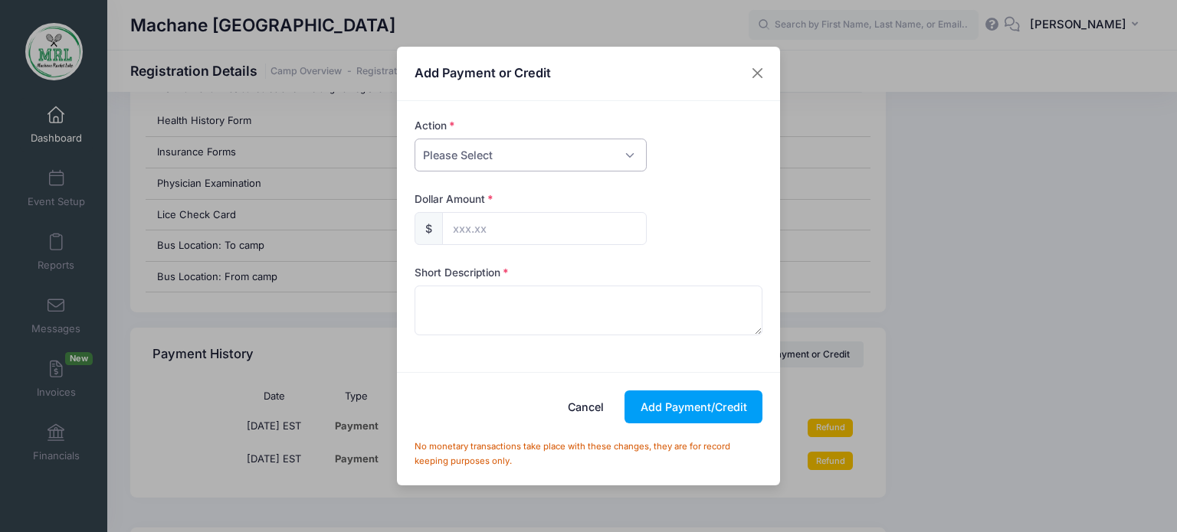
click at [632, 147] on select "Please Select Payment Credit Refund (Offline)" at bounding box center [530, 155] width 232 height 33
click at [796, 140] on div "Add Payment or Credit Action Please Select Payment Credit Refund (Offline) Paym…" at bounding box center [588, 266] width 1177 height 532
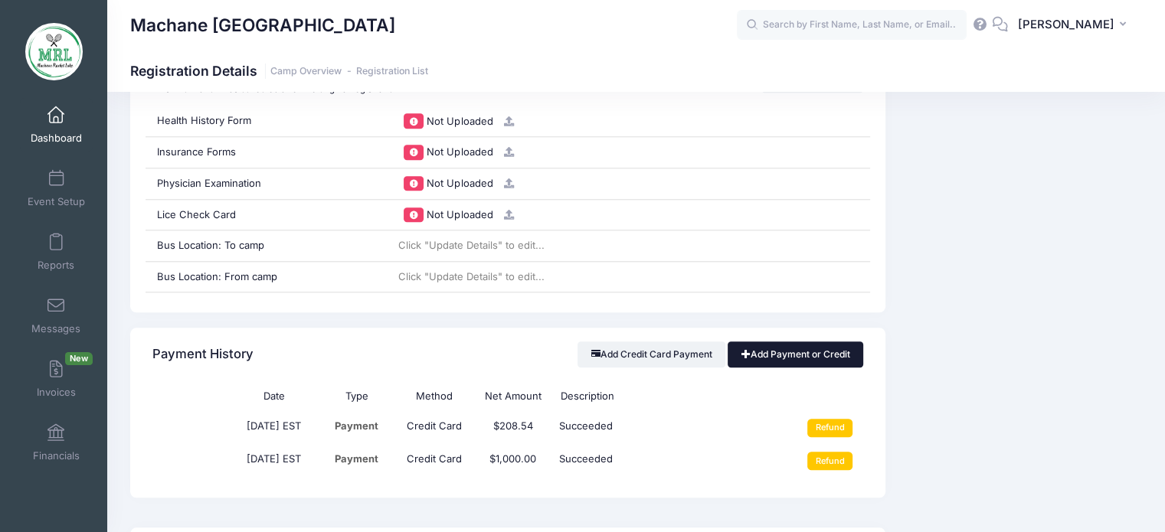
click at [815, 353] on link "Add Payment or Credit" at bounding box center [796, 355] width 136 height 26
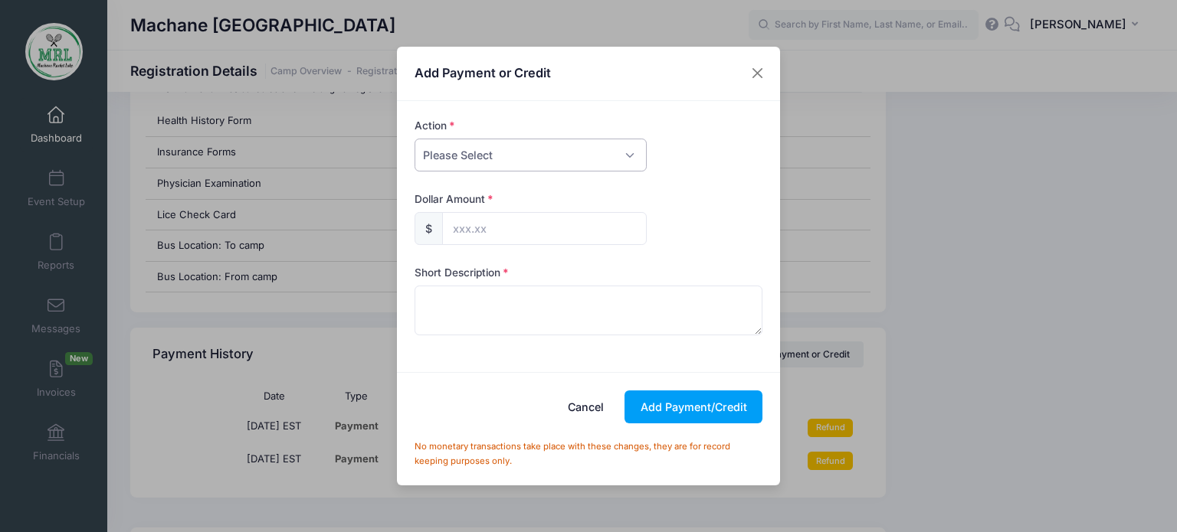
click at [529, 158] on select "Please Select Payment Credit Refund (Offline)" at bounding box center [530, 155] width 232 height 33
click at [683, 193] on div "Dollar Amount $" at bounding box center [588, 219] width 349 height 54
click at [505, 152] on select "Please Select Payment Credit Refund (Offline)" at bounding box center [530, 155] width 232 height 33
select select "credit"
click at [414, 139] on select "Please Select Payment Credit Refund (Offline)" at bounding box center [530, 155] width 232 height 33
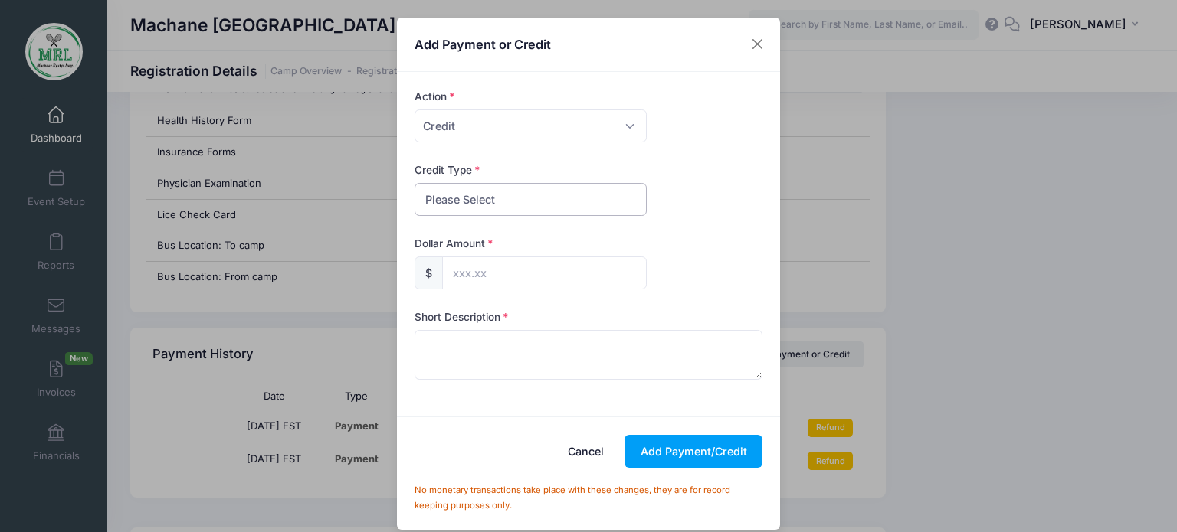
click at [613, 195] on select "Please Select Discount Scholarship Other" at bounding box center [530, 199] width 232 height 33
select select "discount"
click at [414, 183] on select "Please Select Discount Scholarship Other" at bounding box center [530, 199] width 232 height 33
click at [444, 270] on input "text" at bounding box center [544, 273] width 205 height 33
type input "743.88"
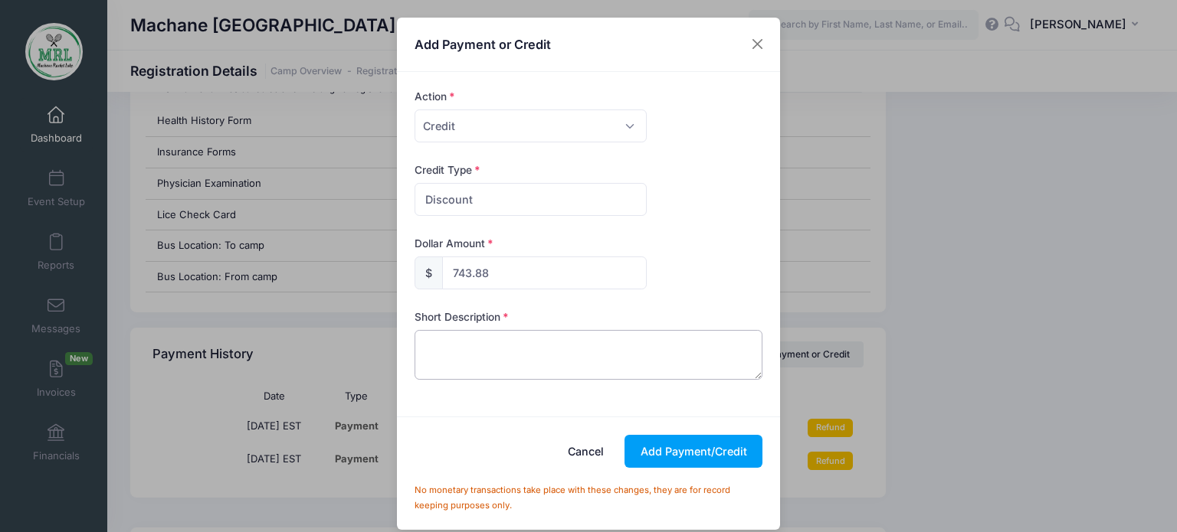
click at [475, 359] on textarea at bounding box center [588, 354] width 349 height 49
type textarea "discount"
click at [698, 462] on button "Add Payment/Credit" at bounding box center [693, 451] width 138 height 33
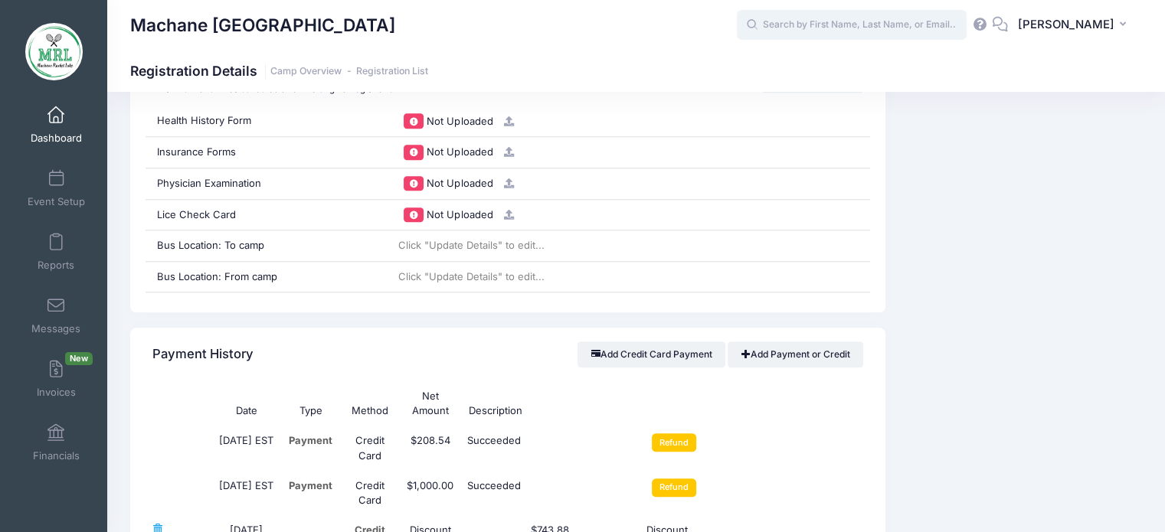
click at [814, 31] on input "text" at bounding box center [852, 25] width 230 height 31
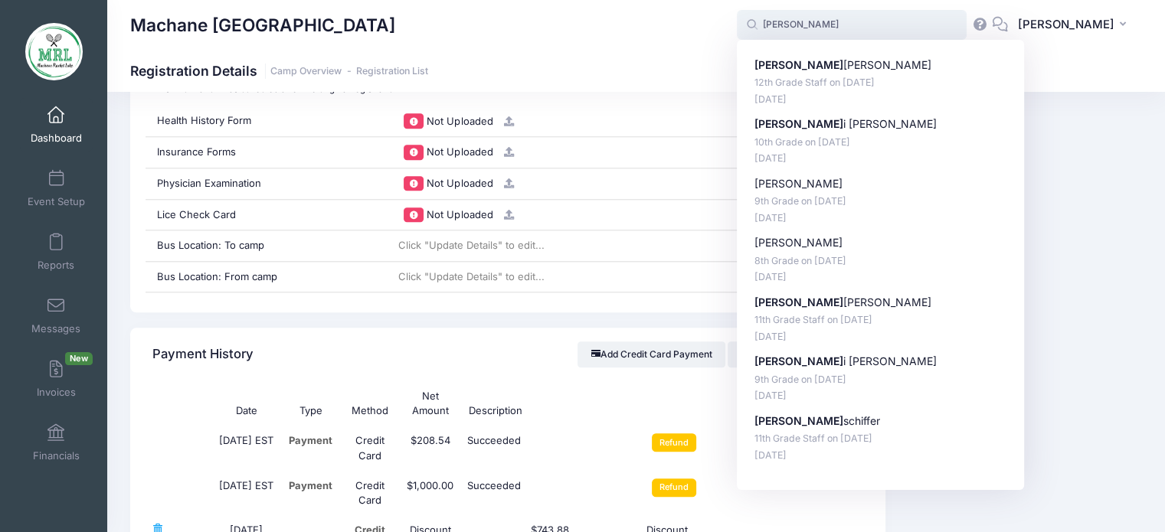
click at [776, 29] on input "[PERSON_NAME]" at bounding box center [852, 25] width 230 height 31
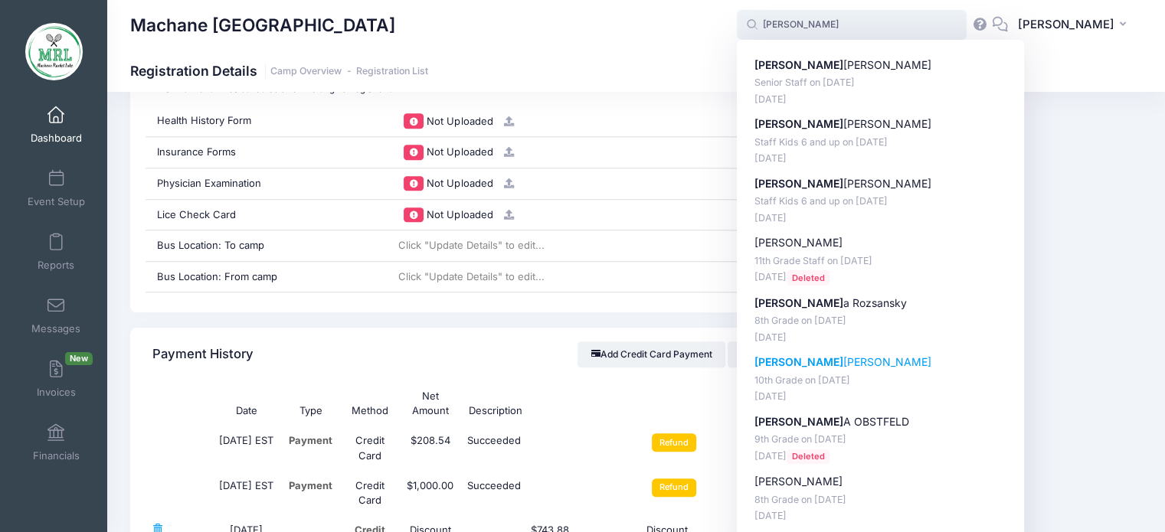
click at [791, 360] on strong "[PERSON_NAME]" at bounding box center [799, 361] width 89 height 13
type input "[PERSON_NAME] (10th Grade, [DATE])"
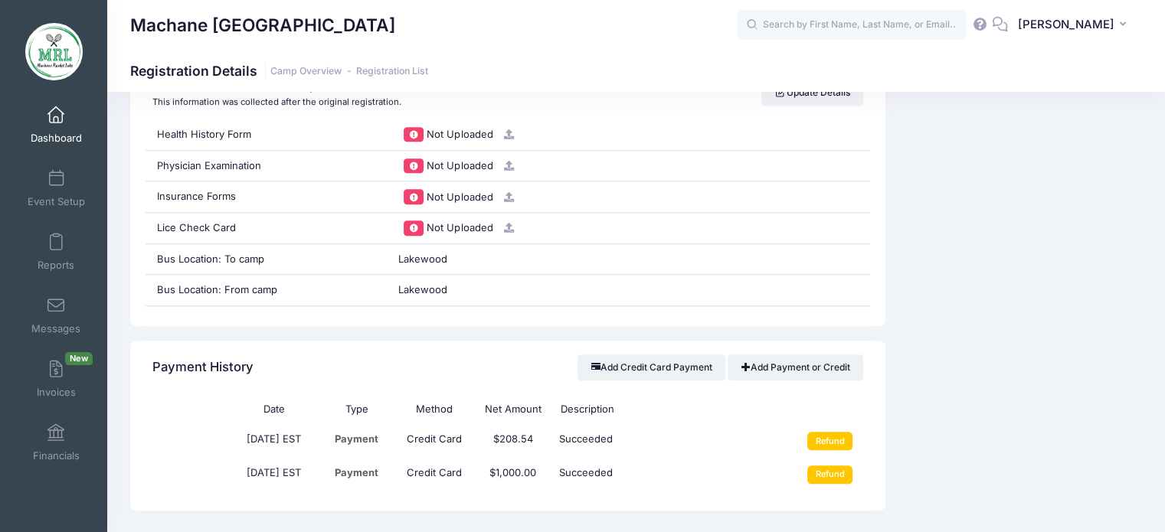
scroll to position [1636, 0]
click at [781, 372] on link "Add Payment or Credit" at bounding box center [796, 368] width 136 height 26
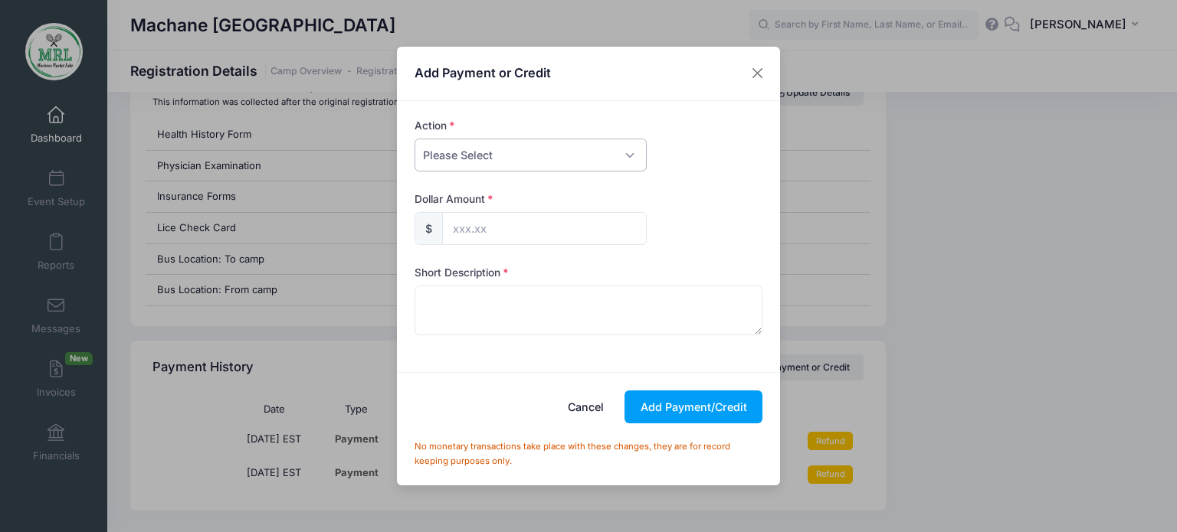
click at [627, 168] on select "Please Select Payment Credit Refund (Offline)" at bounding box center [530, 155] width 232 height 33
select select "credit"
click at [414, 139] on select "Please Select Payment Credit Refund (Offline)" at bounding box center [530, 155] width 232 height 33
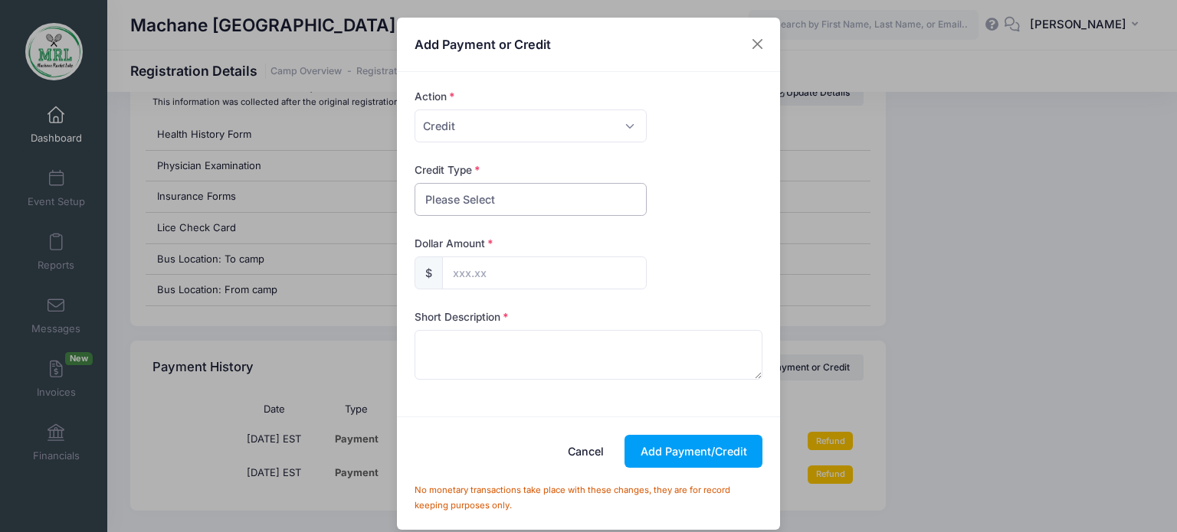
click at [567, 186] on select "Please Select Discount Scholarship Other" at bounding box center [530, 199] width 232 height 33
select select "discount"
click at [414, 183] on select "Please Select Discount Scholarship Other" at bounding box center [530, 199] width 232 height 33
click at [454, 269] on input "text" at bounding box center [544, 273] width 205 height 33
type input "756.37"
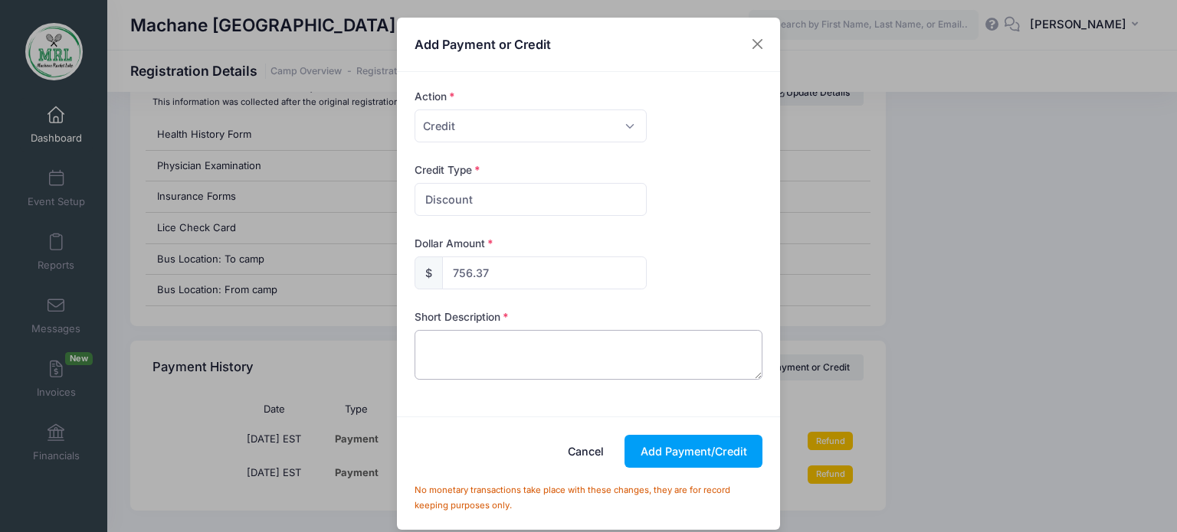
click at [475, 346] on textarea at bounding box center [588, 354] width 349 height 49
type textarea "payed in full"
click at [673, 449] on button "Add Payment/Credit" at bounding box center [693, 451] width 138 height 33
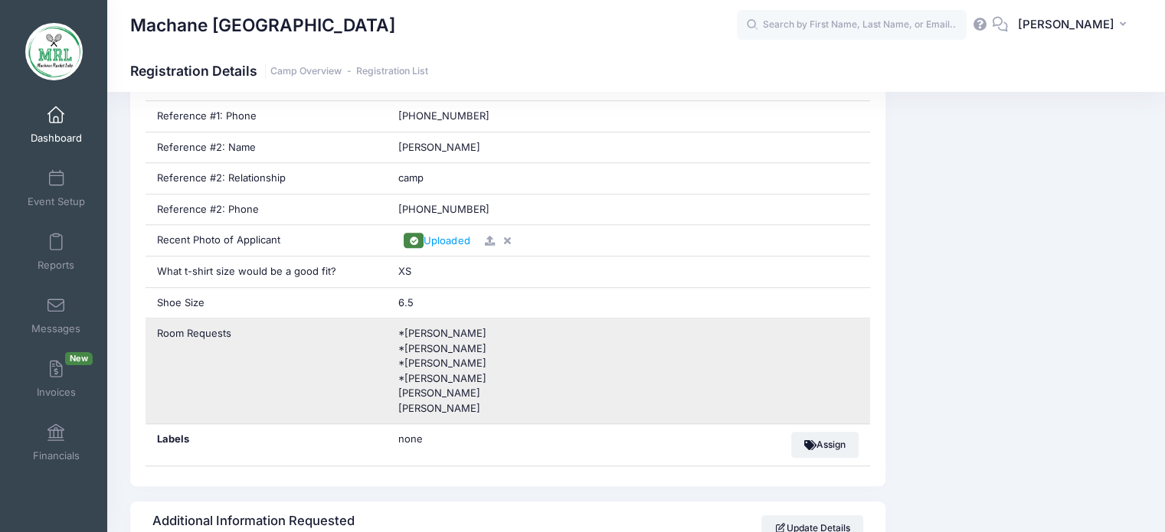
scroll to position [1201, 0]
drag, startPoint x: 397, startPoint y: 385, endPoint x: 488, endPoint y: 412, distance: 95.2
click at [488, 412] on div "*Miri Glieberman *Shira Schechter *Sorah Brecher *Ruchie Klien Miri tashman Hen…" at bounding box center [628, 370] width 483 height 105
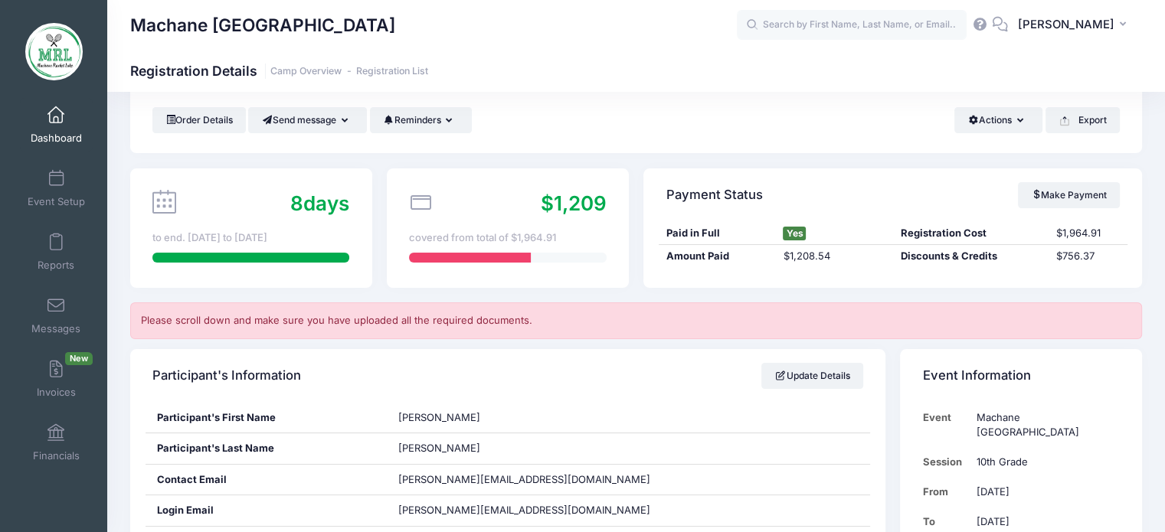
scroll to position [0, 0]
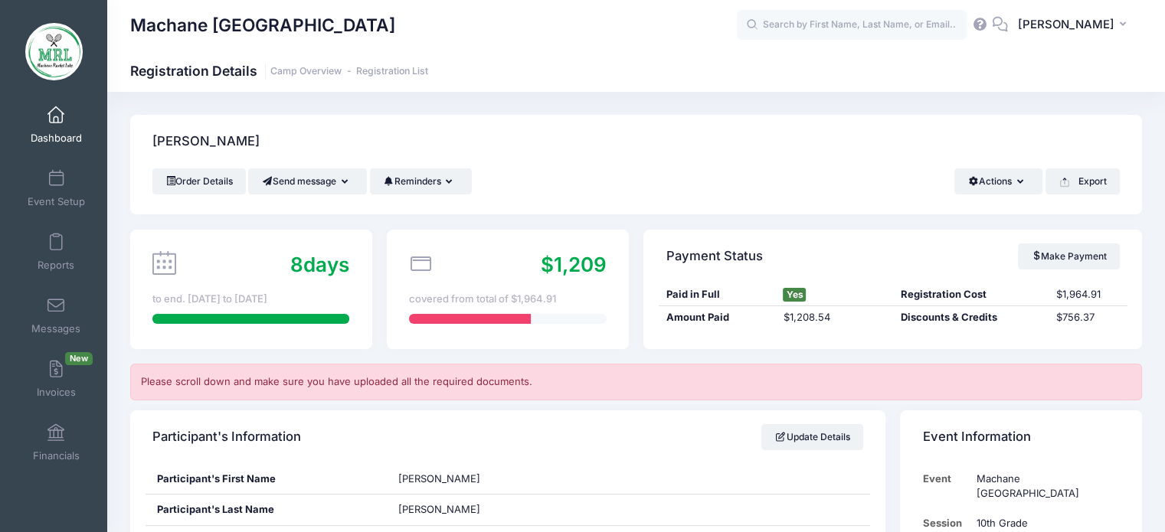
click at [520, 141] on div "Berger, Rochel" at bounding box center [636, 142] width 1012 height 54
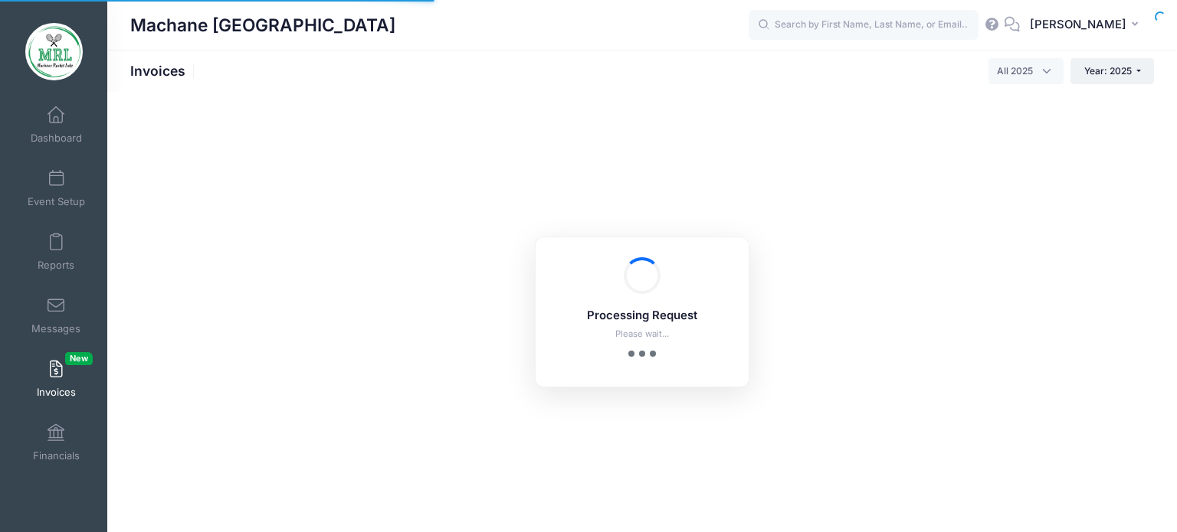
select select
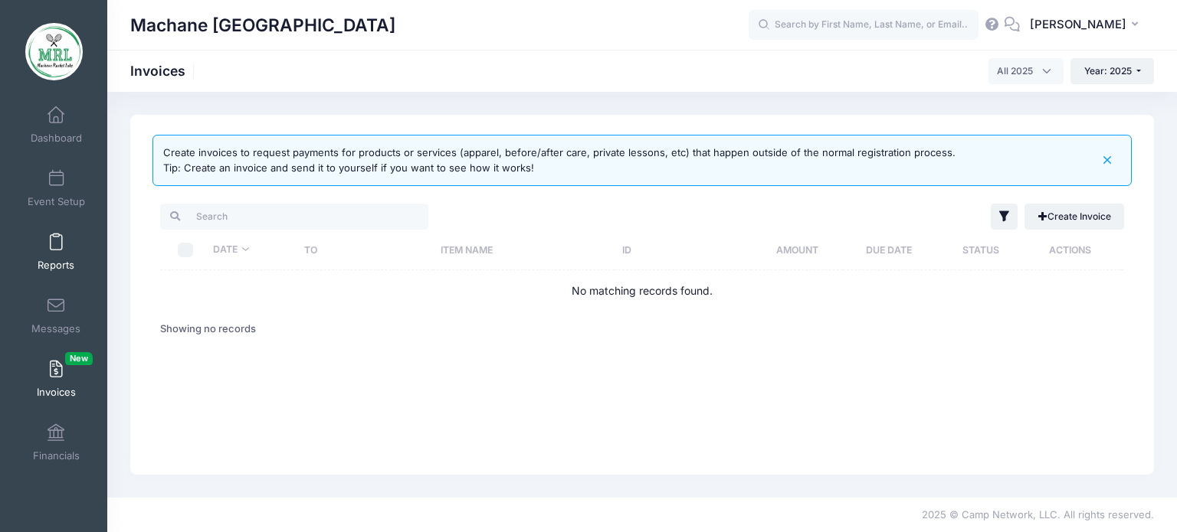
click at [46, 263] on span "Reports" at bounding box center [56, 265] width 37 height 13
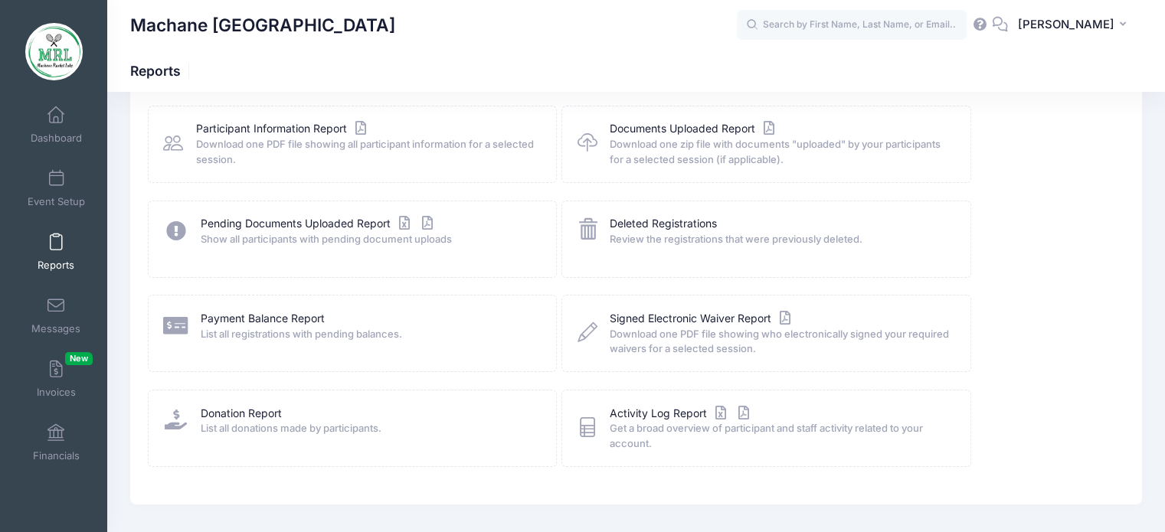
scroll to position [199, 0]
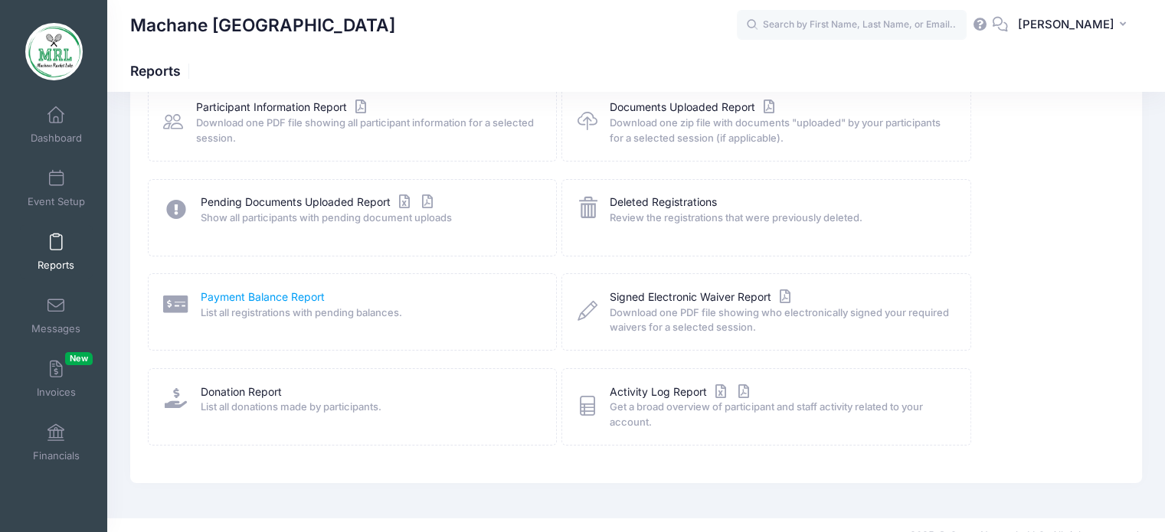
click at [290, 302] on link "Payment Balance Report" at bounding box center [263, 298] width 124 height 16
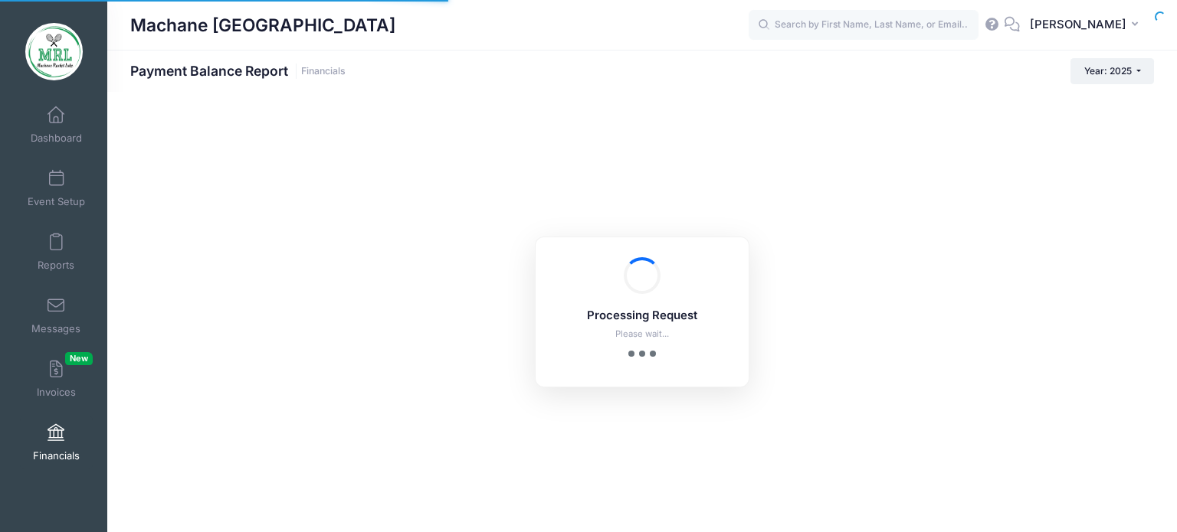
select select "10"
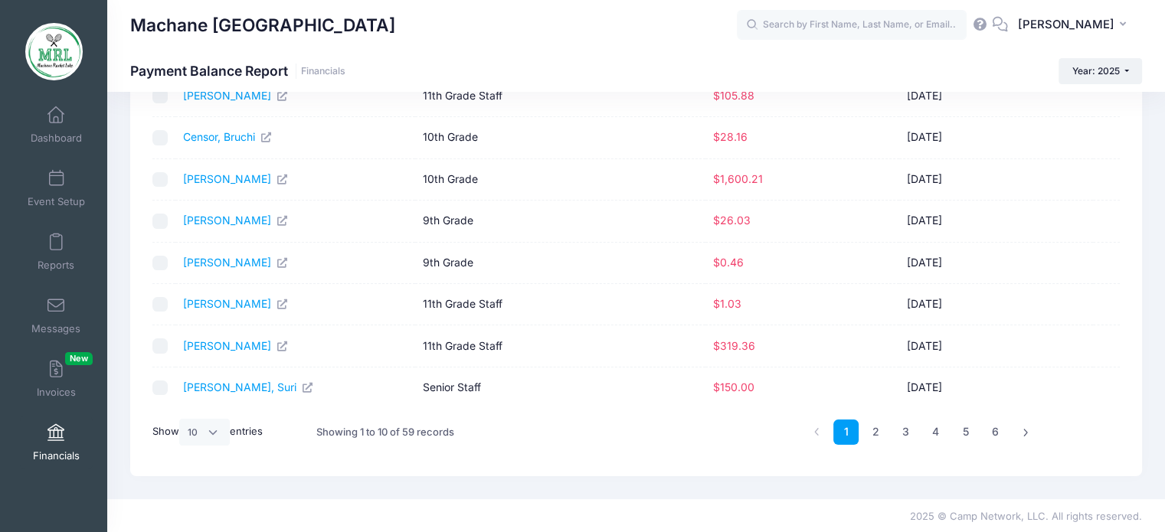
scroll to position [208, 0]
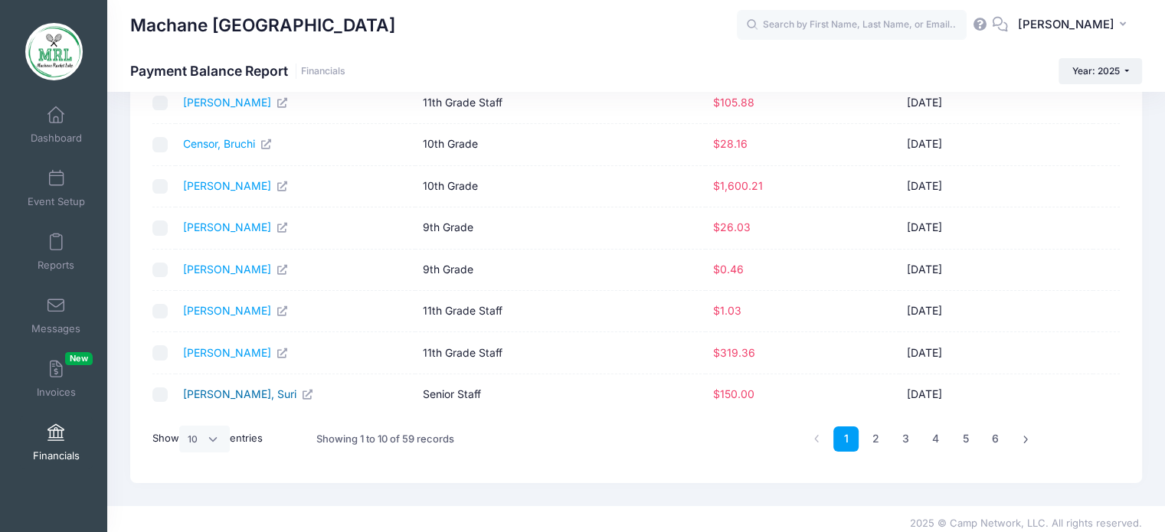
click at [217, 390] on link "Fleischman, Suri" at bounding box center [248, 394] width 131 height 13
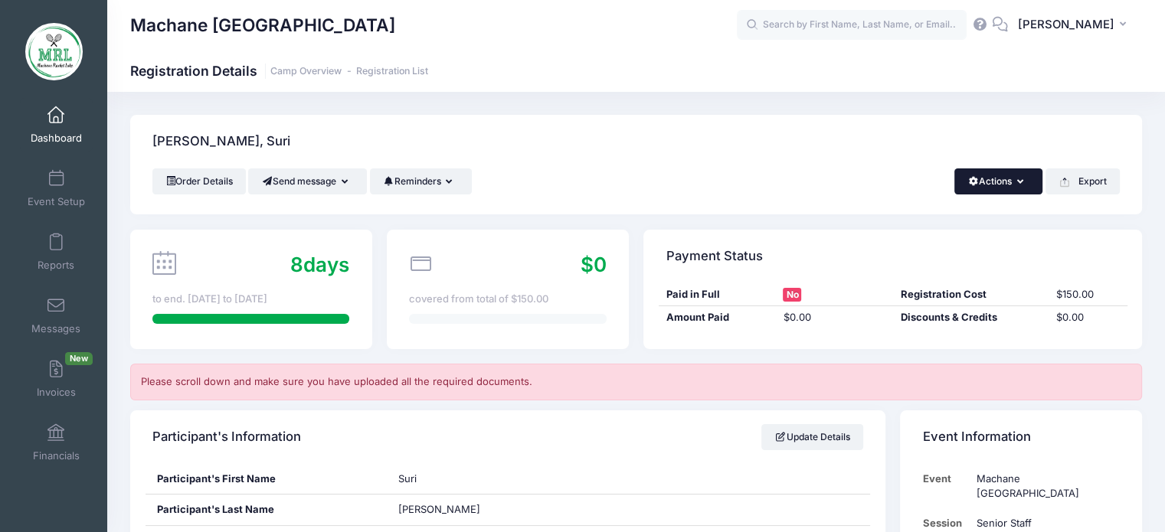
click at [1024, 182] on button "Actions" at bounding box center [999, 182] width 88 height 26
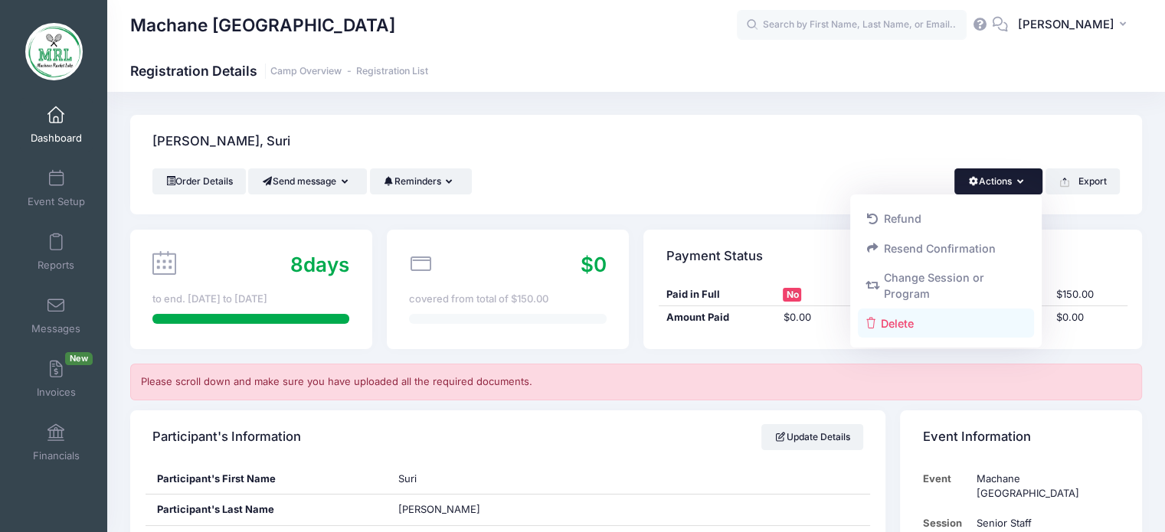
click at [906, 323] on link "Delete" at bounding box center [946, 323] width 177 height 29
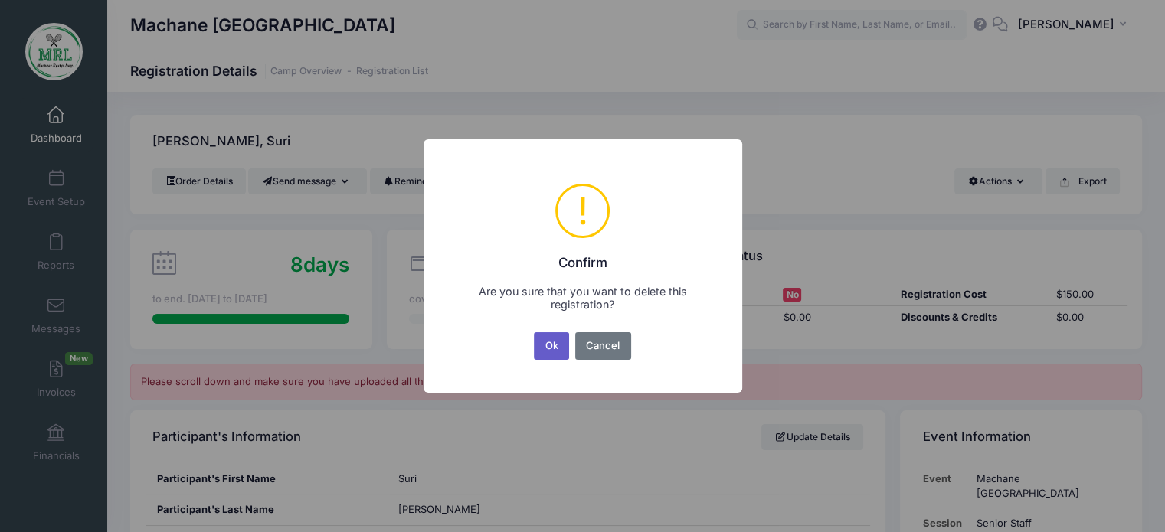
click at [554, 347] on button "Ok" at bounding box center [551, 346] width 35 height 28
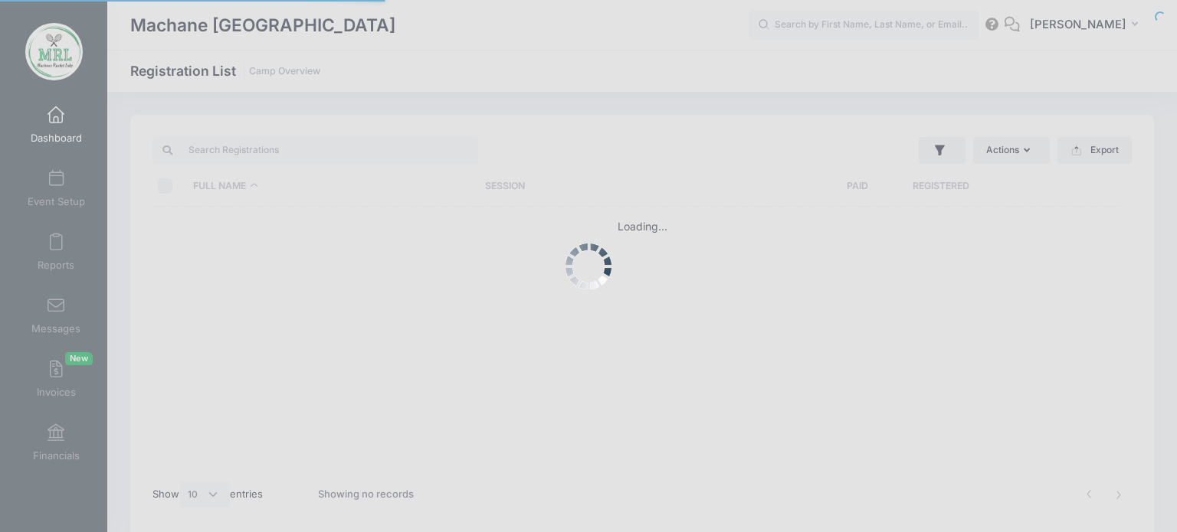
select select "10"
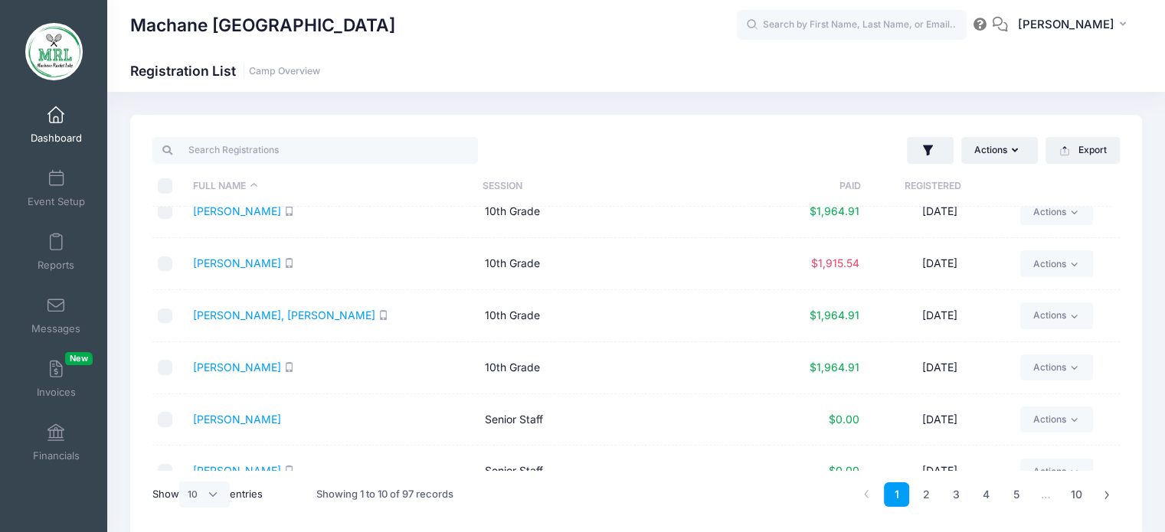
scroll to position [253, 0]
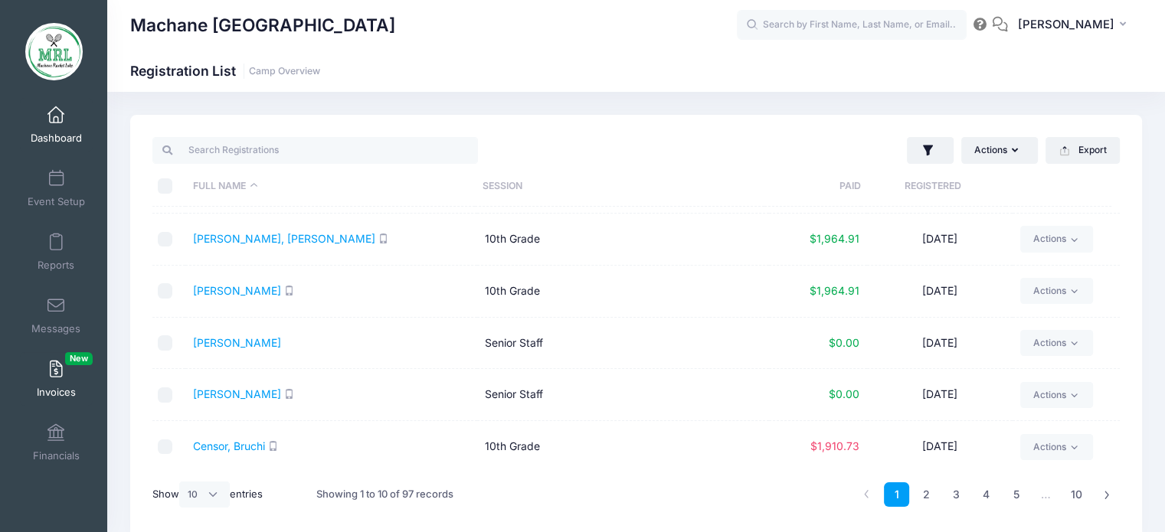
click at [40, 370] on link "Invoices New" at bounding box center [56, 379] width 73 height 54
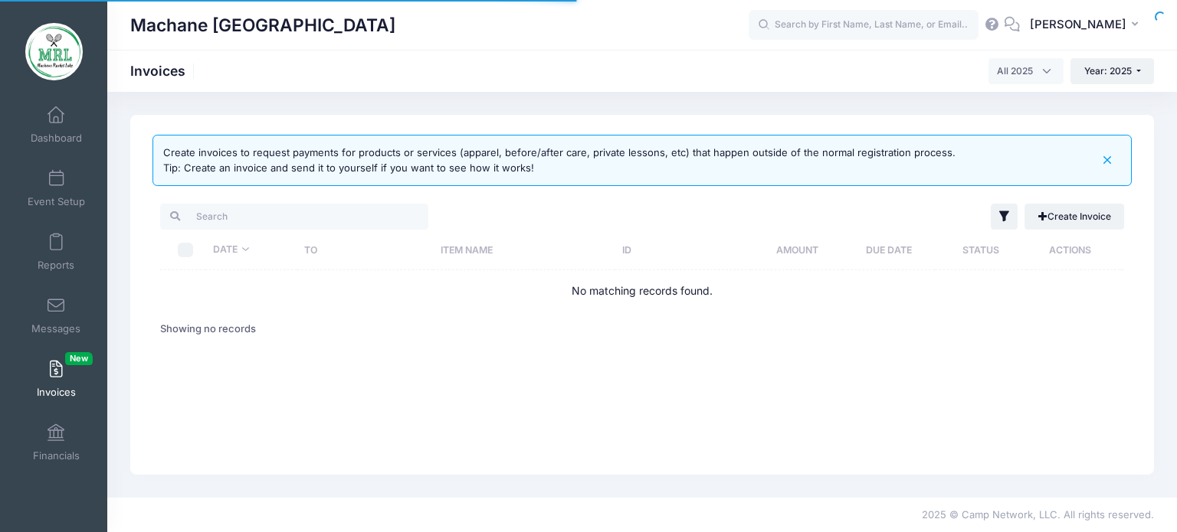
select select
click at [60, 231] on link "Reports" at bounding box center [56, 252] width 73 height 54
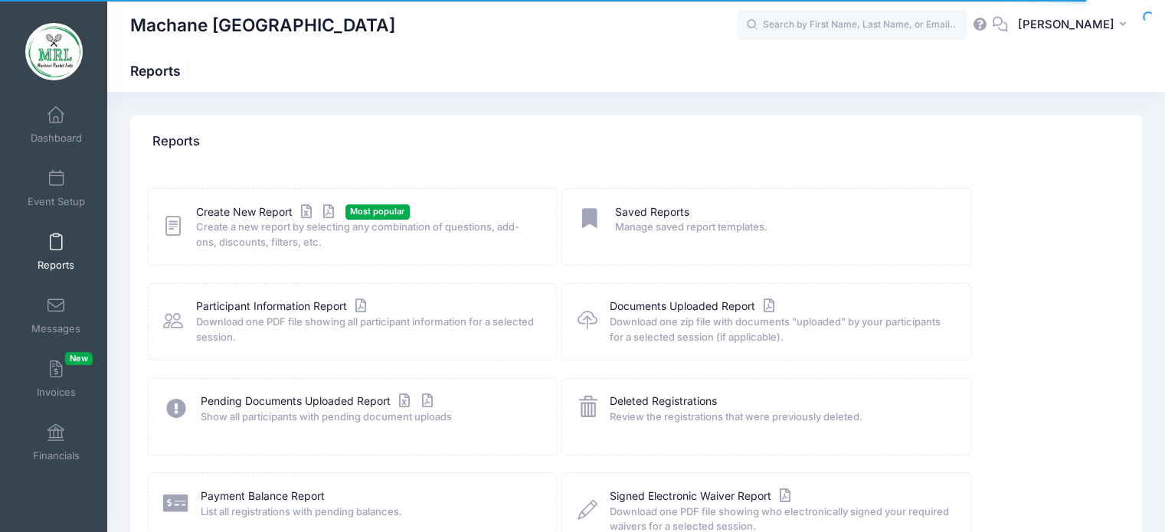
scroll to position [220, 0]
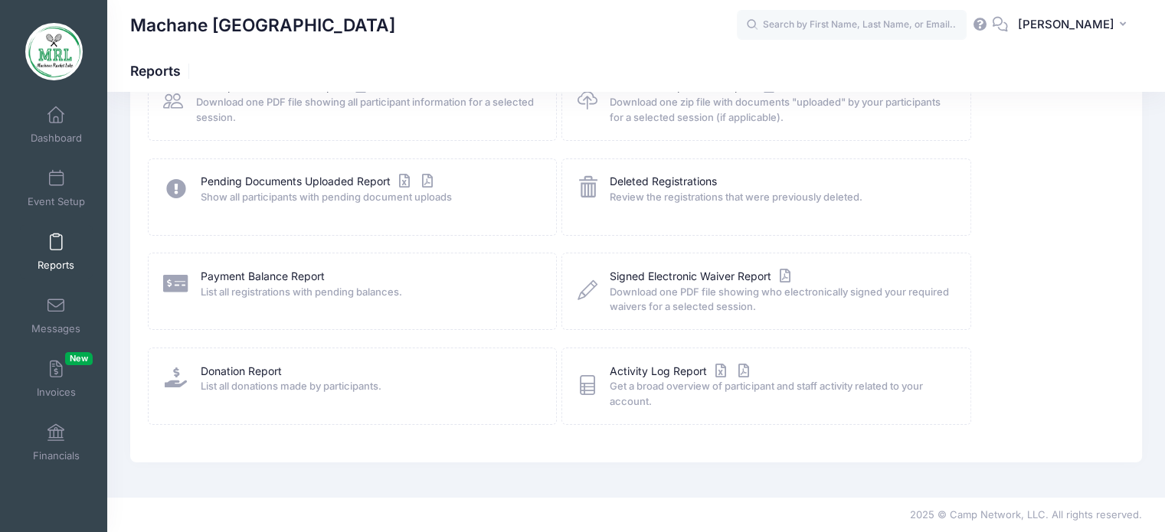
click at [251, 290] on span "List all registrations with pending balances." at bounding box center [369, 292] width 336 height 15
click at [241, 277] on link "Payment Balance Report" at bounding box center [263, 277] width 124 height 16
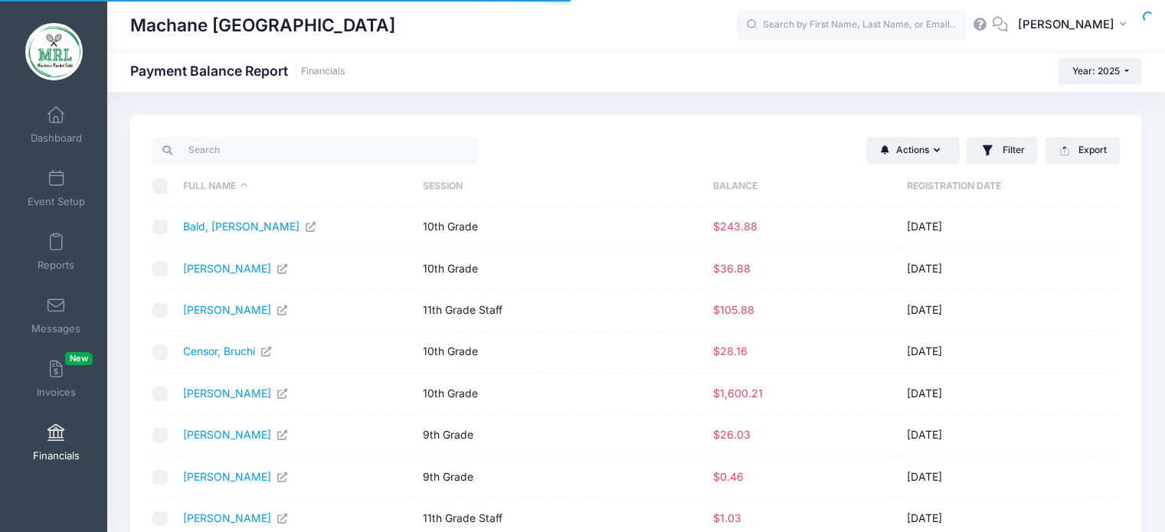
select select "10"
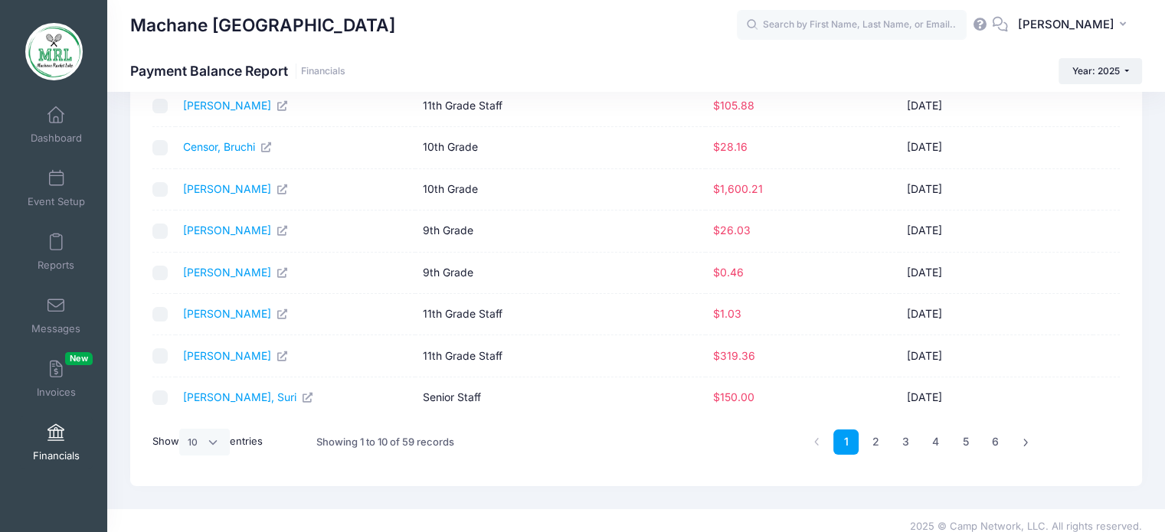
scroll to position [205, 0]
click at [224, 397] on link "[PERSON_NAME], Suri" at bounding box center [248, 396] width 131 height 13
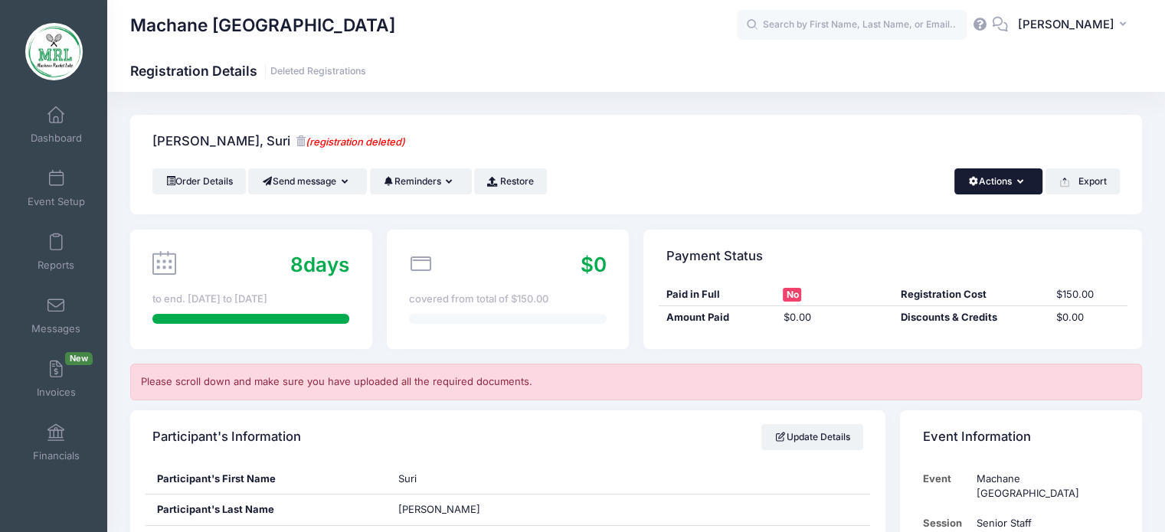
click at [981, 193] on button "Actions" at bounding box center [999, 182] width 88 height 26
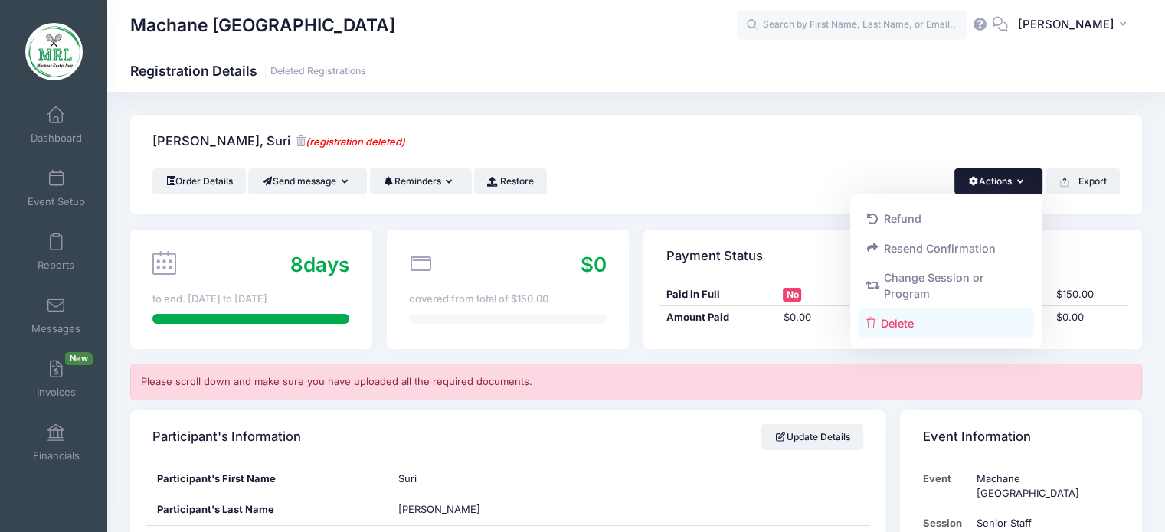
click at [880, 322] on link "Delete" at bounding box center [946, 323] width 177 height 29
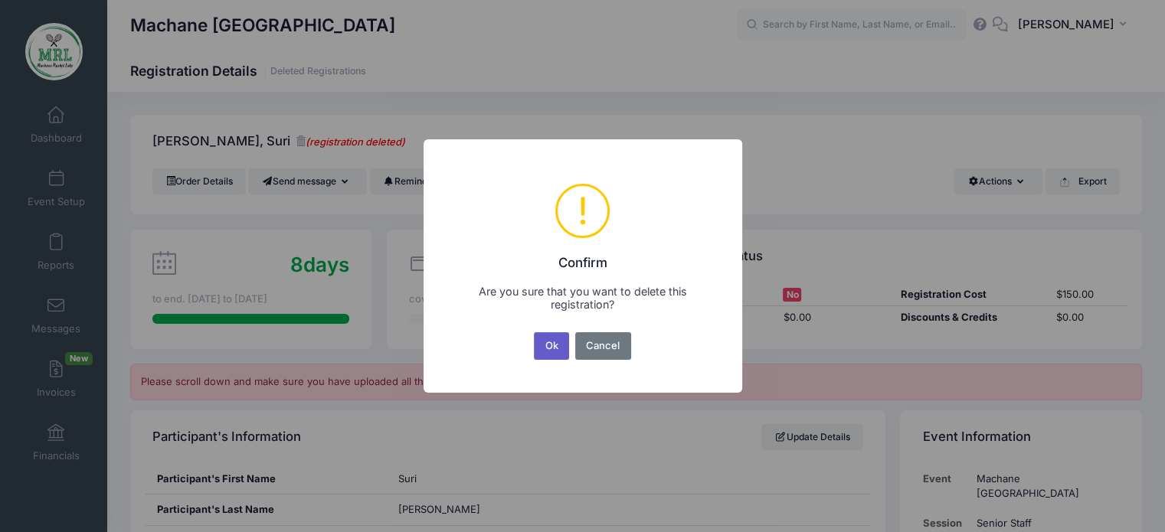
click at [552, 344] on button "Ok" at bounding box center [551, 346] width 35 height 28
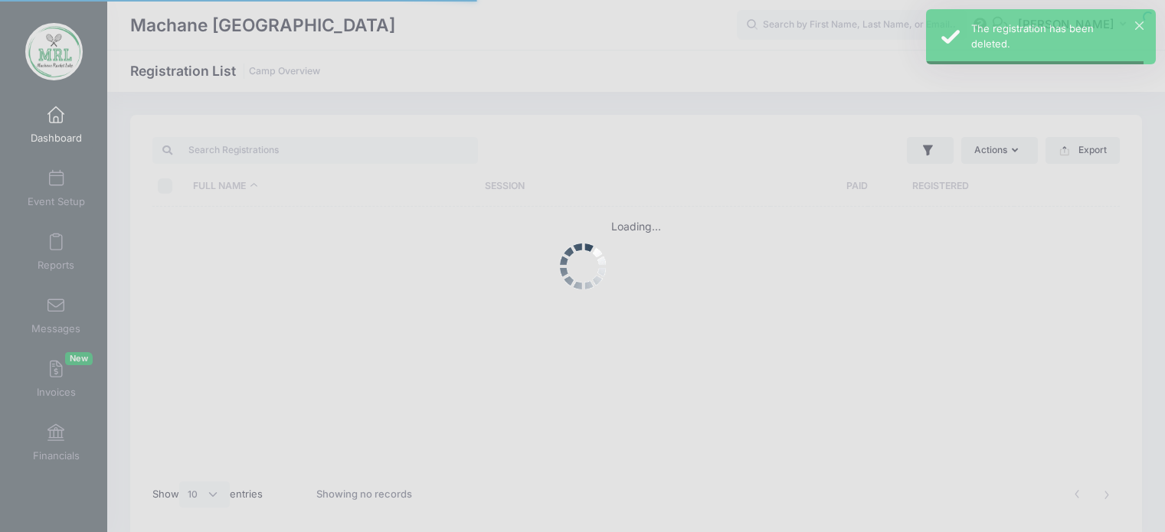
select select "10"
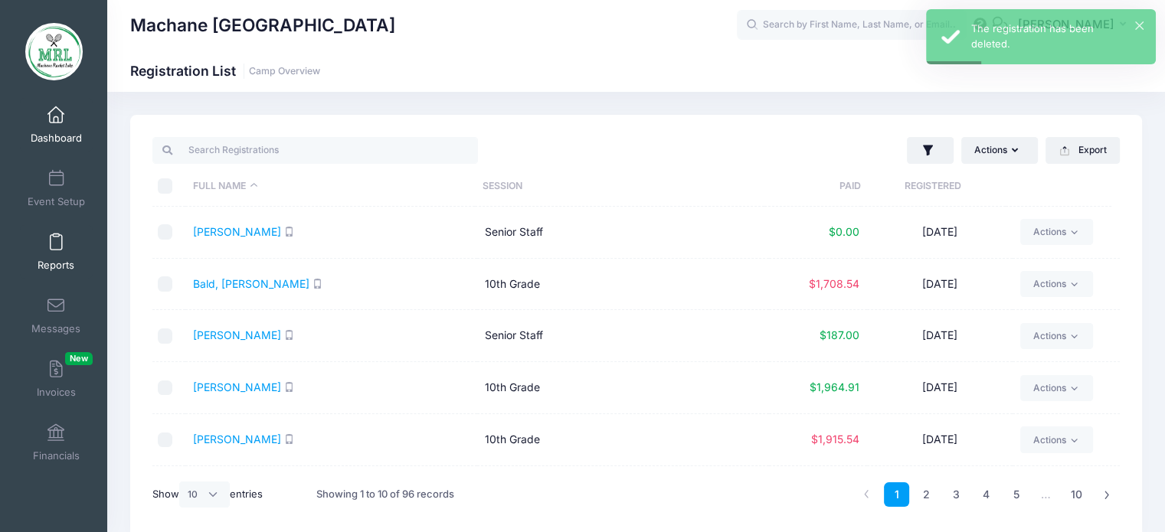
click at [56, 247] on span at bounding box center [56, 242] width 0 height 17
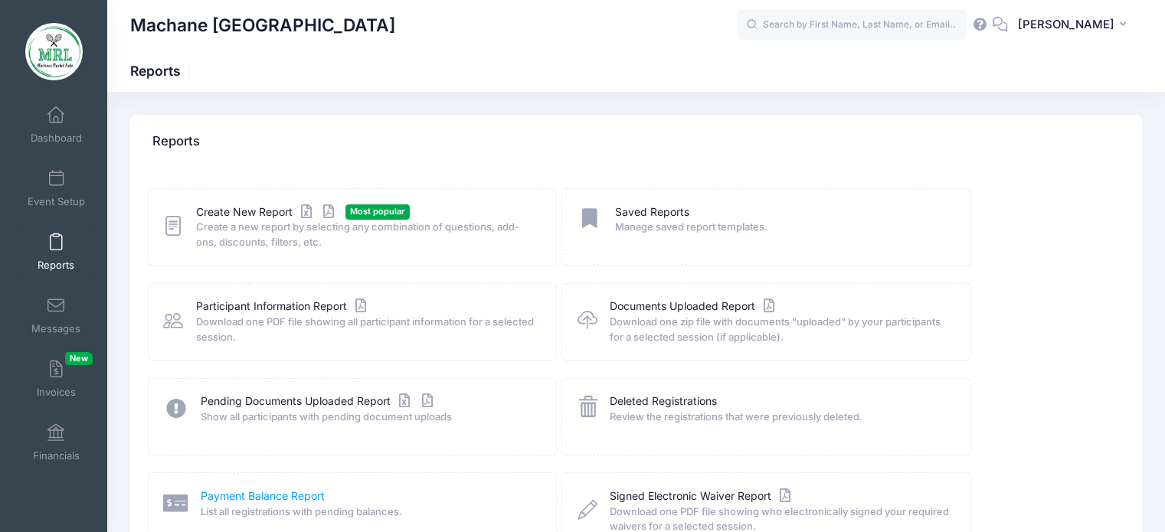
click at [275, 496] on link "Payment Balance Report" at bounding box center [263, 497] width 124 height 16
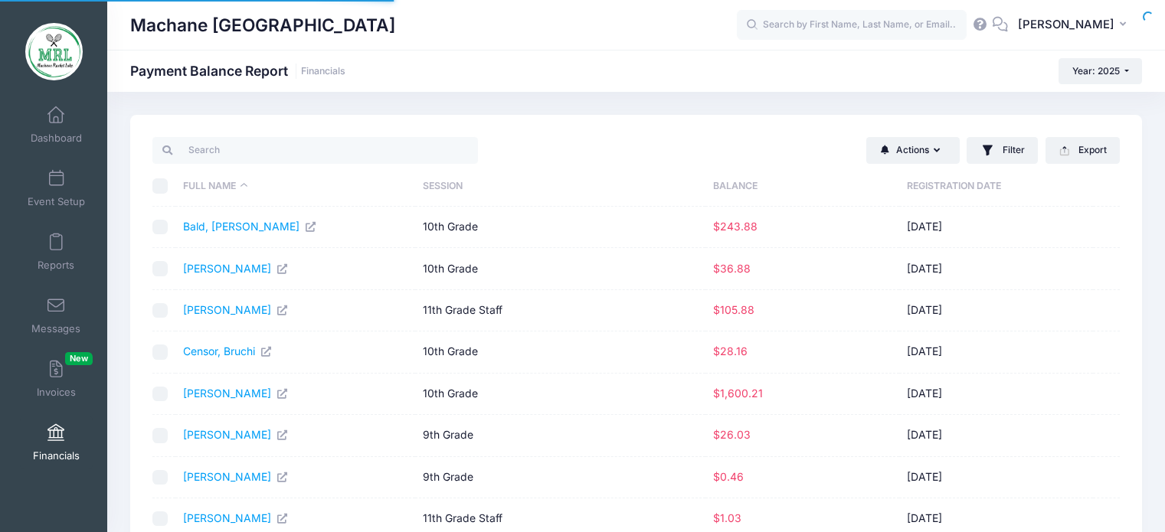
select select "10"
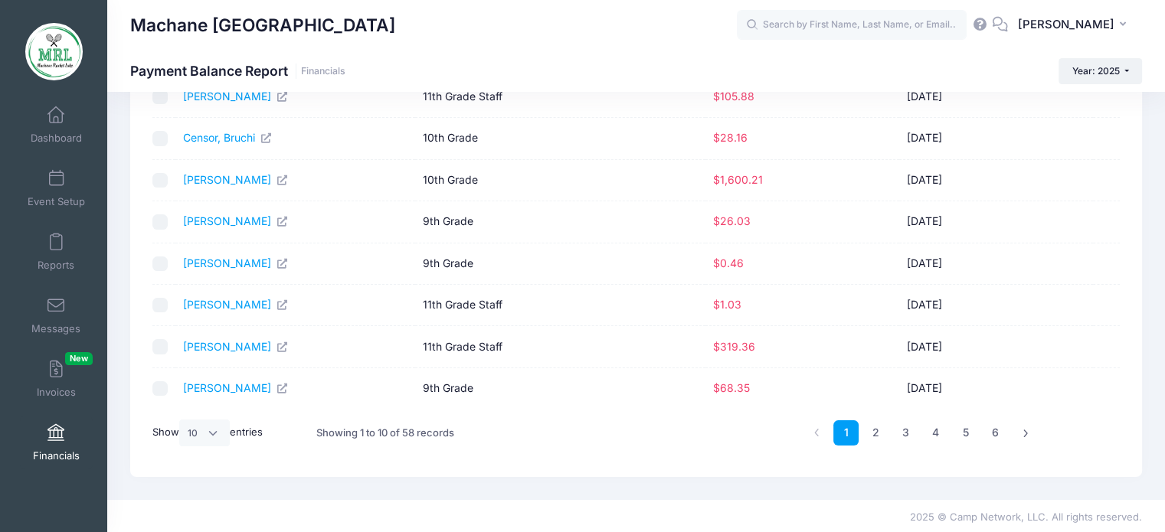
scroll to position [215, 0]
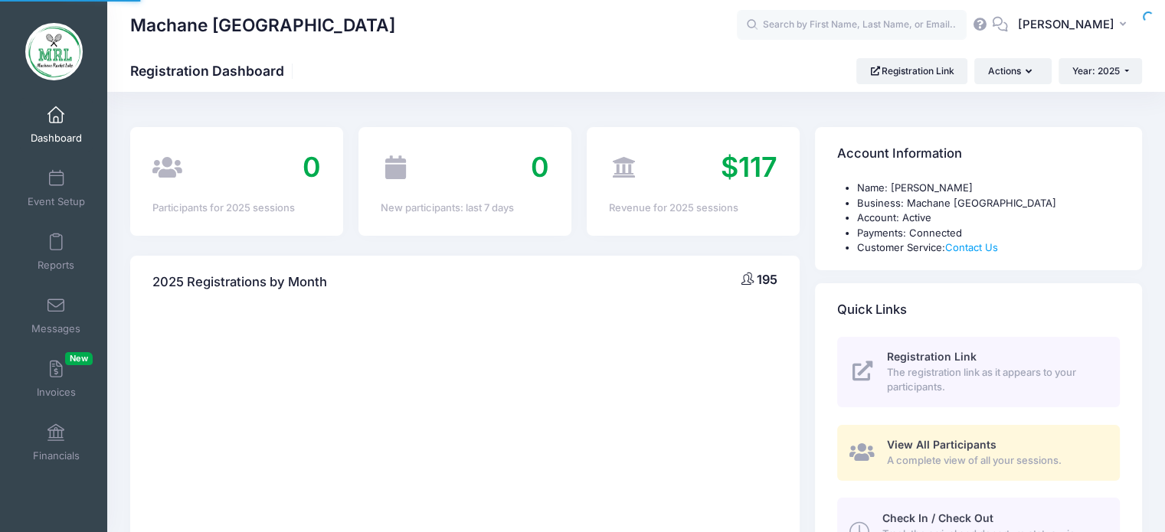
select select
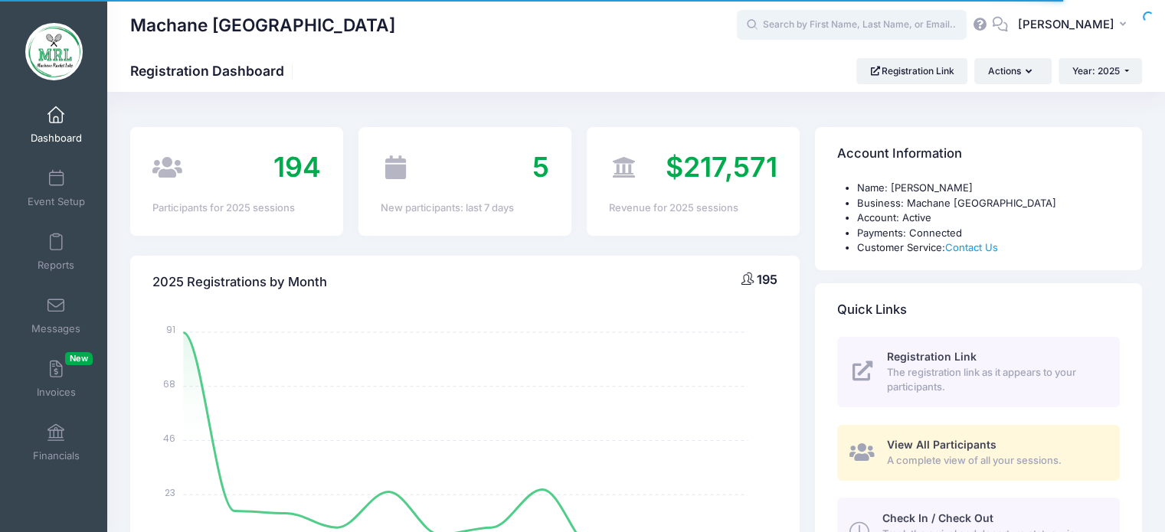
click at [859, 28] on input "text" at bounding box center [852, 25] width 230 height 31
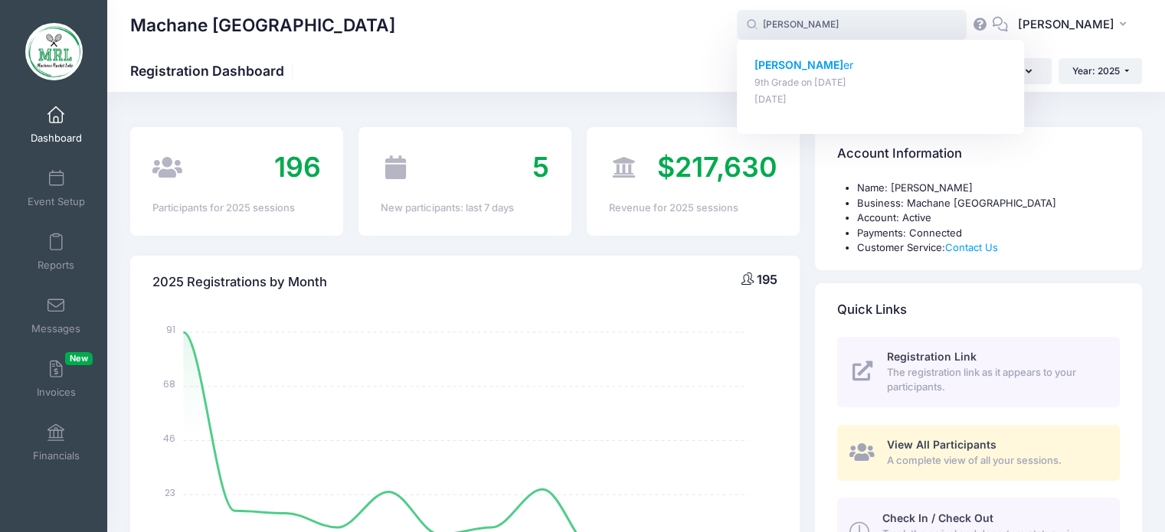
click at [794, 82] on p "9th Grade on [DATE]" at bounding box center [881, 83] width 253 height 15
type input "[PERSON_NAME] (9th Grade, [DATE])"
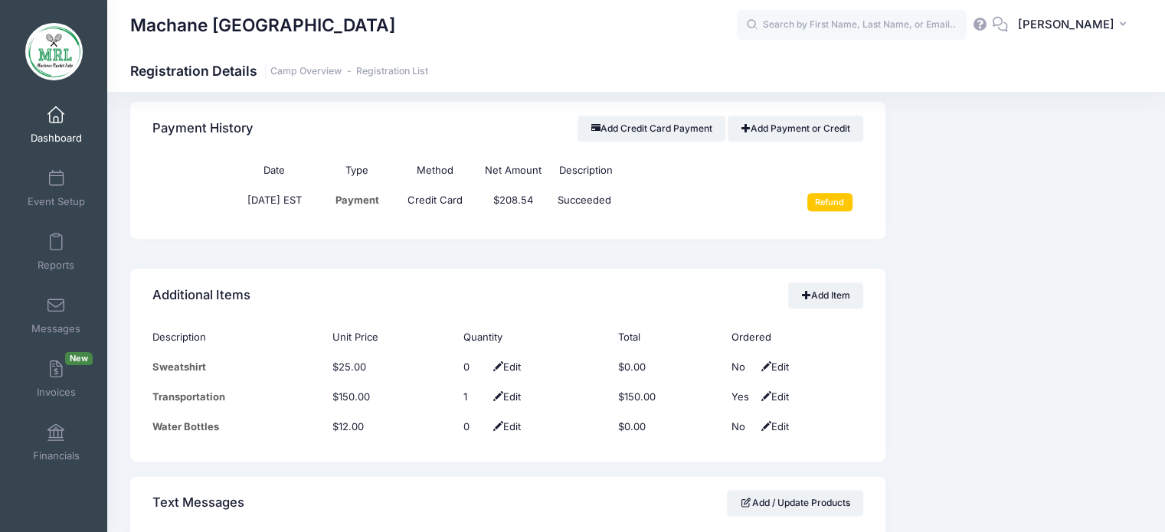
scroll to position [1820, 0]
